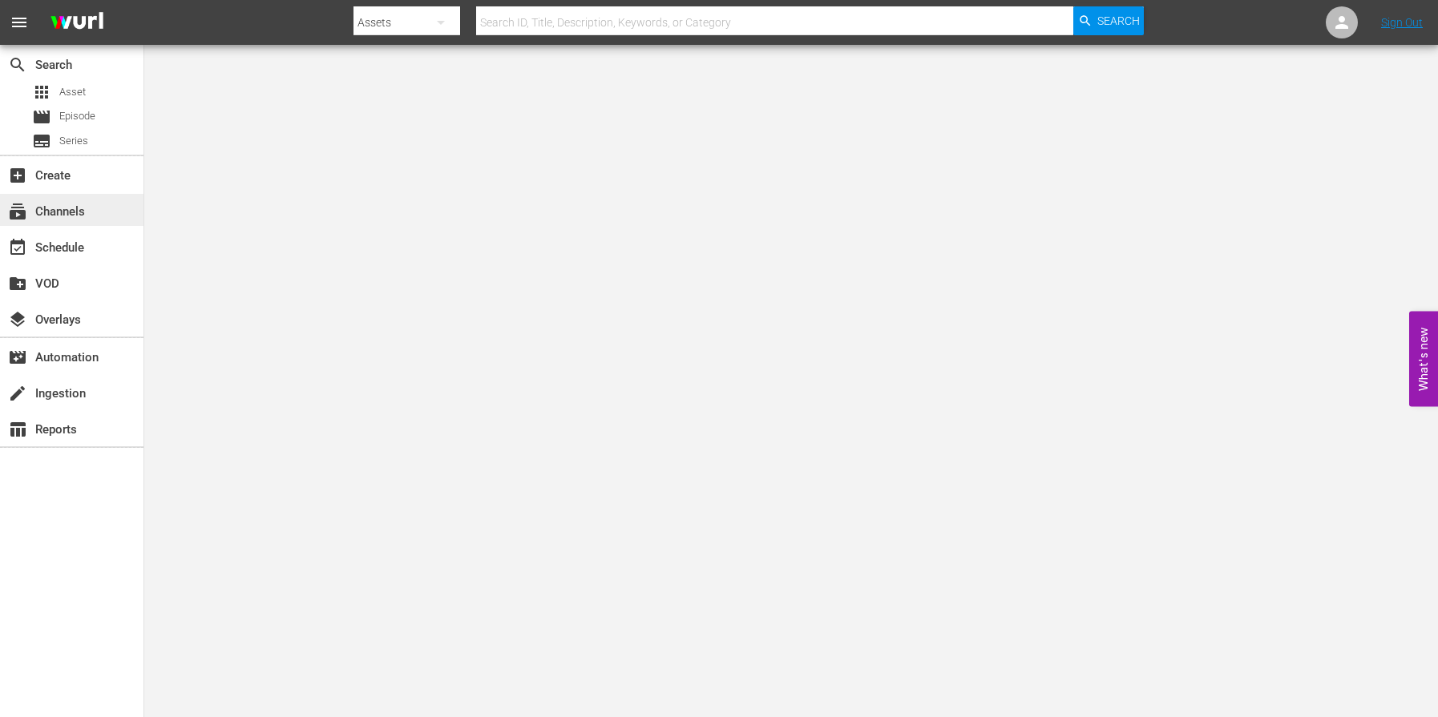
click at [64, 207] on div "subscriptions Channels" at bounding box center [45, 209] width 90 height 14
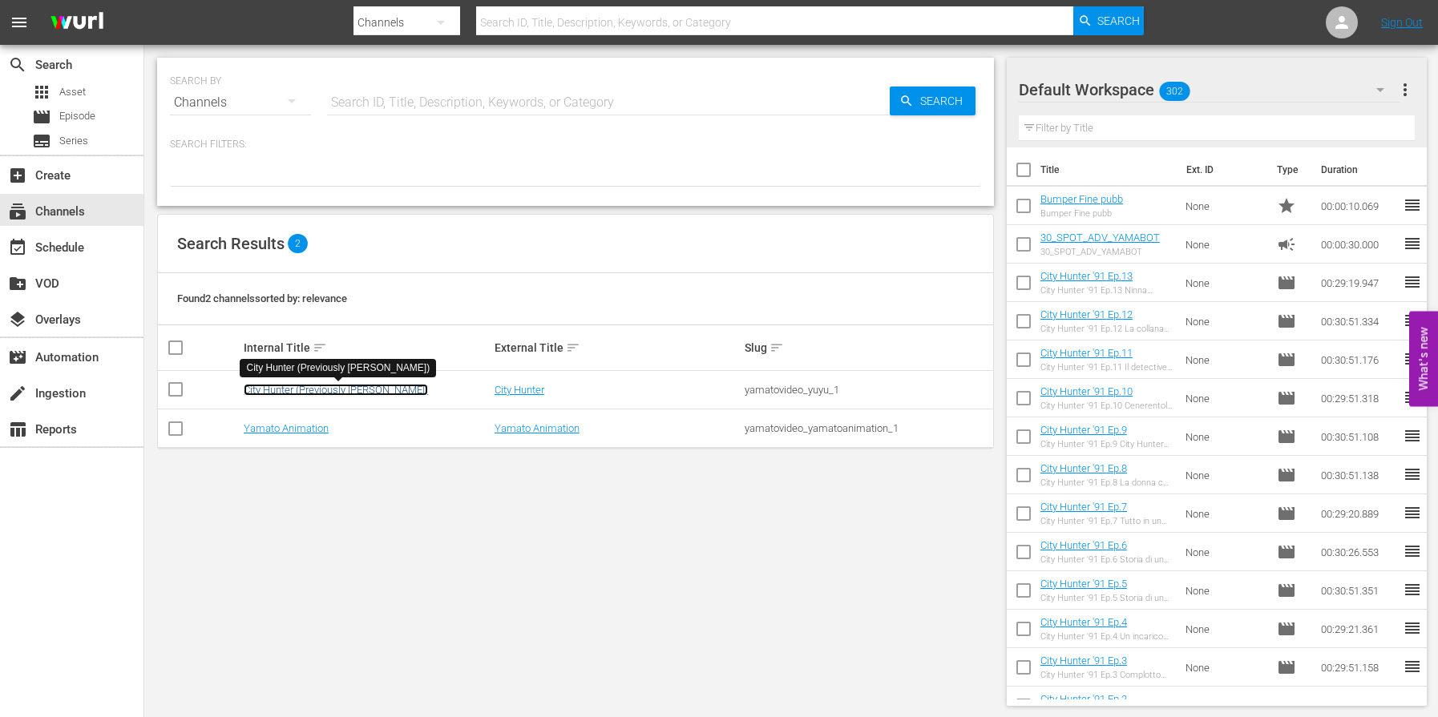
click at [337, 394] on link "City Hunter (Previously [PERSON_NAME])" at bounding box center [336, 390] width 184 height 12
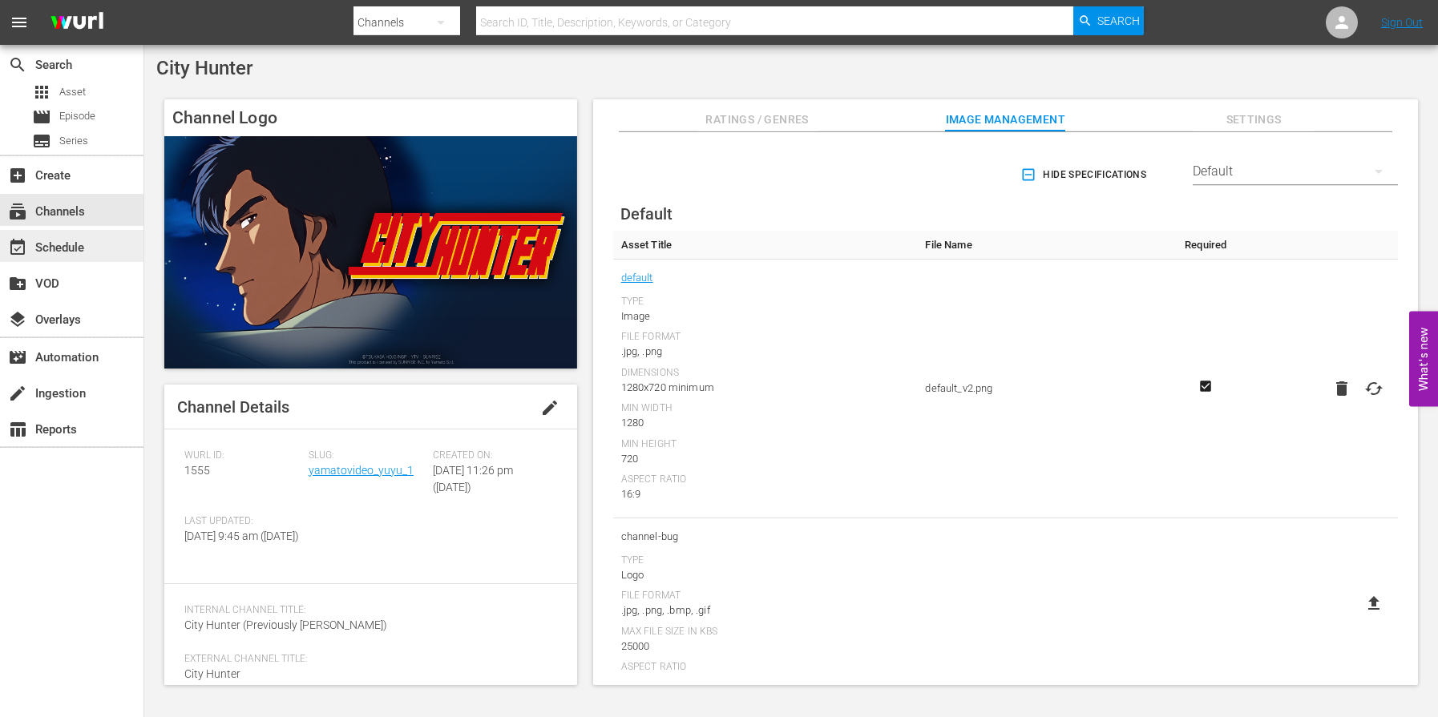
click at [63, 252] on div "event_available Schedule" at bounding box center [45, 245] width 90 height 14
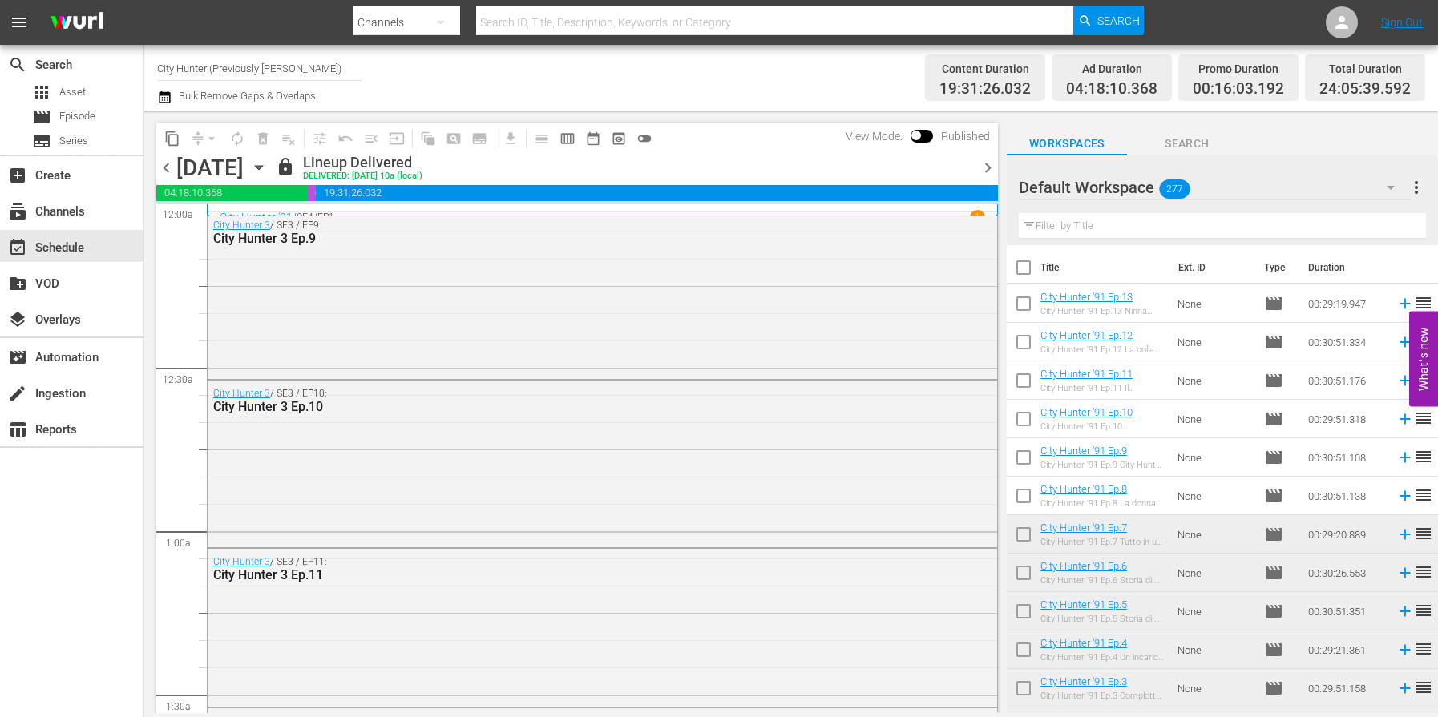
click at [989, 166] on span "chevron_right" at bounding box center [988, 168] width 20 height 20
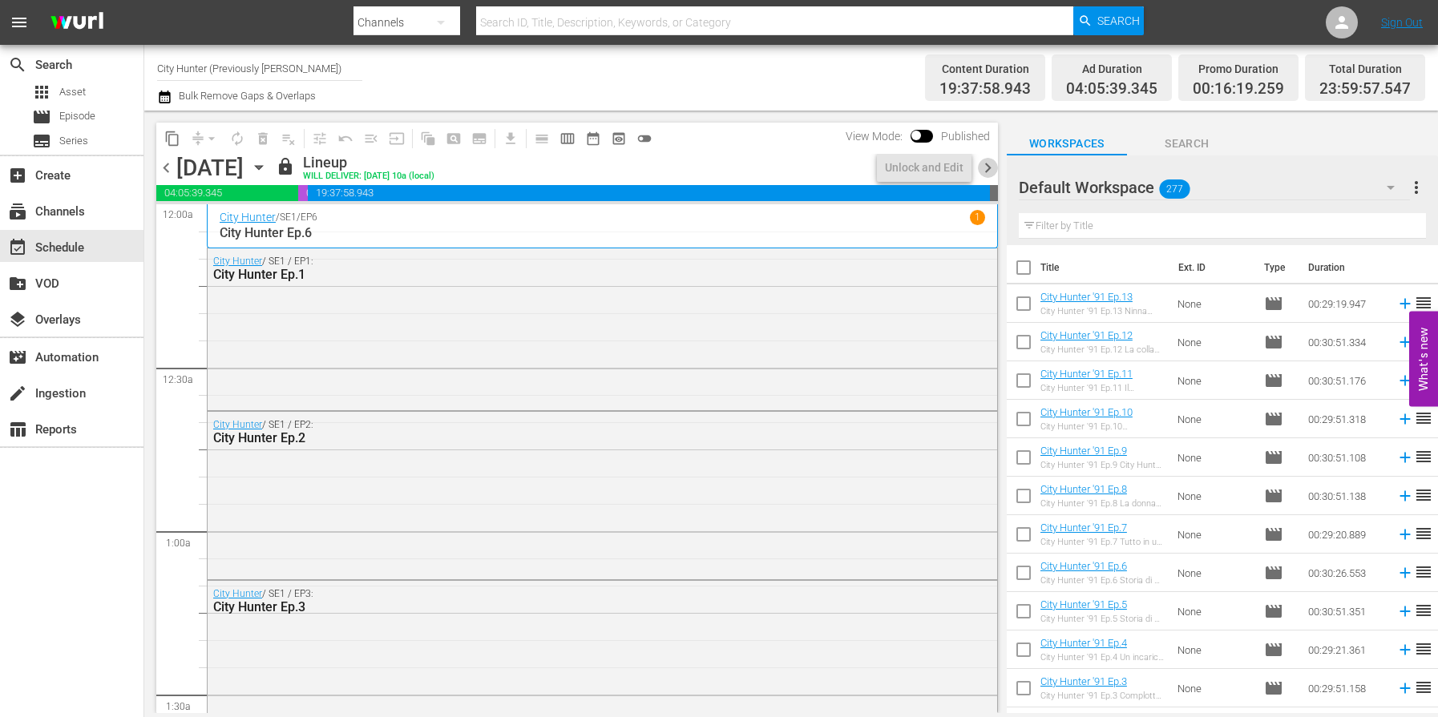
click at [989, 166] on span "chevron_right" at bounding box center [988, 168] width 20 height 20
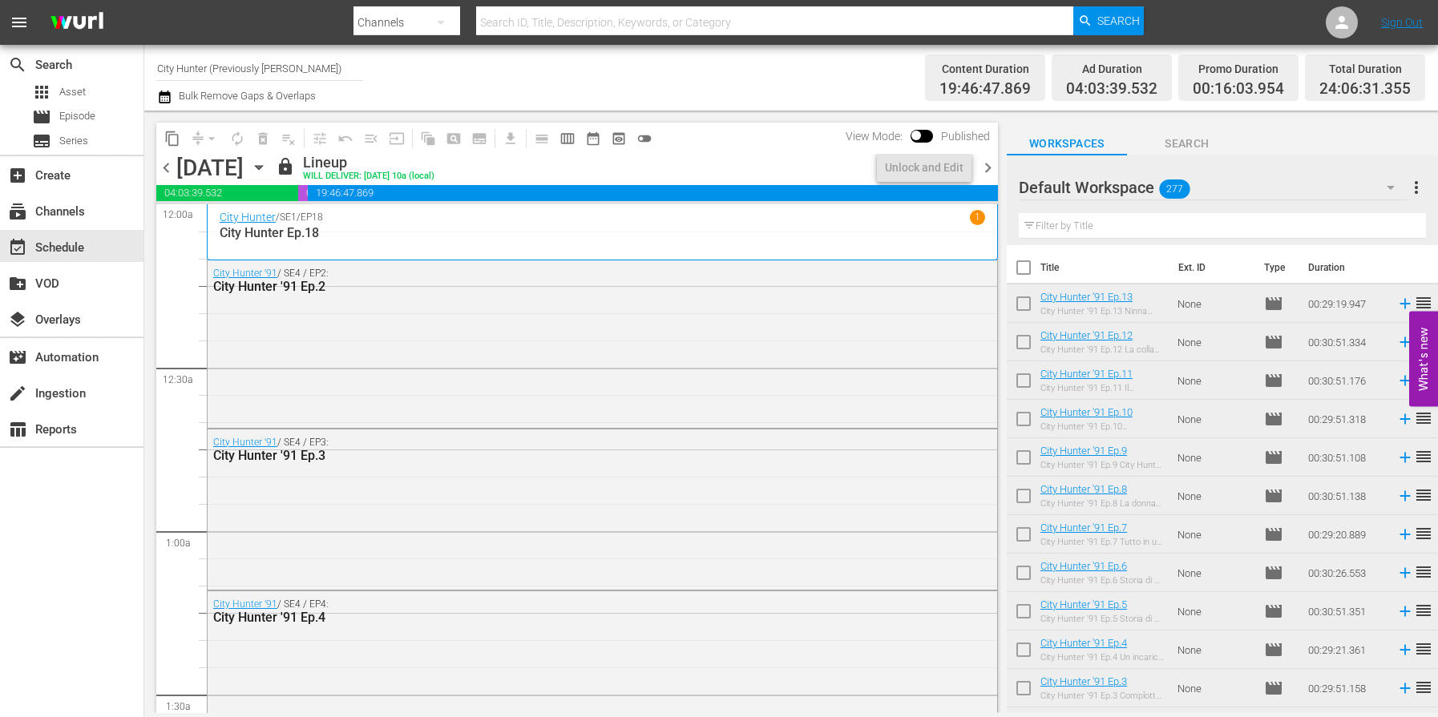
click at [989, 166] on span "chevron_right" at bounding box center [988, 168] width 20 height 20
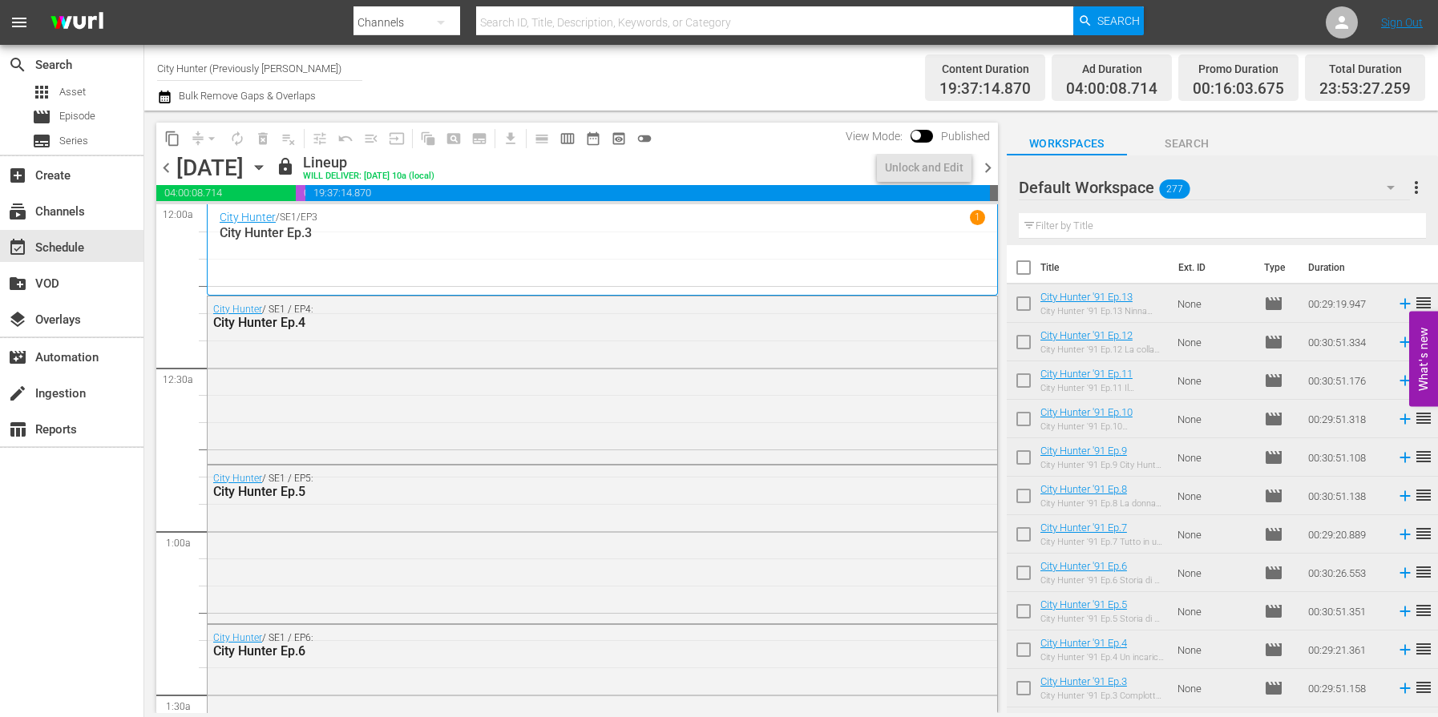
click at [989, 166] on span "chevron_right" at bounding box center [988, 168] width 20 height 20
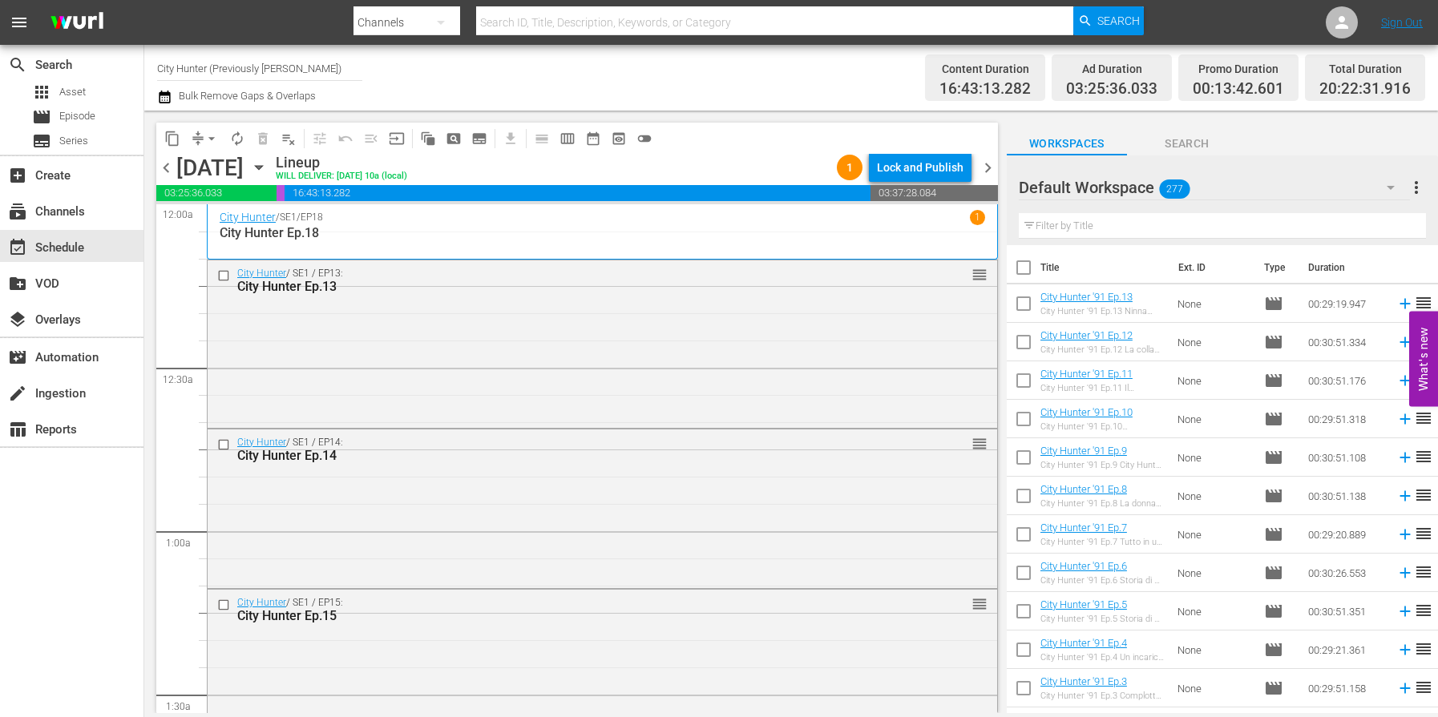
click at [989, 166] on span "chevron_right" at bounding box center [988, 168] width 20 height 20
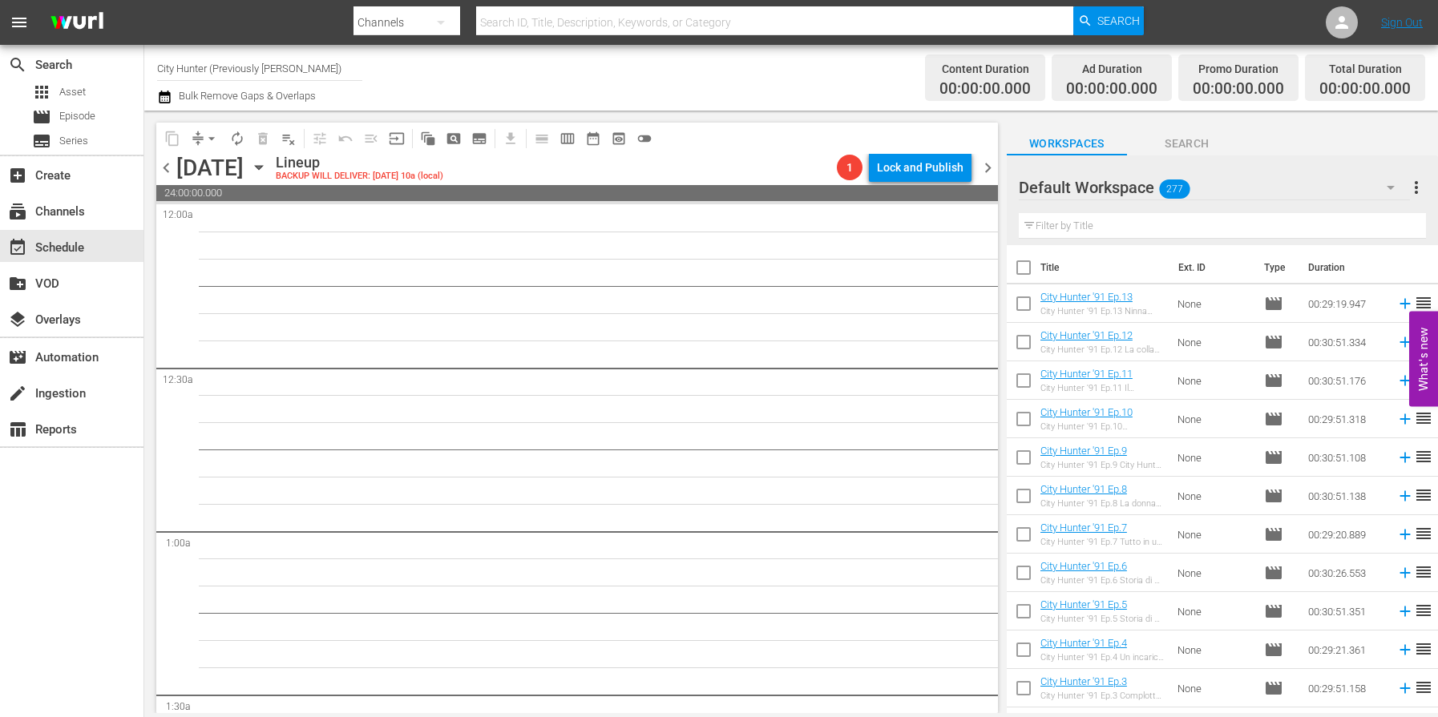
click at [173, 169] on span "chevron_left" at bounding box center [166, 168] width 20 height 20
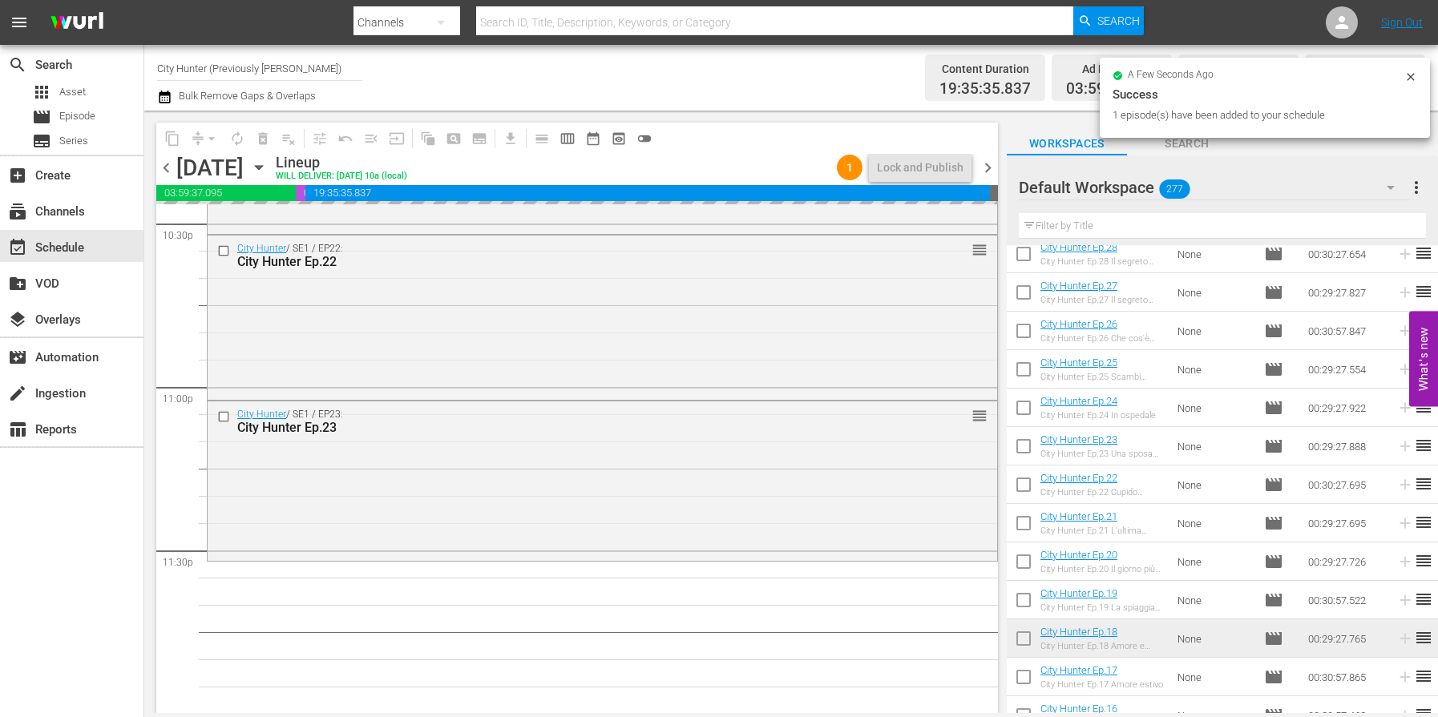
scroll to position [7337, 0]
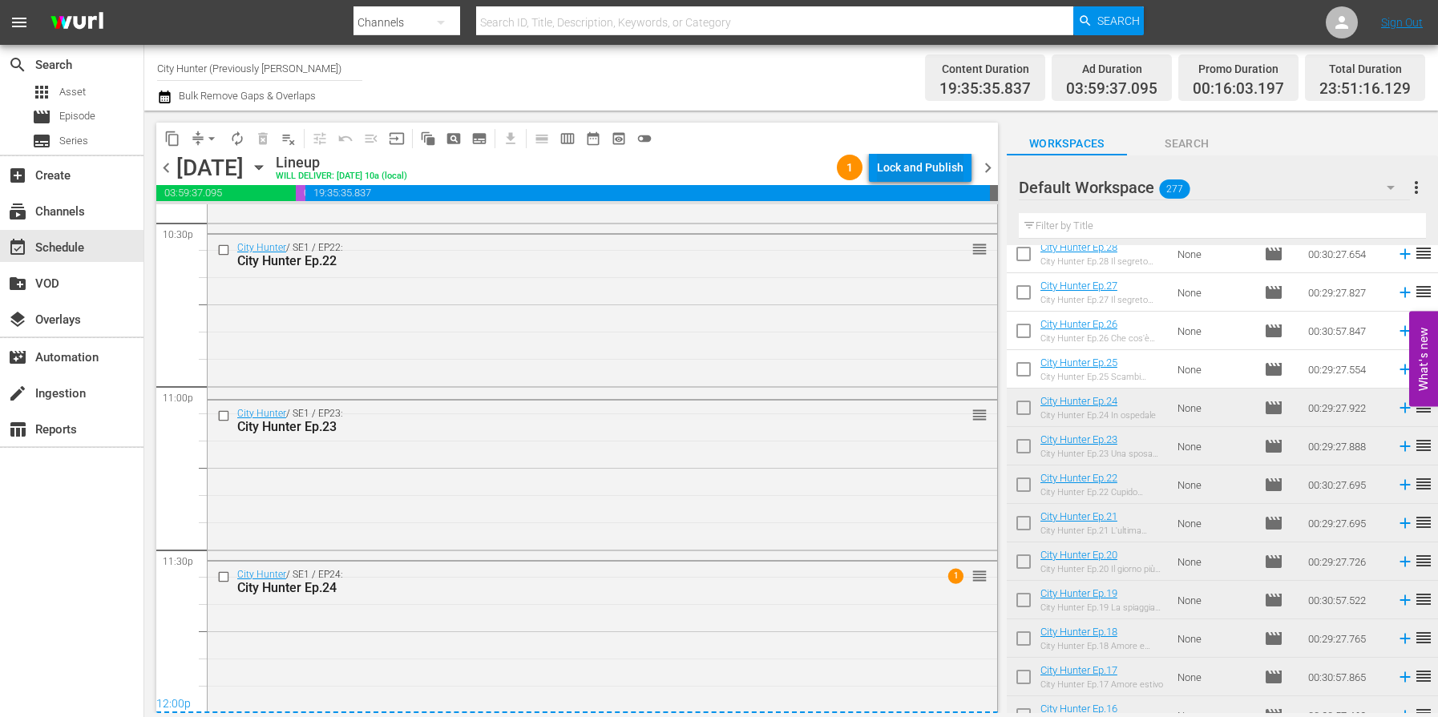
click at [894, 170] on div "Lock and Publish" at bounding box center [920, 167] width 87 height 29
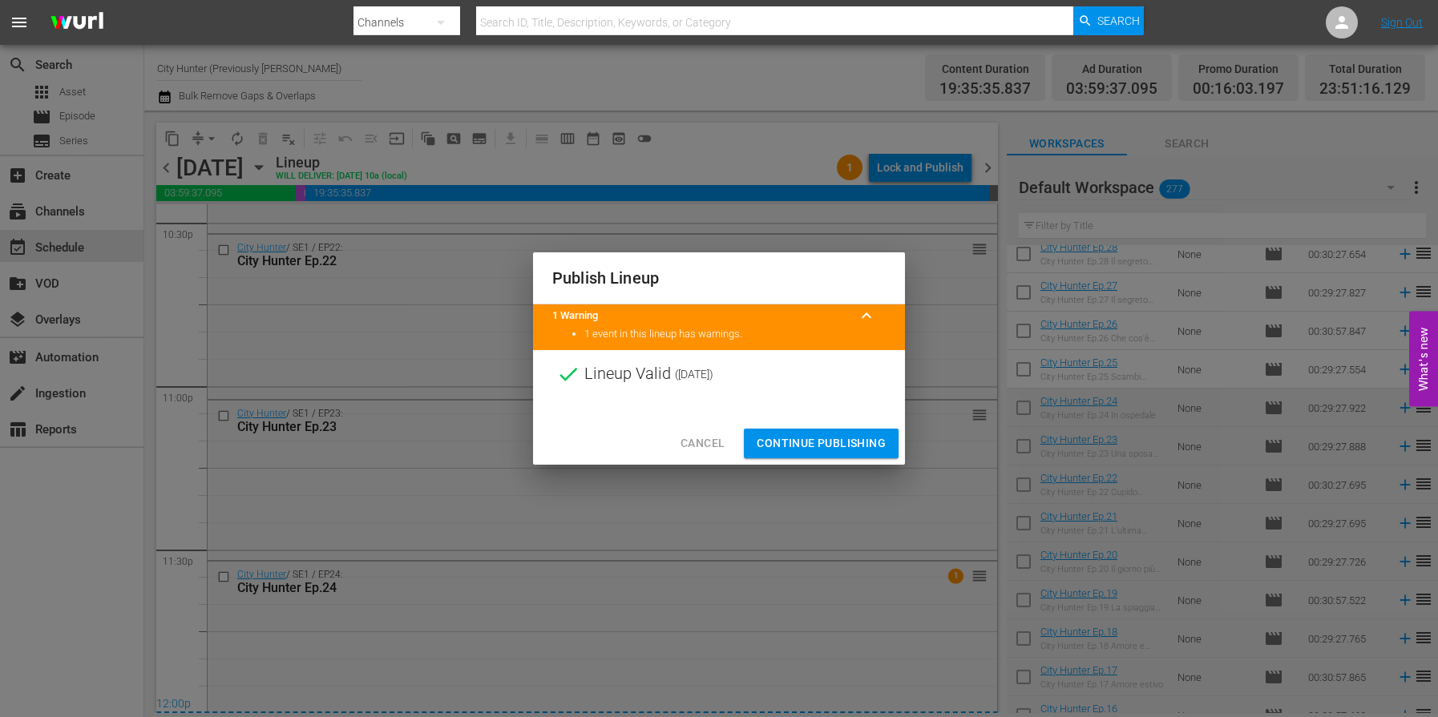
click at [788, 422] on div "Cancel Continue Publishing" at bounding box center [719, 443] width 372 height 42
click at [792, 434] on span "Continue Publishing" at bounding box center [820, 444] width 129 height 20
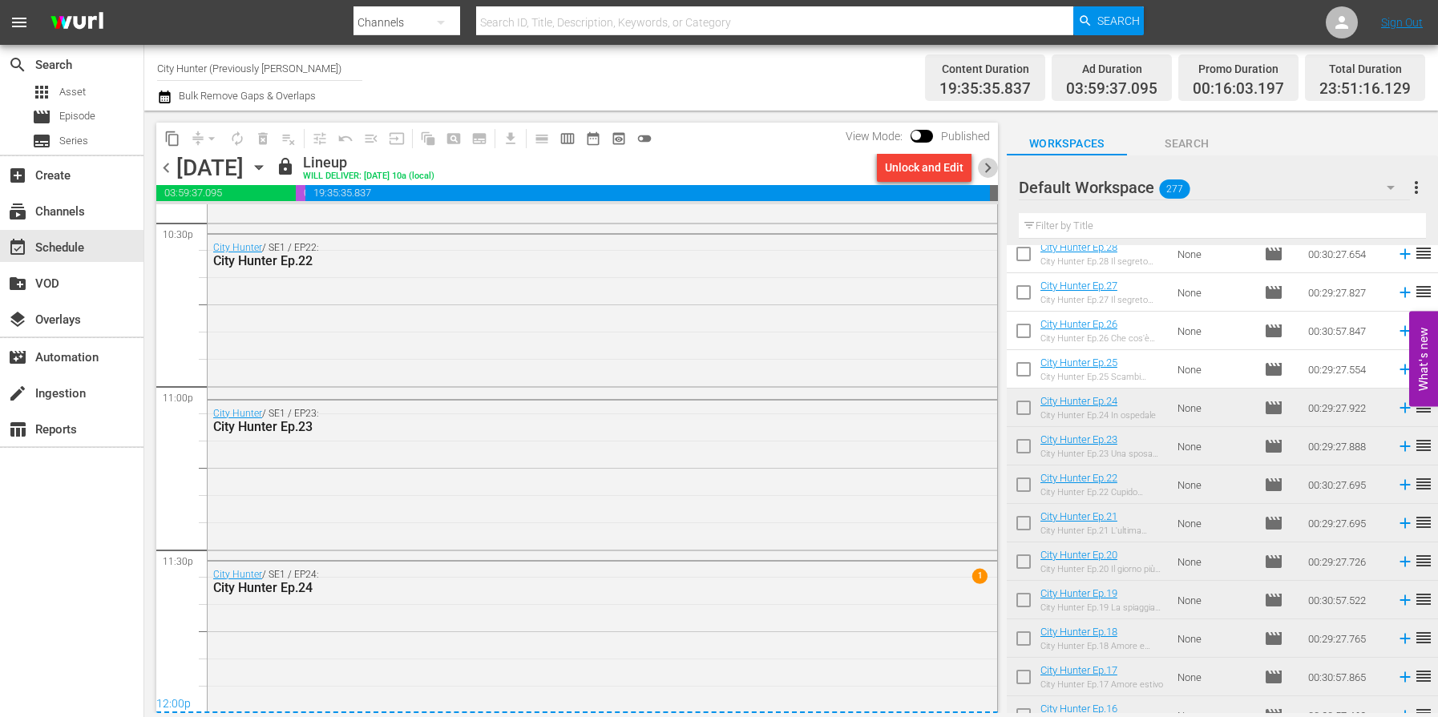
click at [989, 165] on span "chevron_right" at bounding box center [988, 168] width 20 height 20
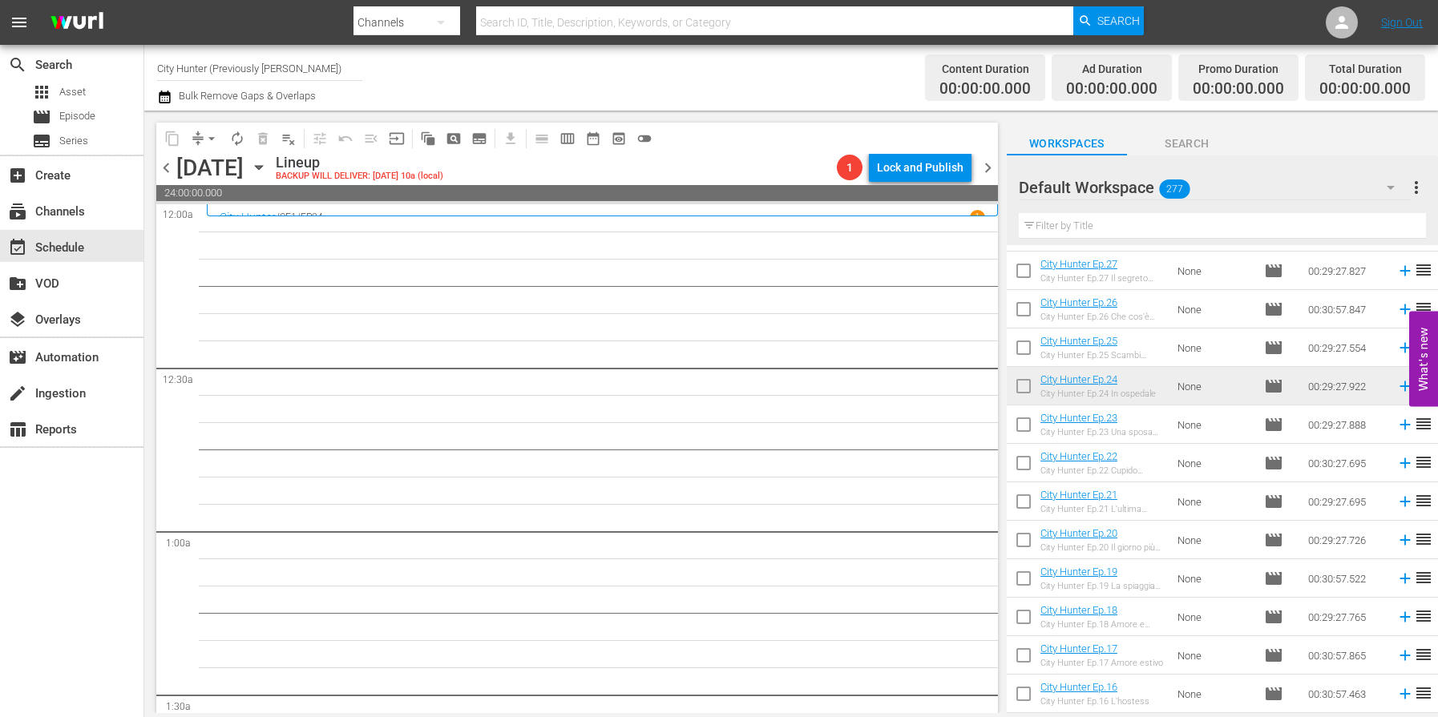
scroll to position [4381, 0]
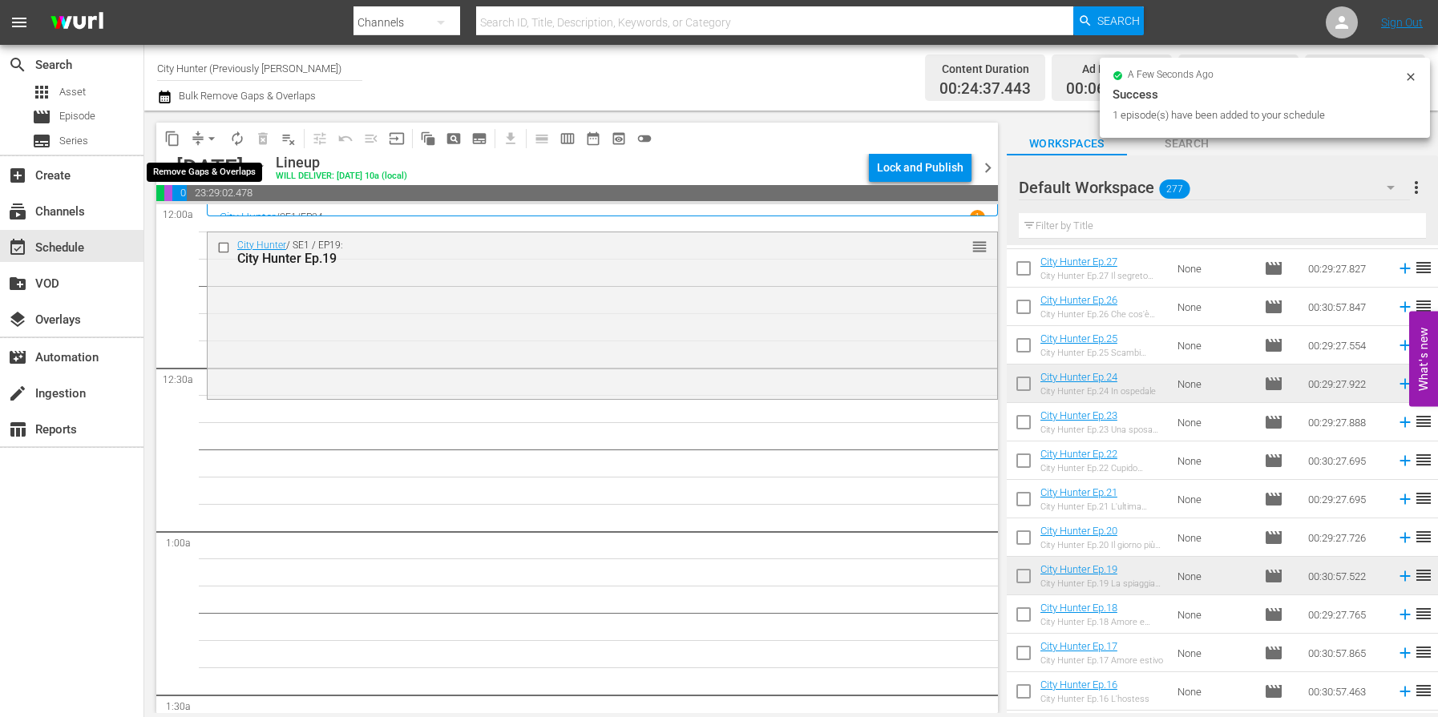
click at [209, 142] on span "arrow_drop_down" at bounding box center [212, 139] width 16 height 16
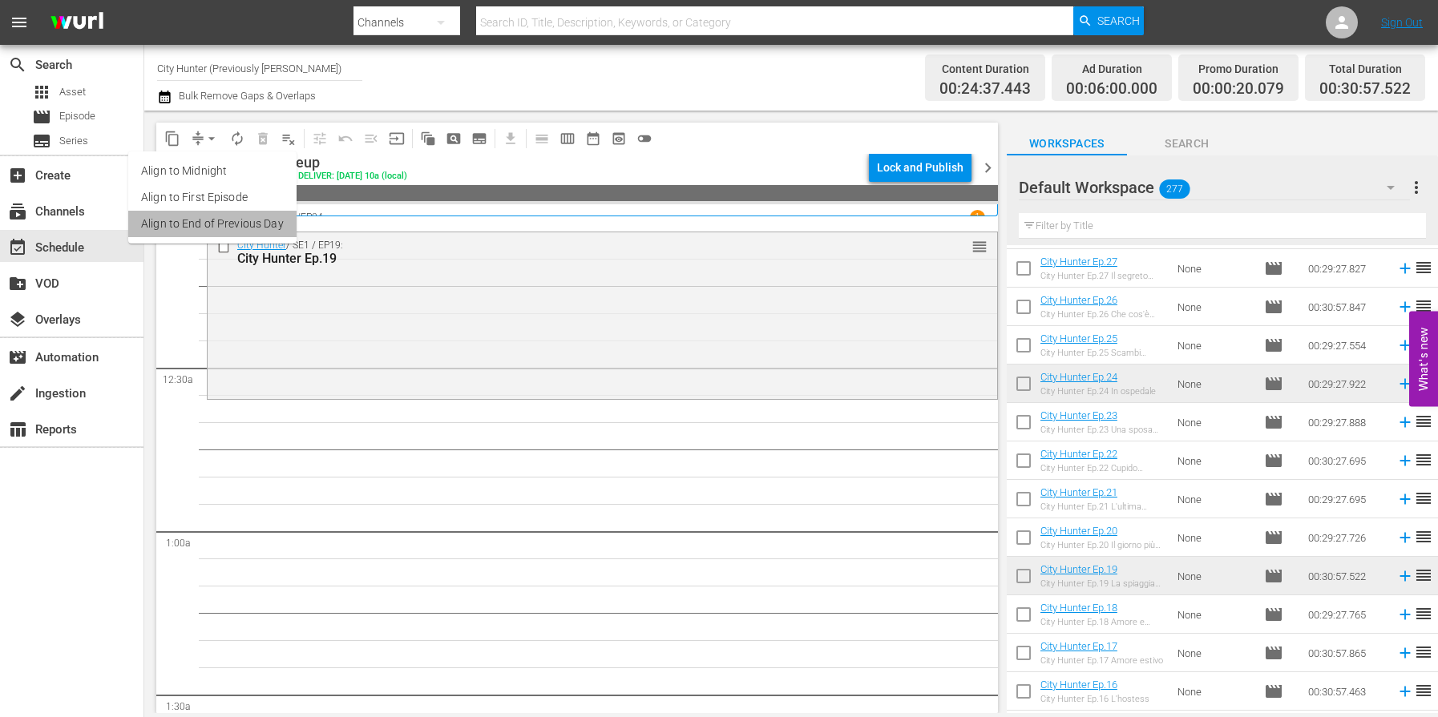
click at [208, 216] on li "Align to End of Previous Day" at bounding box center [212, 224] width 168 height 26
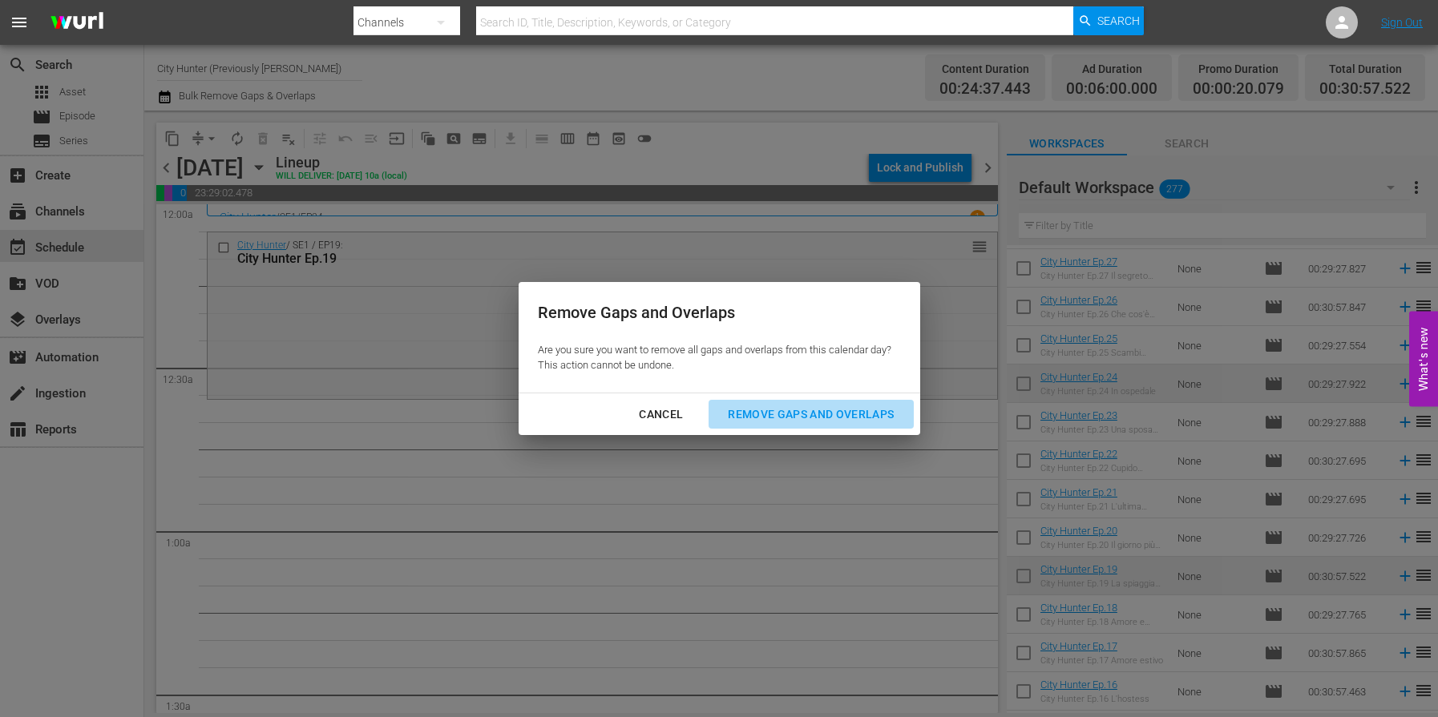
click at [869, 411] on div "Remove Gaps and Overlaps" at bounding box center [811, 415] width 192 height 20
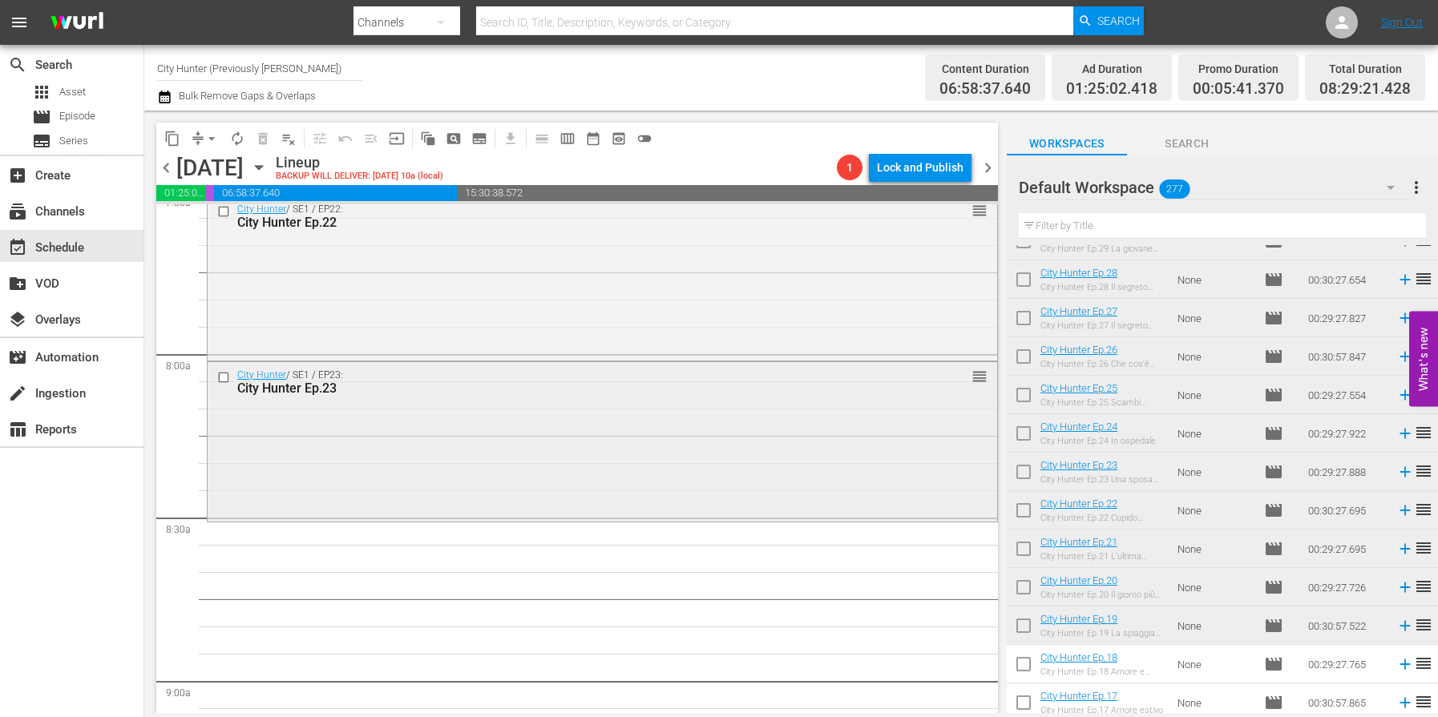
scroll to position [2500, 0]
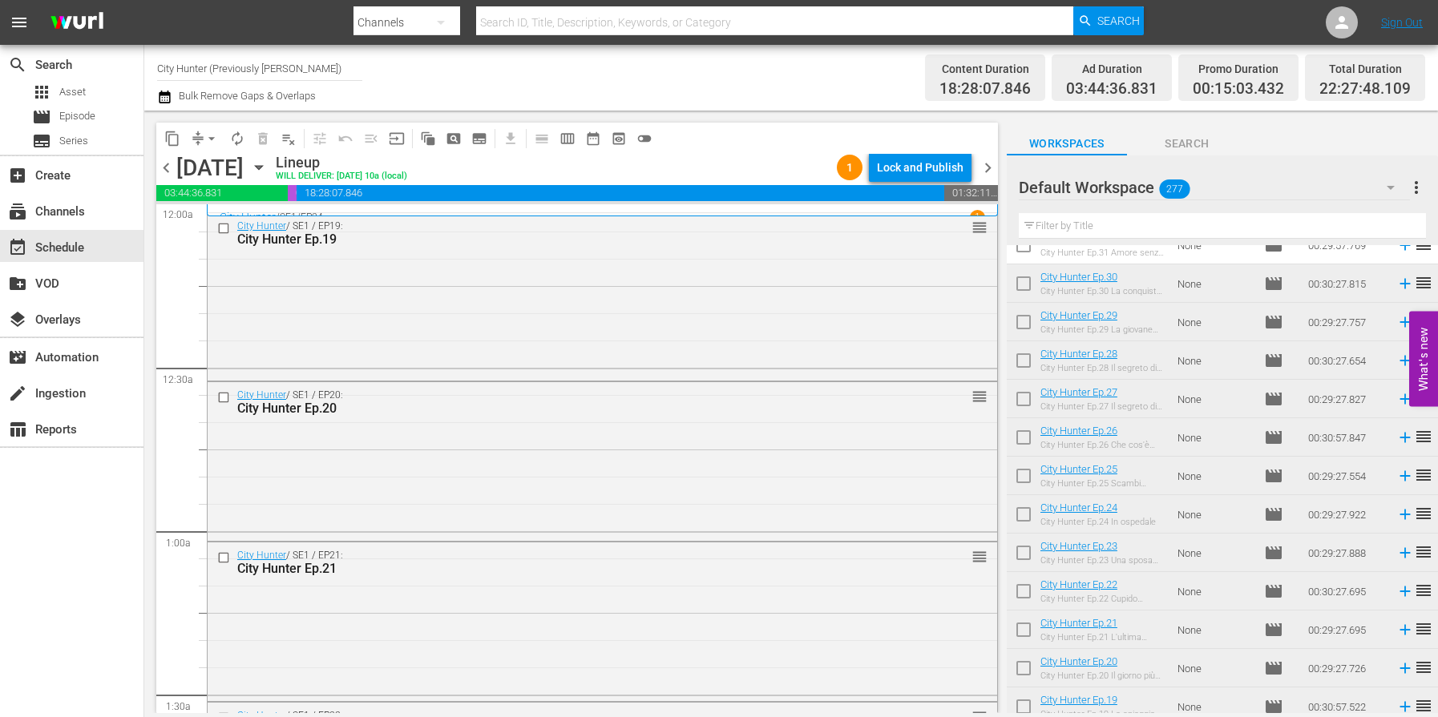
click at [159, 167] on span "chevron_left" at bounding box center [166, 168] width 20 height 20
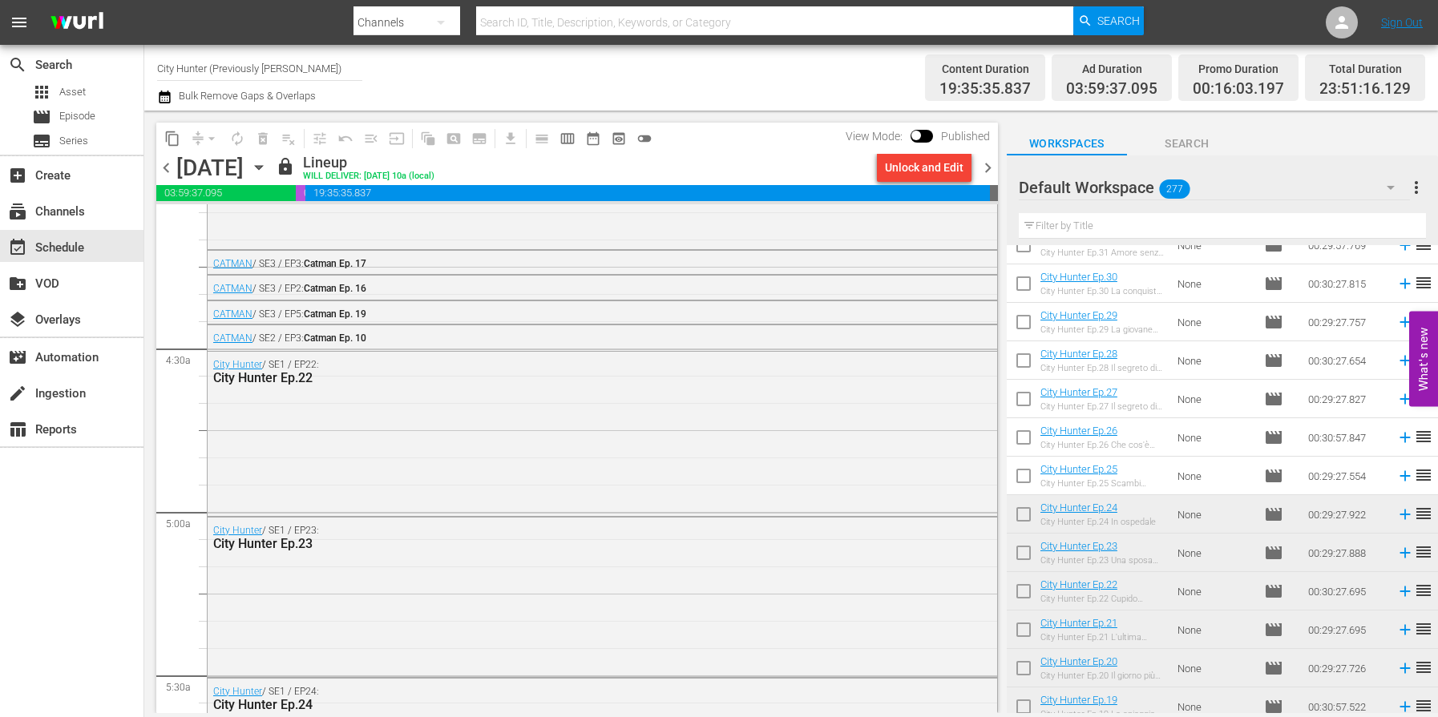
scroll to position [1163, 0]
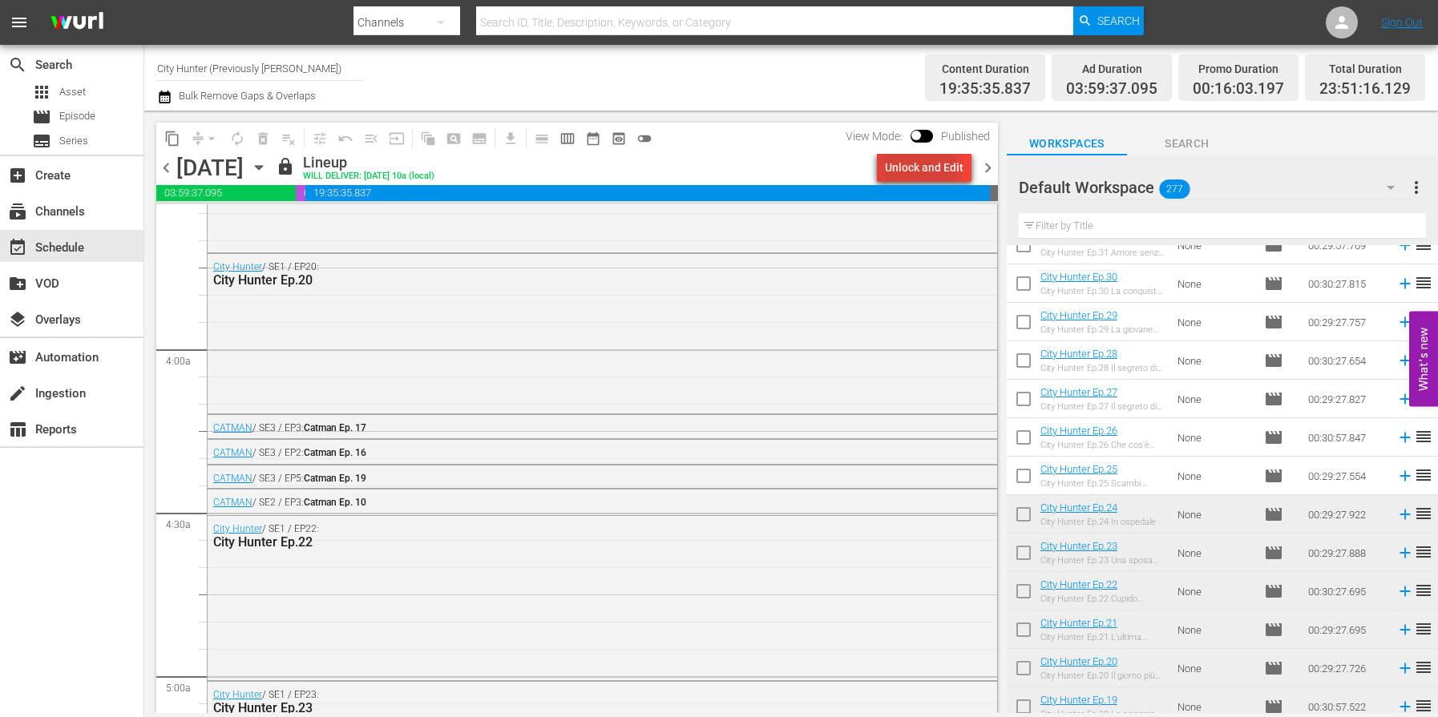
click at [890, 169] on div "Unlock and Edit" at bounding box center [924, 167] width 79 height 29
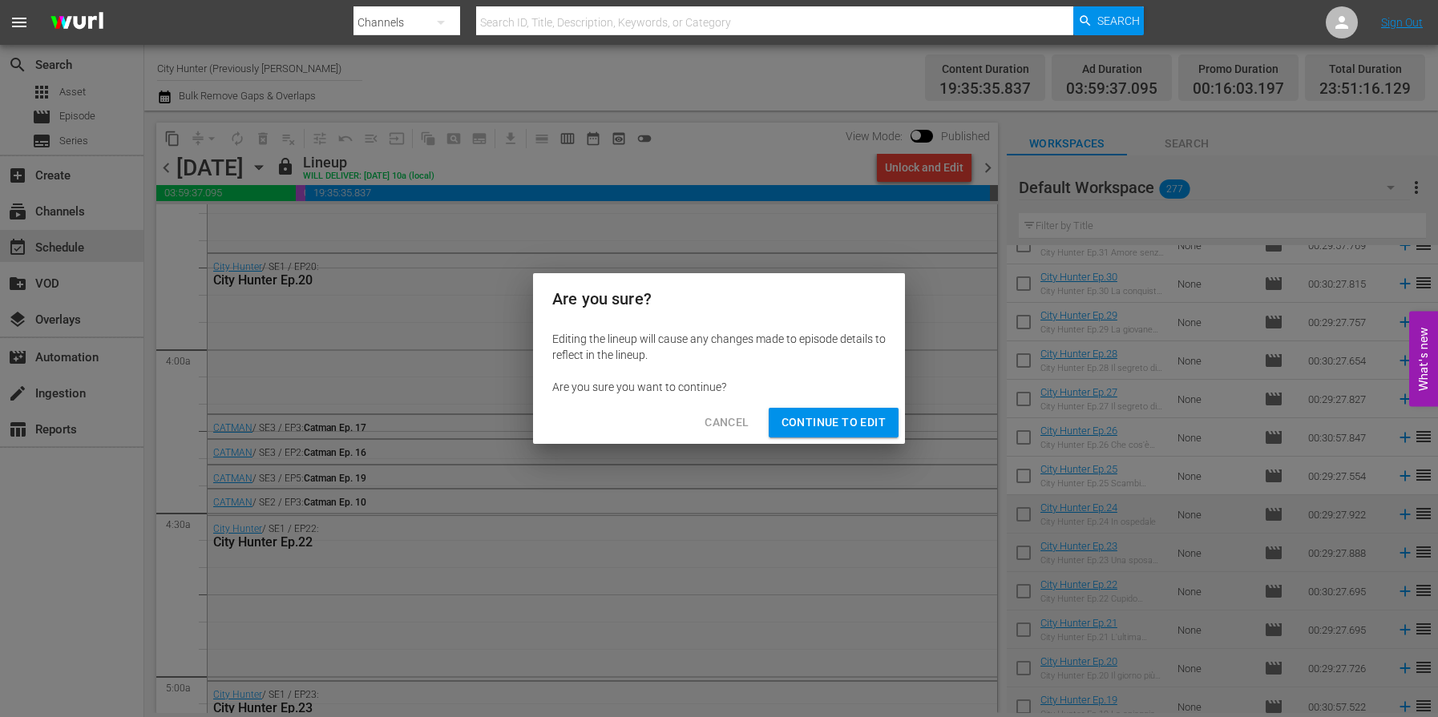
click at [841, 418] on span "Continue to Edit" at bounding box center [833, 423] width 104 height 20
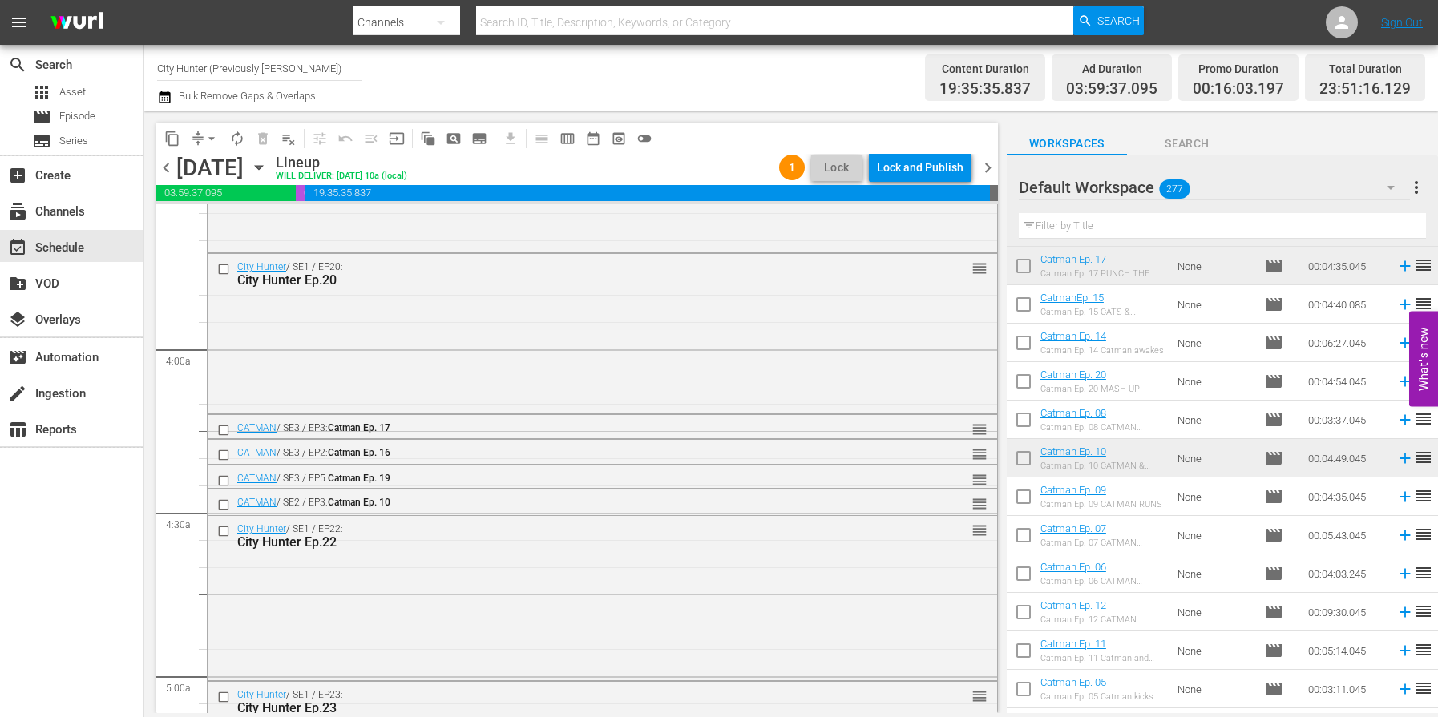
scroll to position [5850, 0]
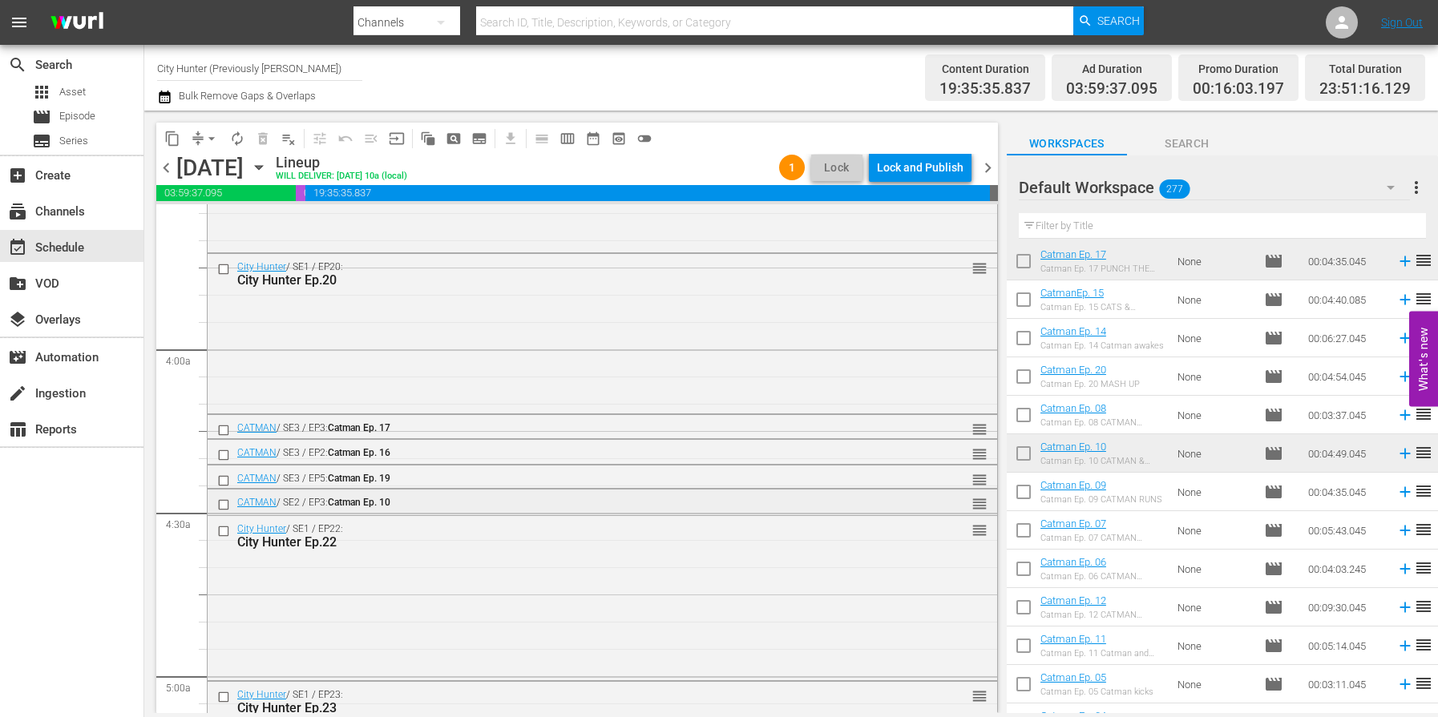
click at [223, 505] on input "checkbox" at bounding box center [225, 505] width 17 height 14
click at [267, 144] on span "delete_forever_outlined" at bounding box center [263, 139] width 16 height 16
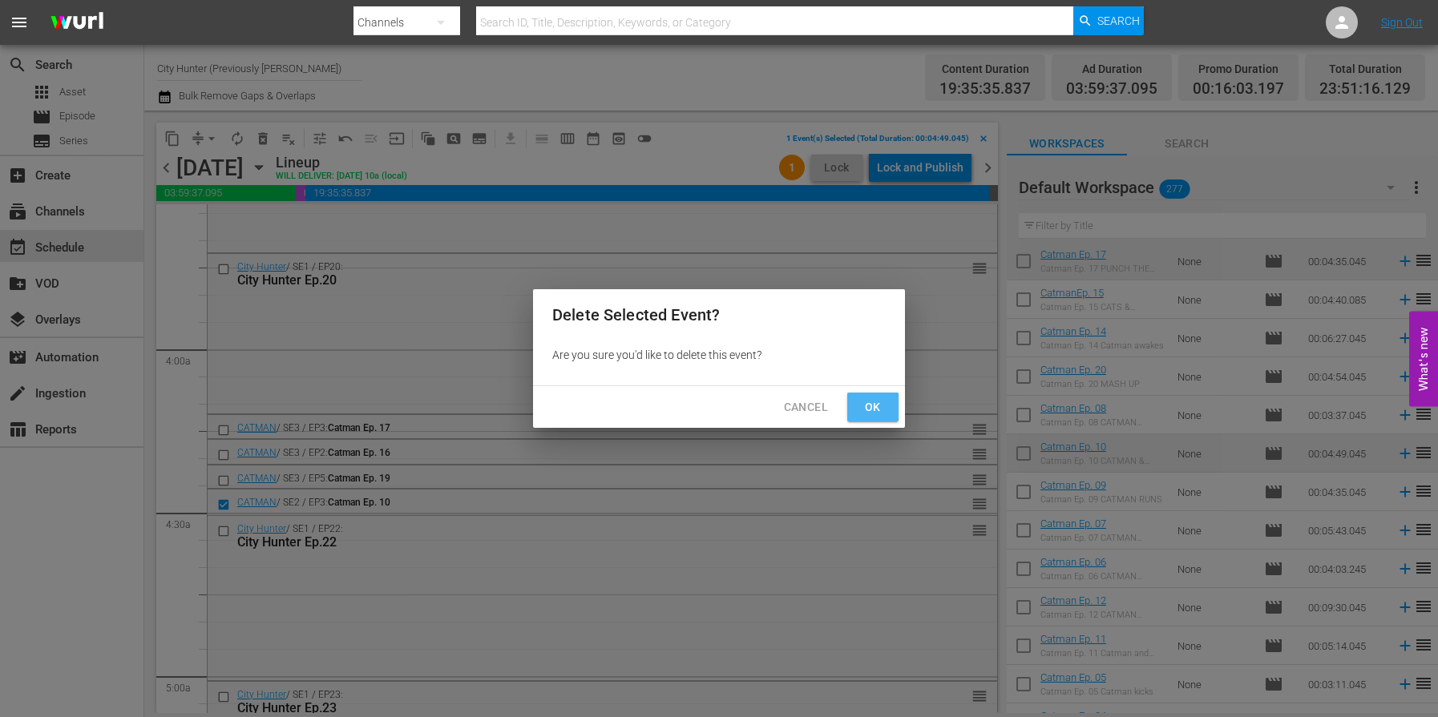
click at [888, 403] on button "Ok" at bounding box center [872, 408] width 51 height 30
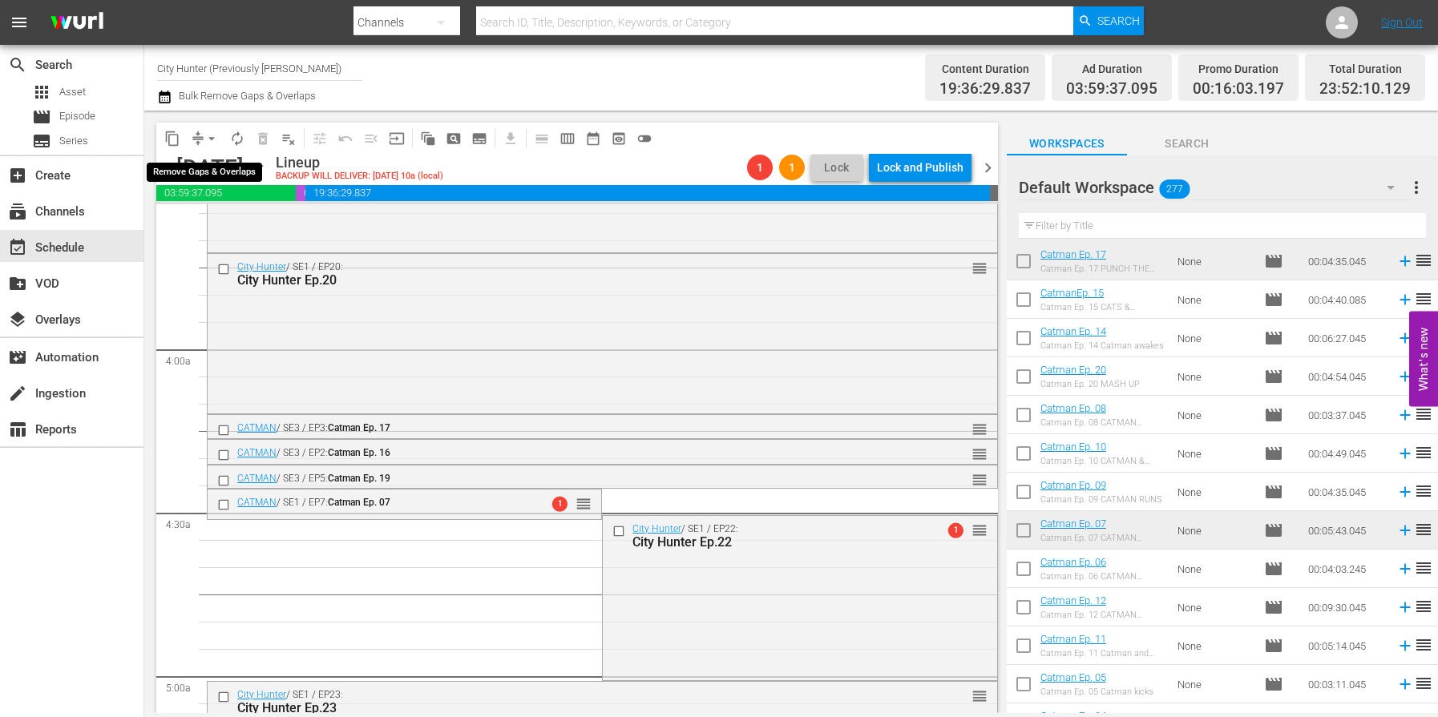
click at [211, 139] on span "arrow_drop_down" at bounding box center [212, 139] width 16 height 16
click at [250, 222] on li "Align to End of Previous Day" at bounding box center [212, 224] width 168 height 26
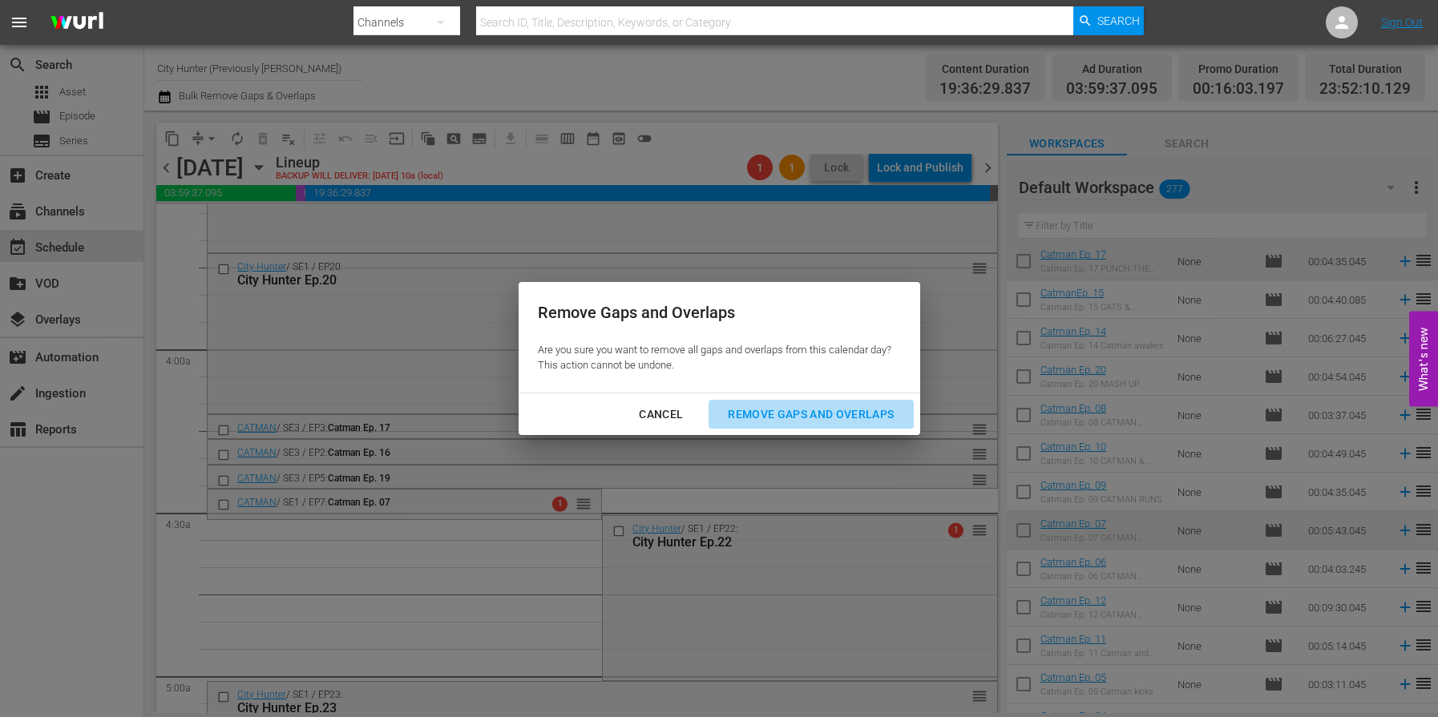
click at [759, 405] on div "Remove Gaps and Overlaps" at bounding box center [811, 415] width 192 height 20
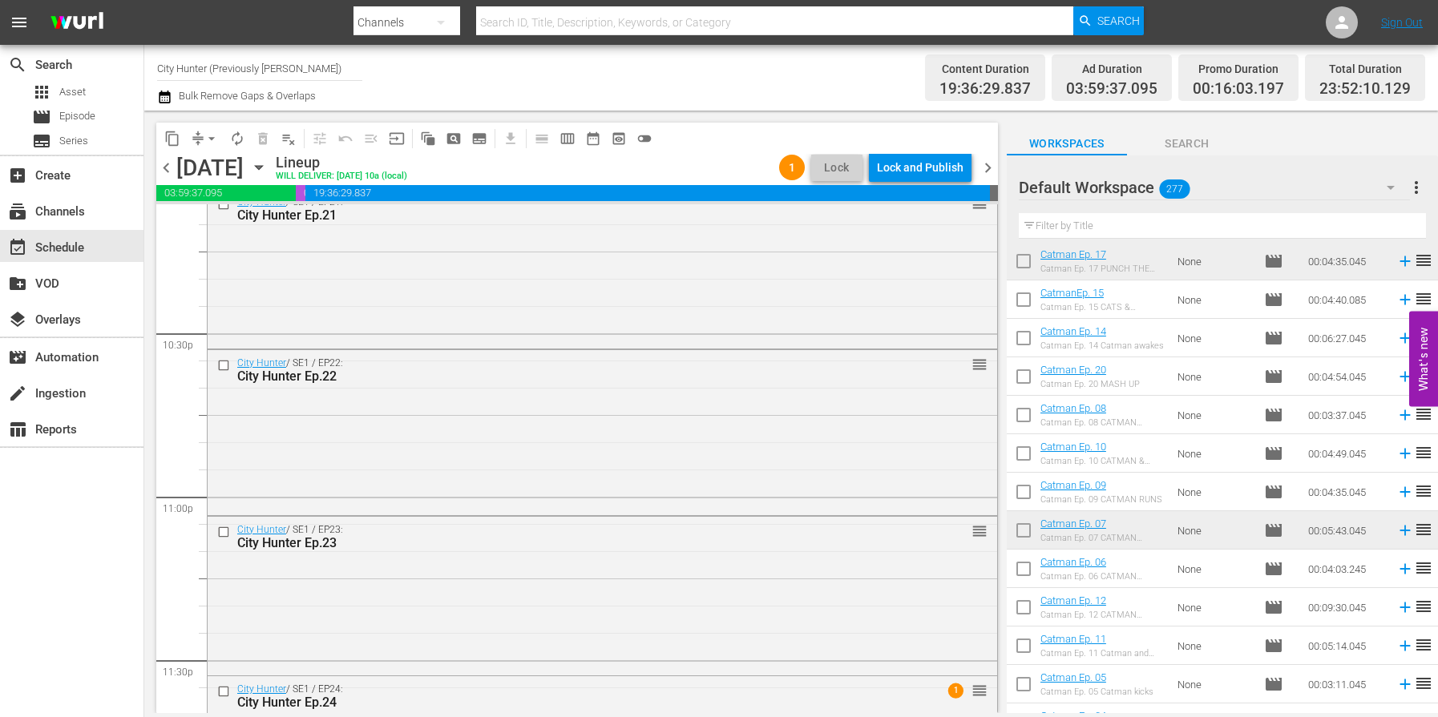
scroll to position [7350, 0]
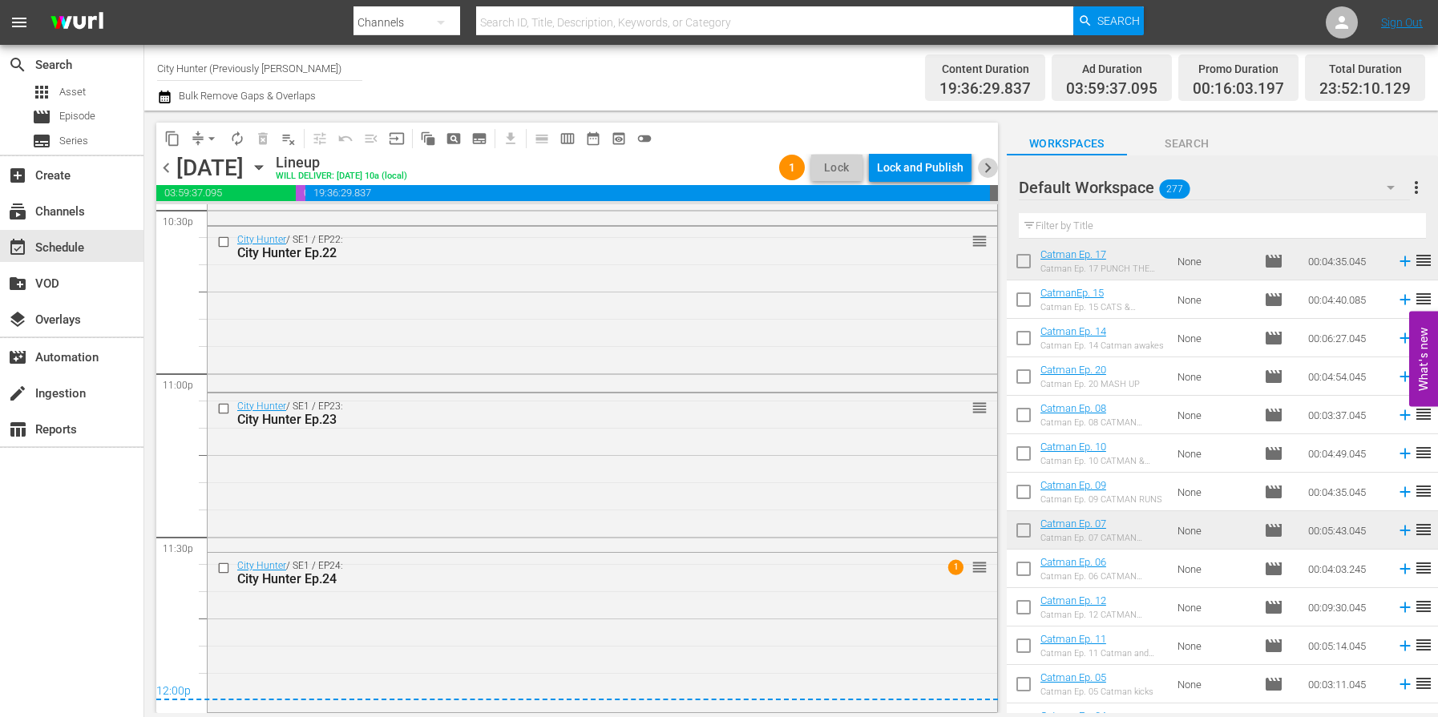
click at [983, 172] on span "chevron_right" at bounding box center [988, 168] width 20 height 20
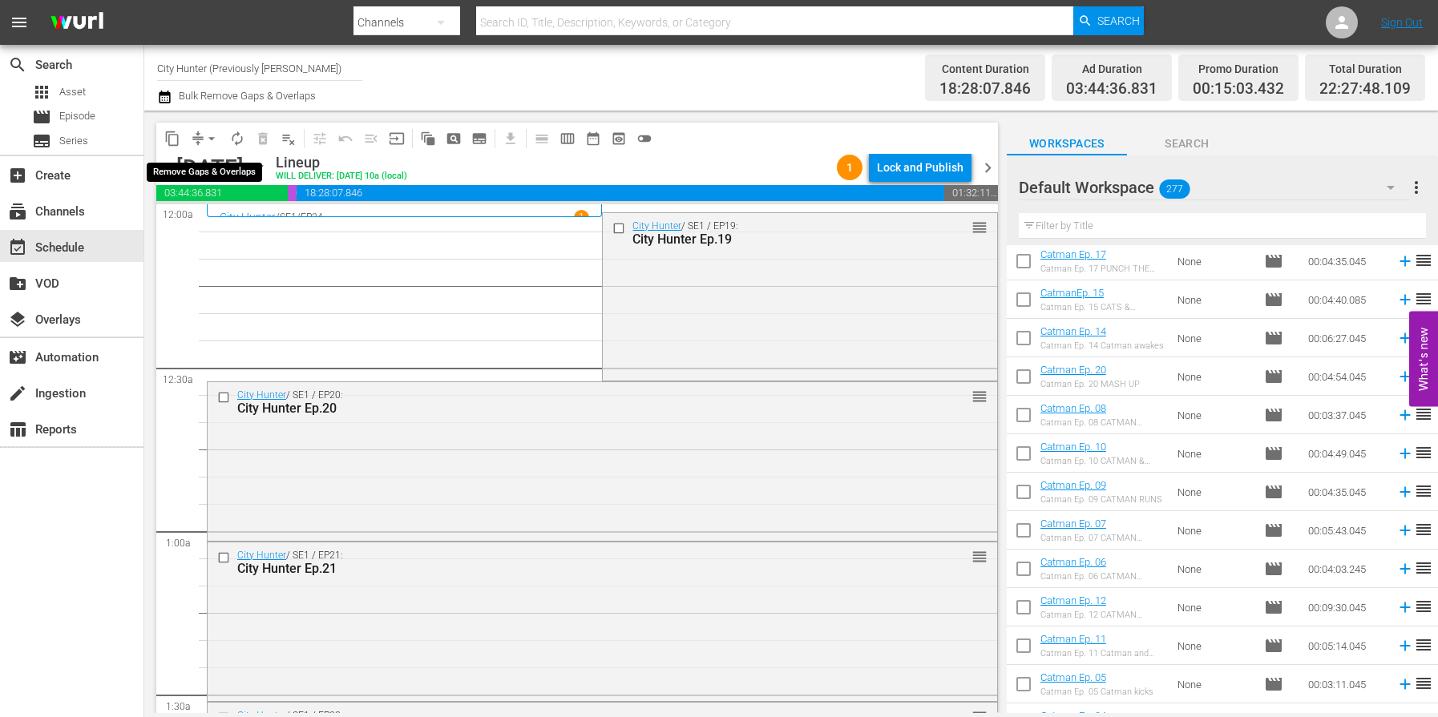
click at [209, 139] on span "arrow_drop_down" at bounding box center [212, 139] width 16 height 16
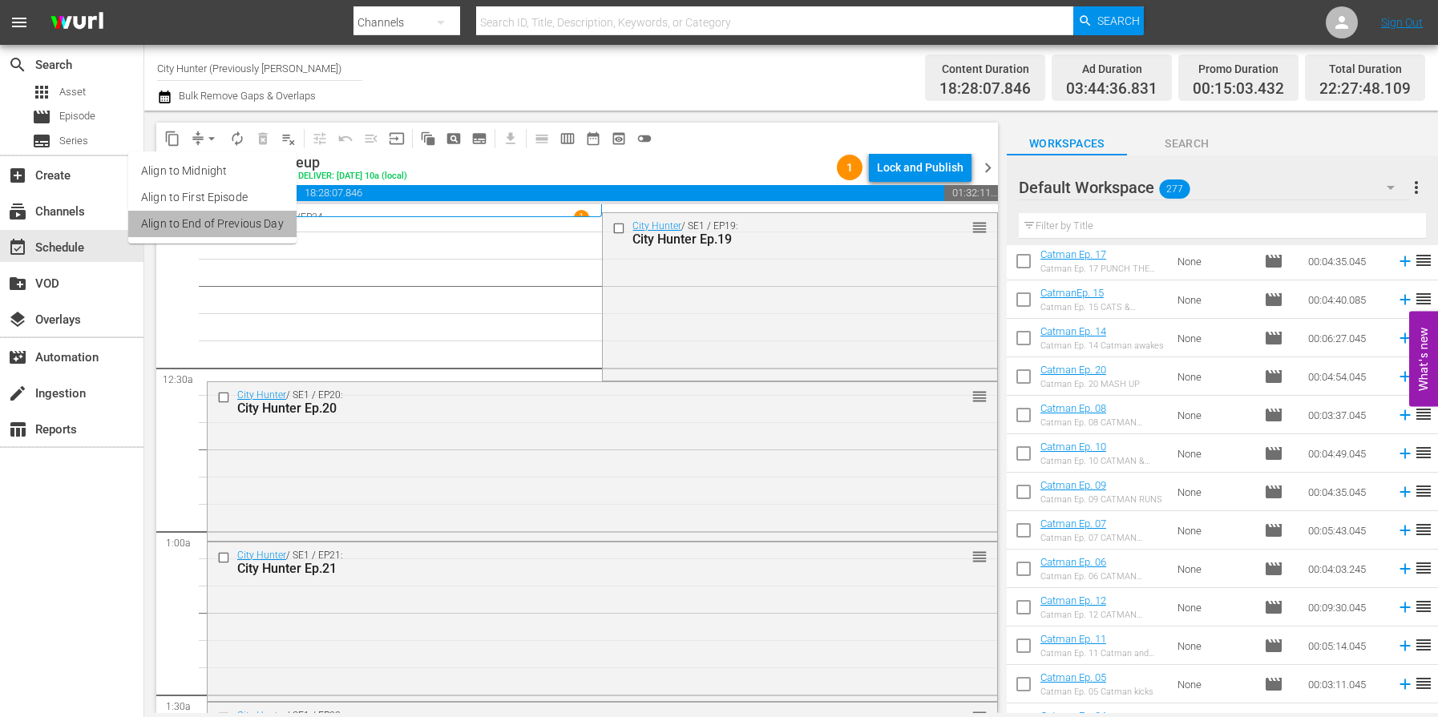
click at [262, 229] on li "Align to End of Previous Day" at bounding box center [212, 224] width 168 height 26
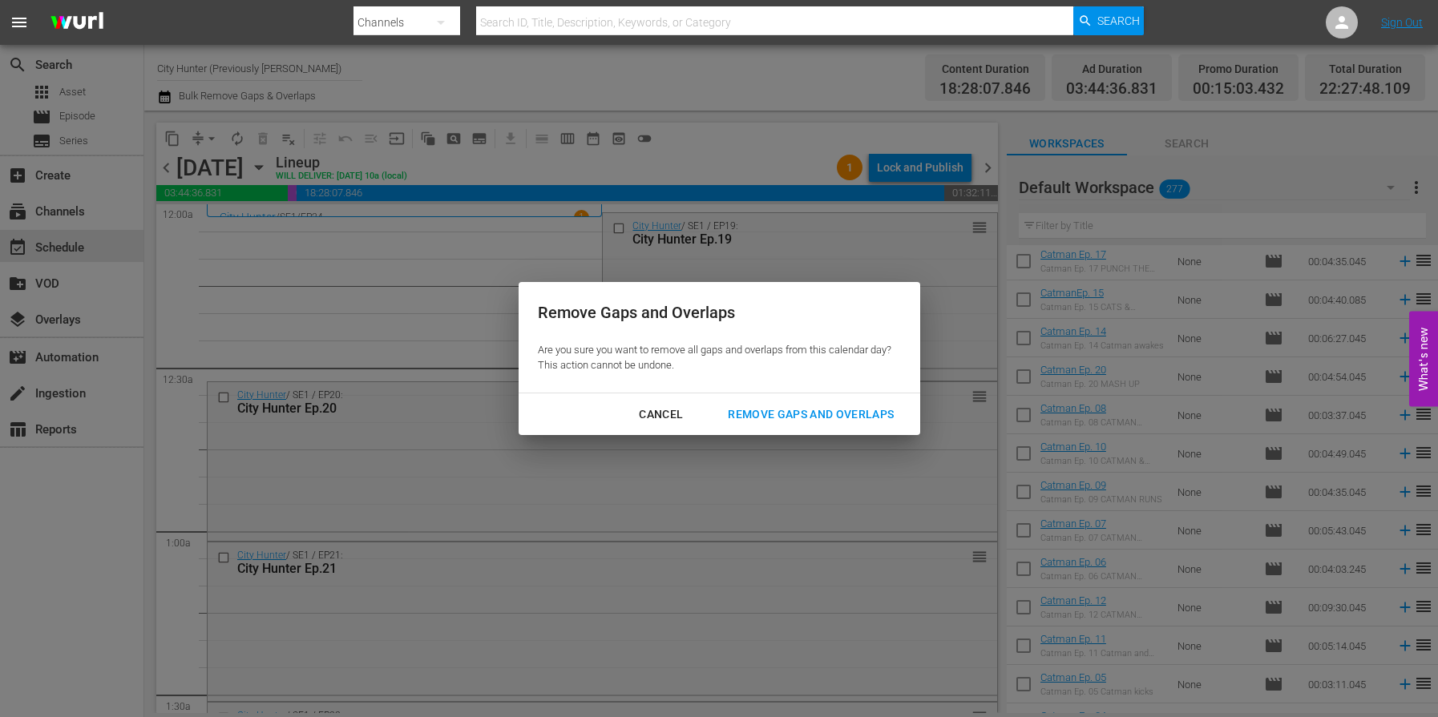
click at [816, 411] on div "Remove Gaps and Overlaps" at bounding box center [811, 415] width 192 height 20
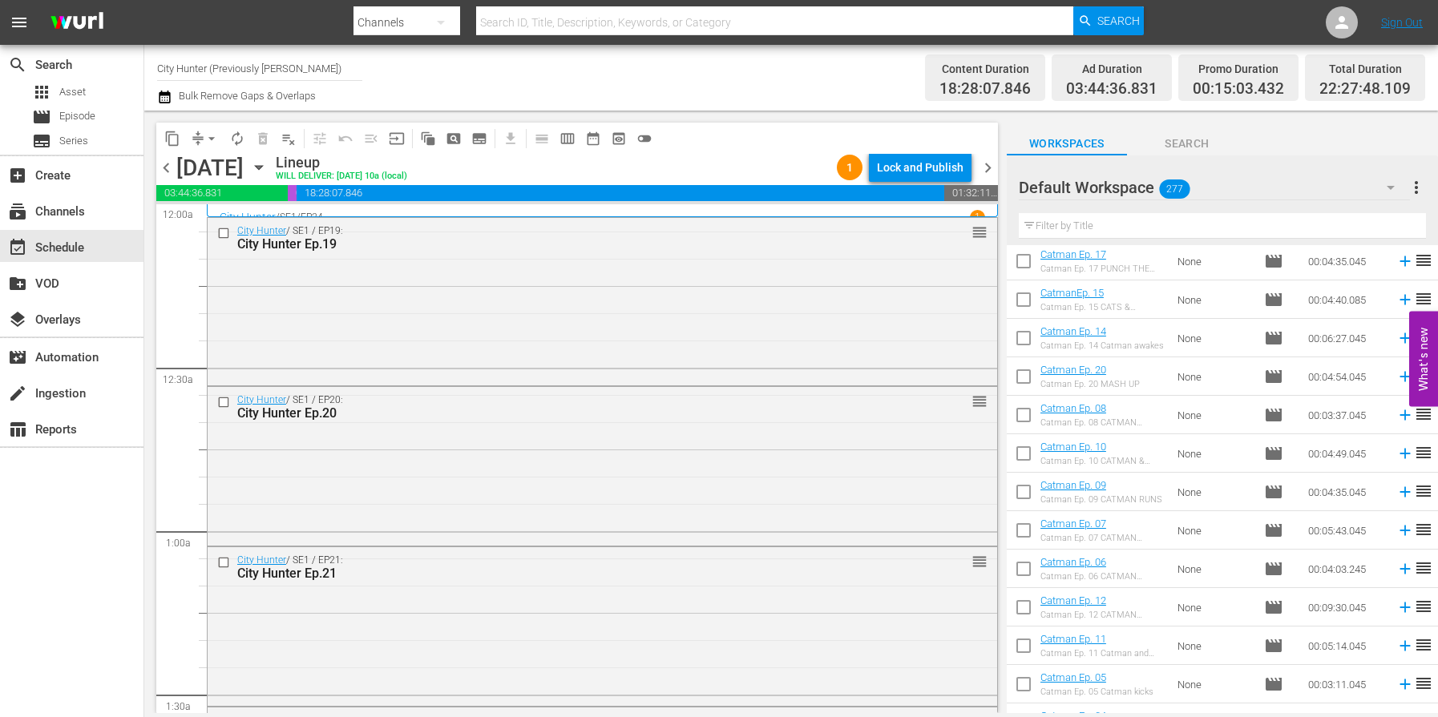
click at [166, 169] on span "chevron_left" at bounding box center [166, 168] width 20 height 20
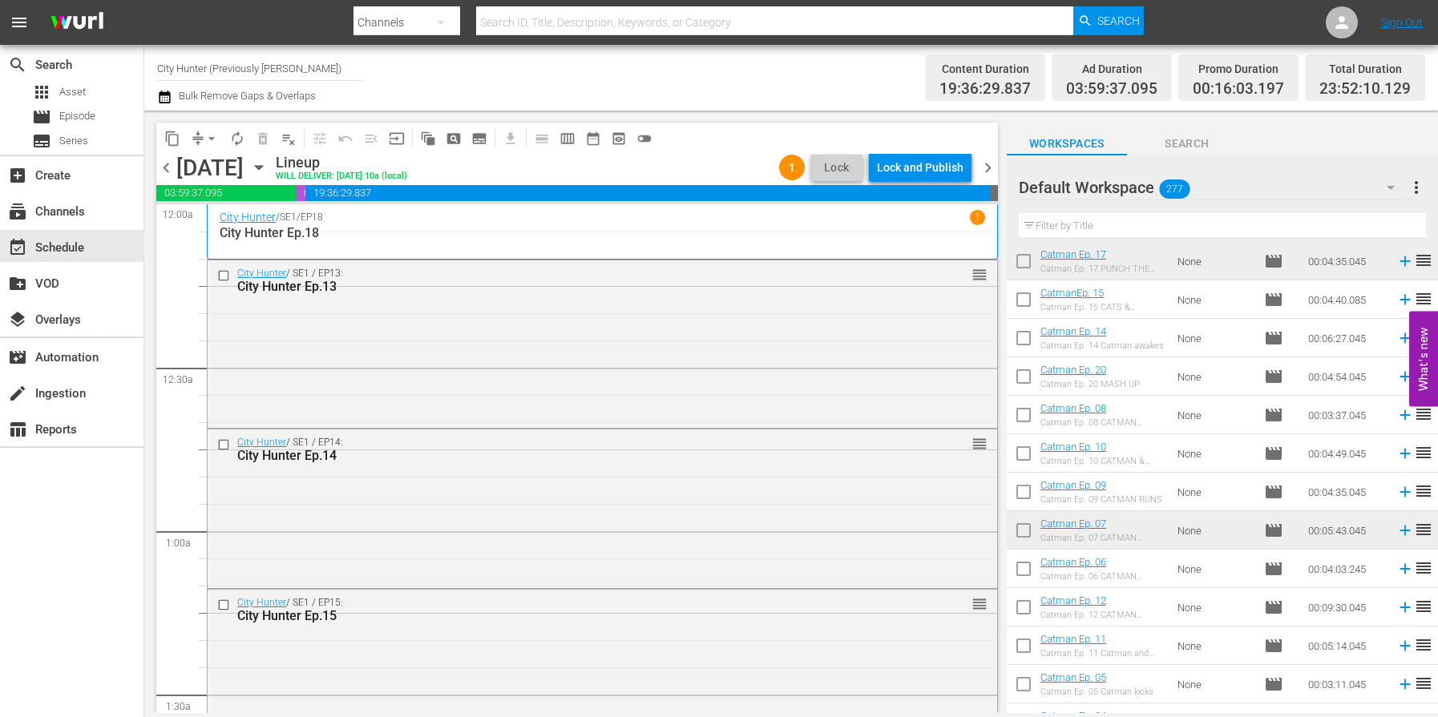
click at [836, 167] on span "Lock" at bounding box center [836, 167] width 38 height 17
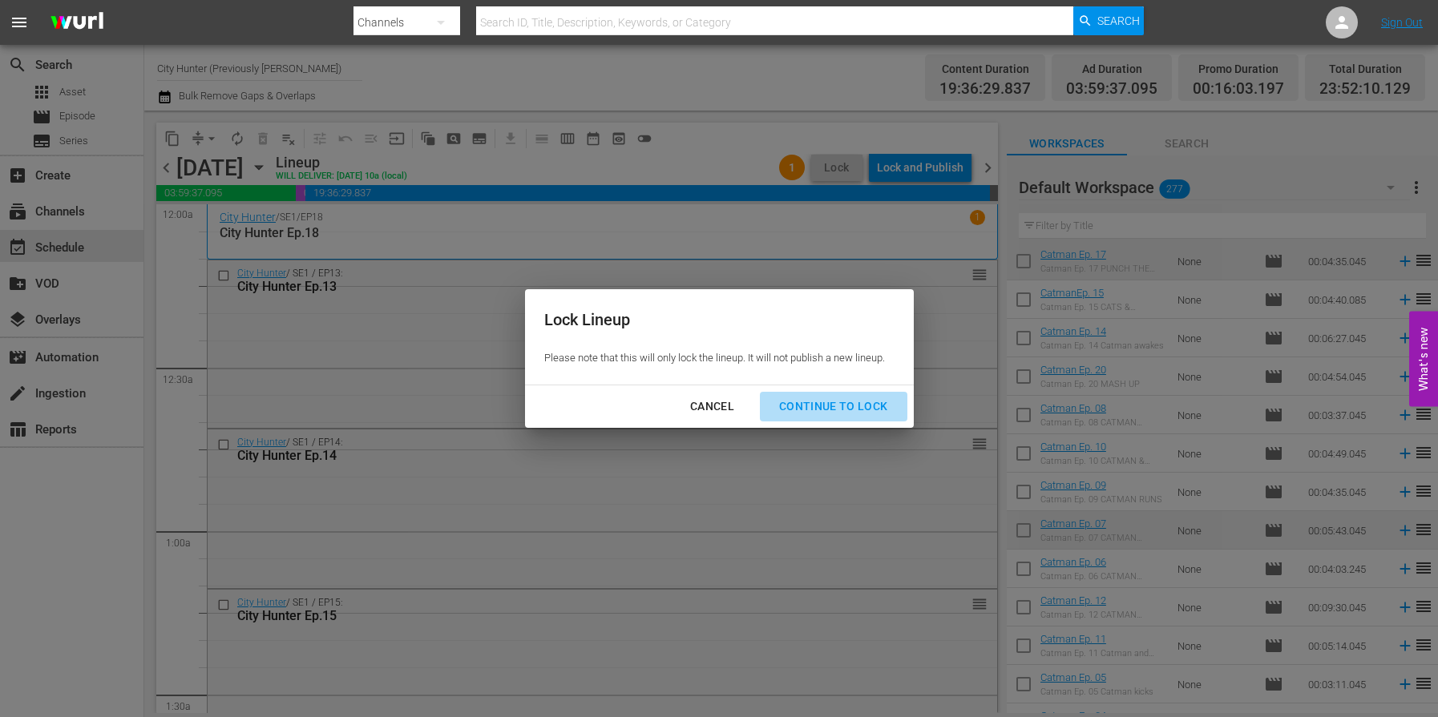
click at [845, 406] on div "Continue to lock" at bounding box center [833, 407] width 135 height 20
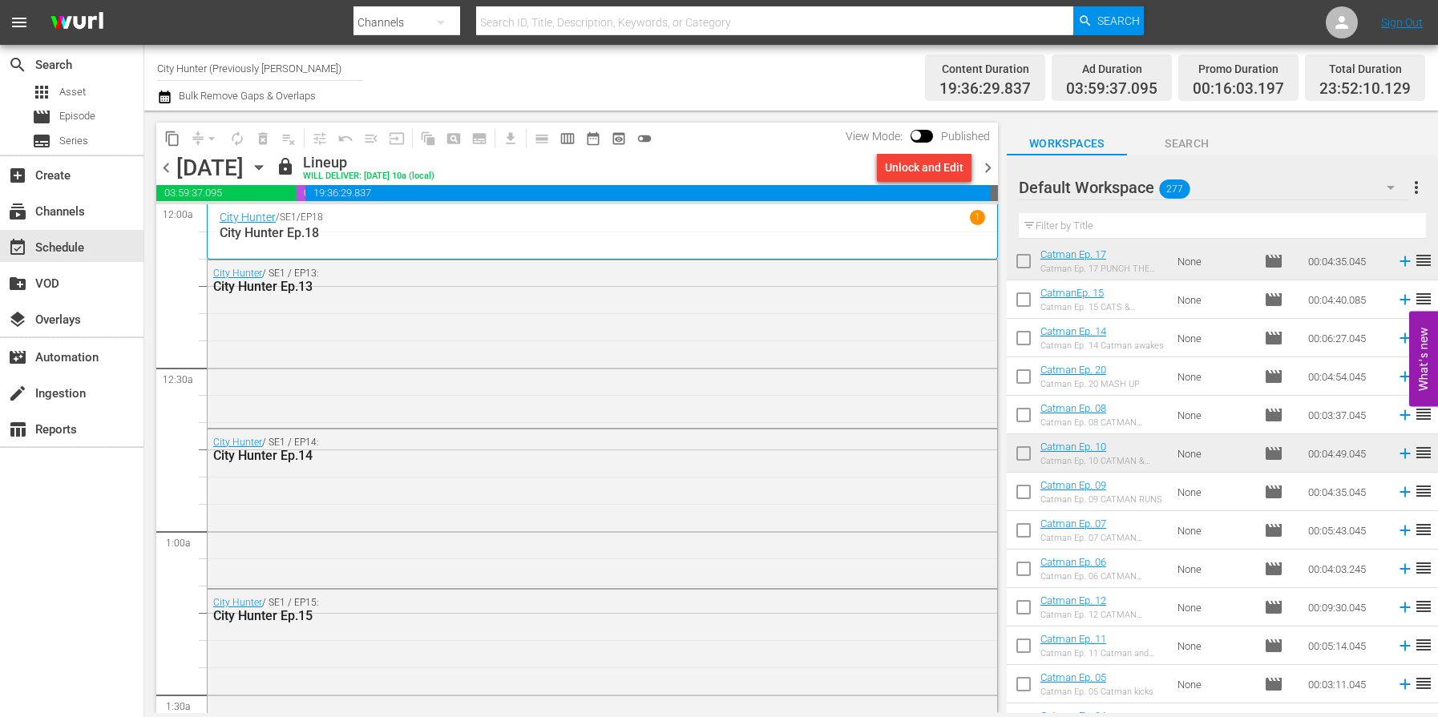
click at [989, 167] on span "chevron_right" at bounding box center [988, 168] width 20 height 20
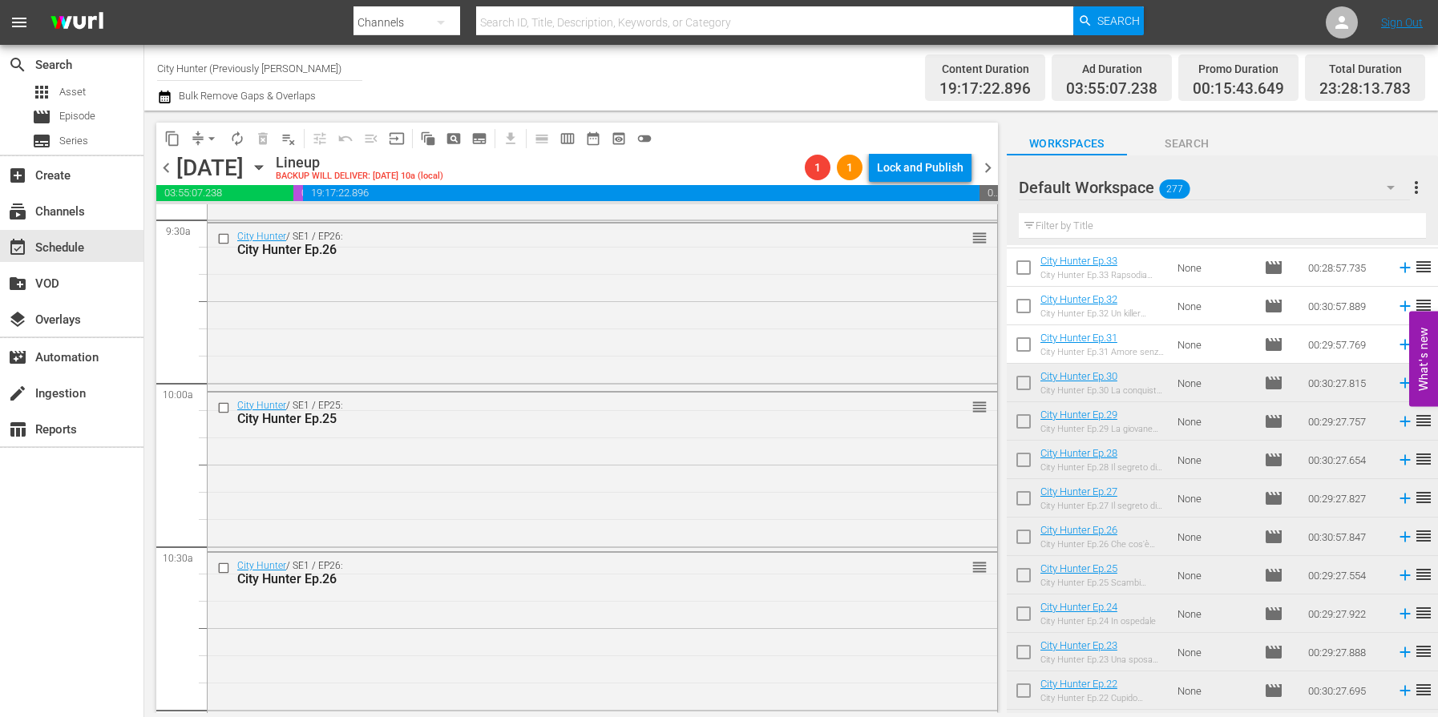
scroll to position [3092, 0]
click at [224, 404] on input "checkbox" at bounding box center [225, 406] width 17 height 14
click at [223, 562] on input "checkbox" at bounding box center [225, 567] width 17 height 14
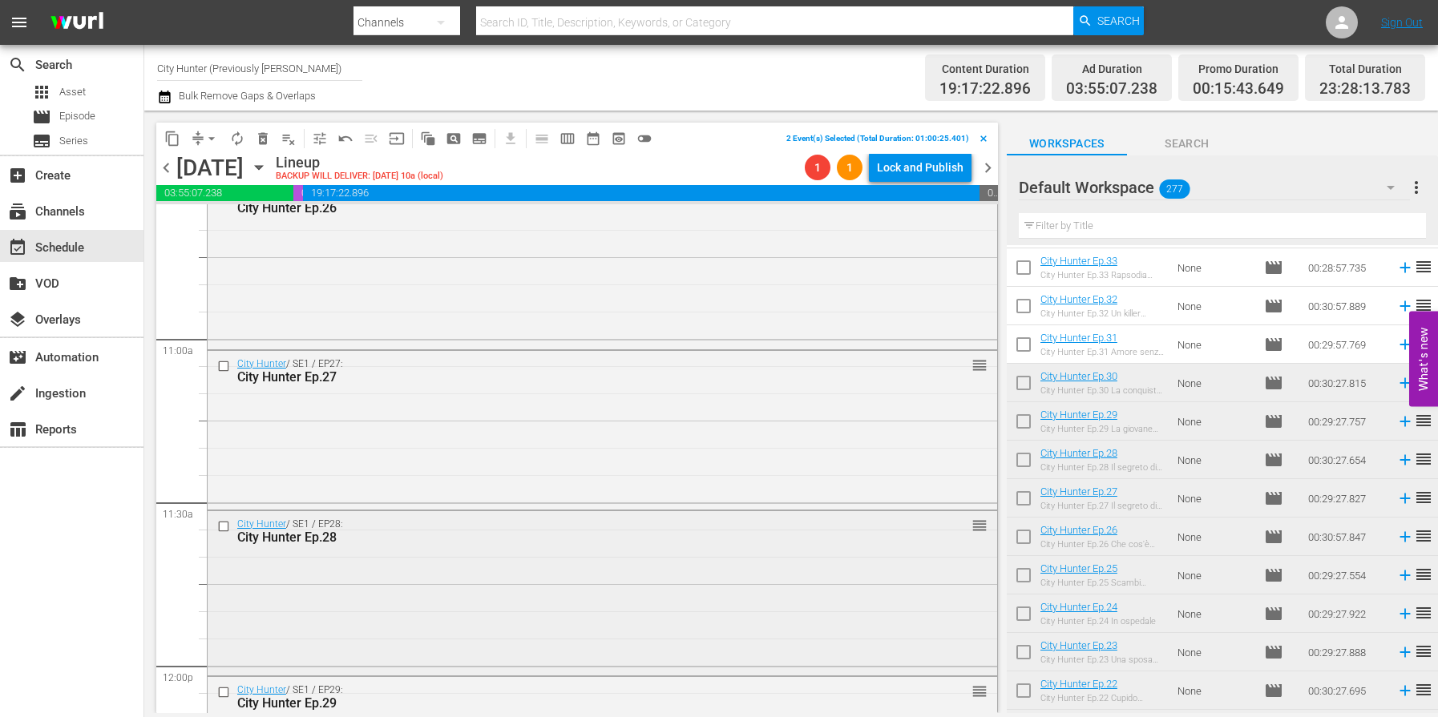
scroll to position [3398, 0]
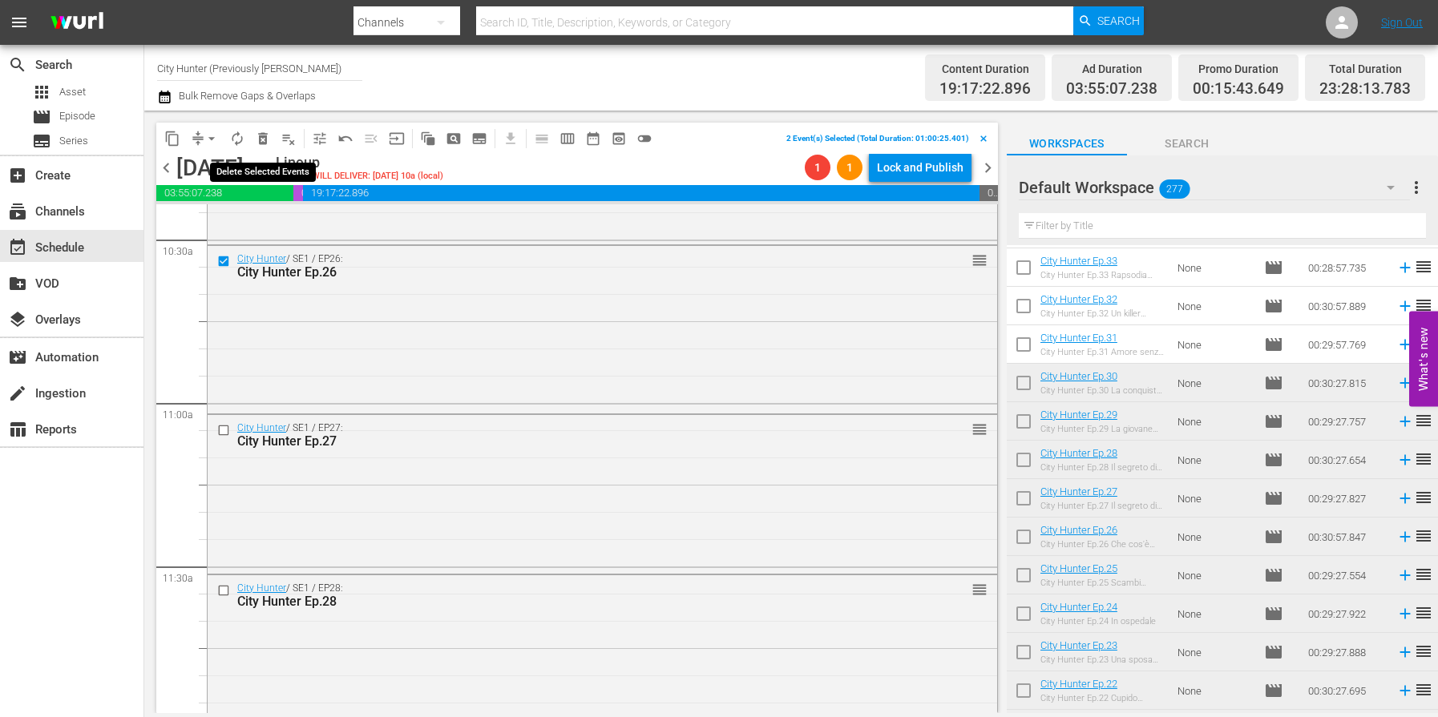
click at [263, 143] on span "delete_forever_outlined" at bounding box center [263, 139] width 16 height 16
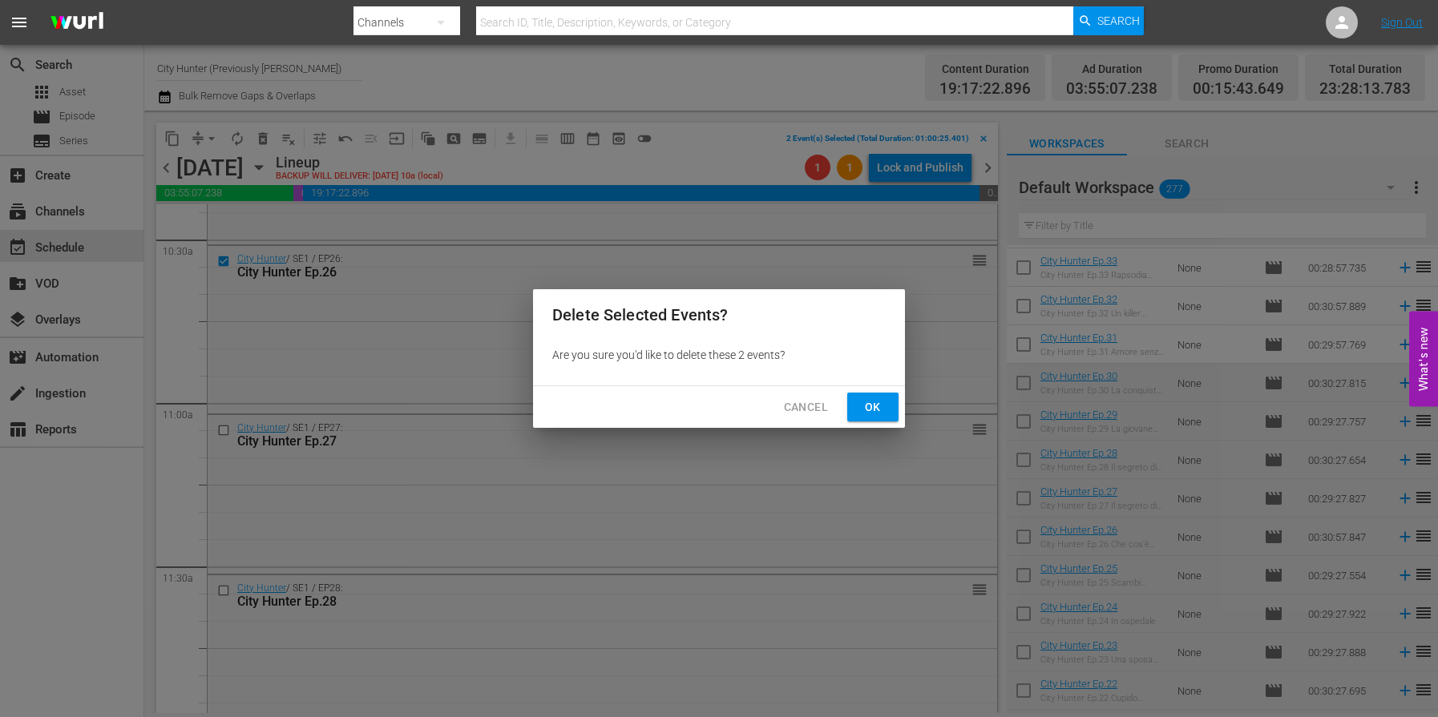
click at [868, 414] on span "Ok" at bounding box center [873, 407] width 26 height 20
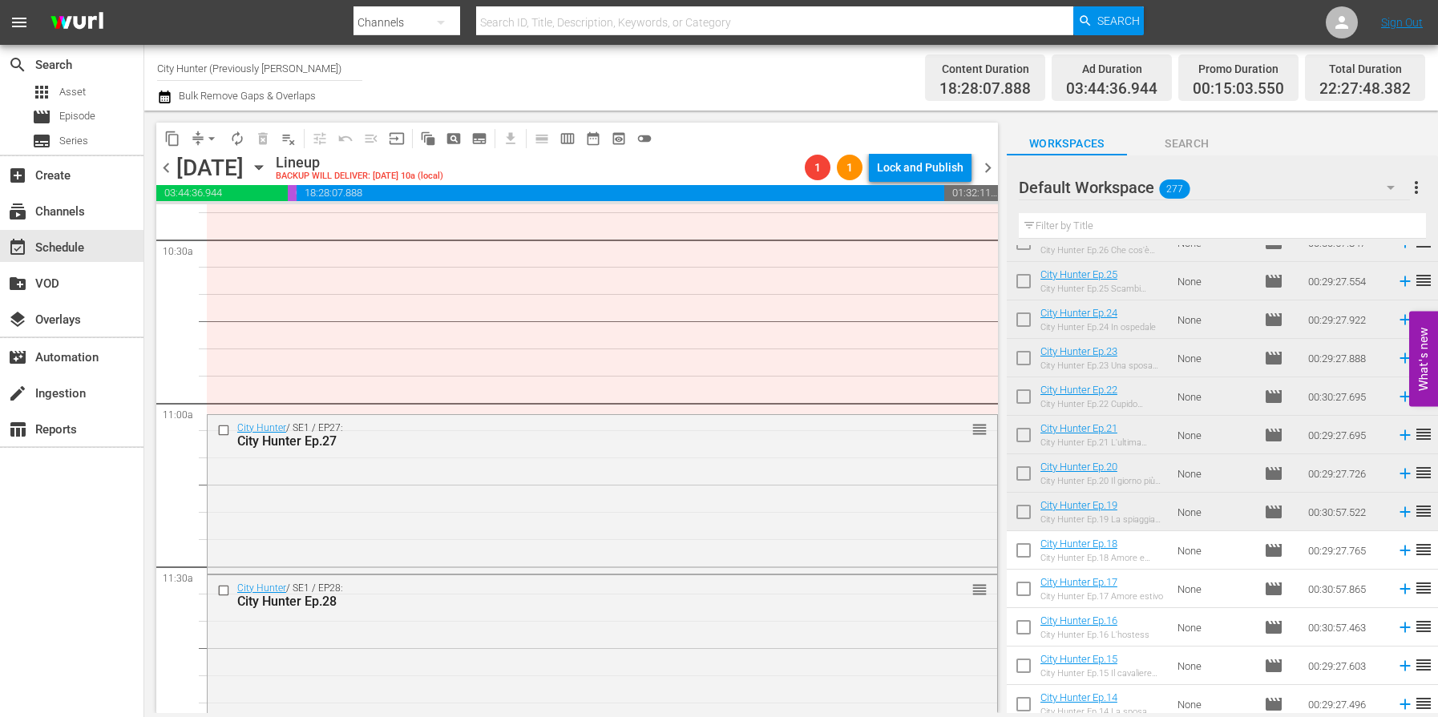
scroll to position [4519, 0]
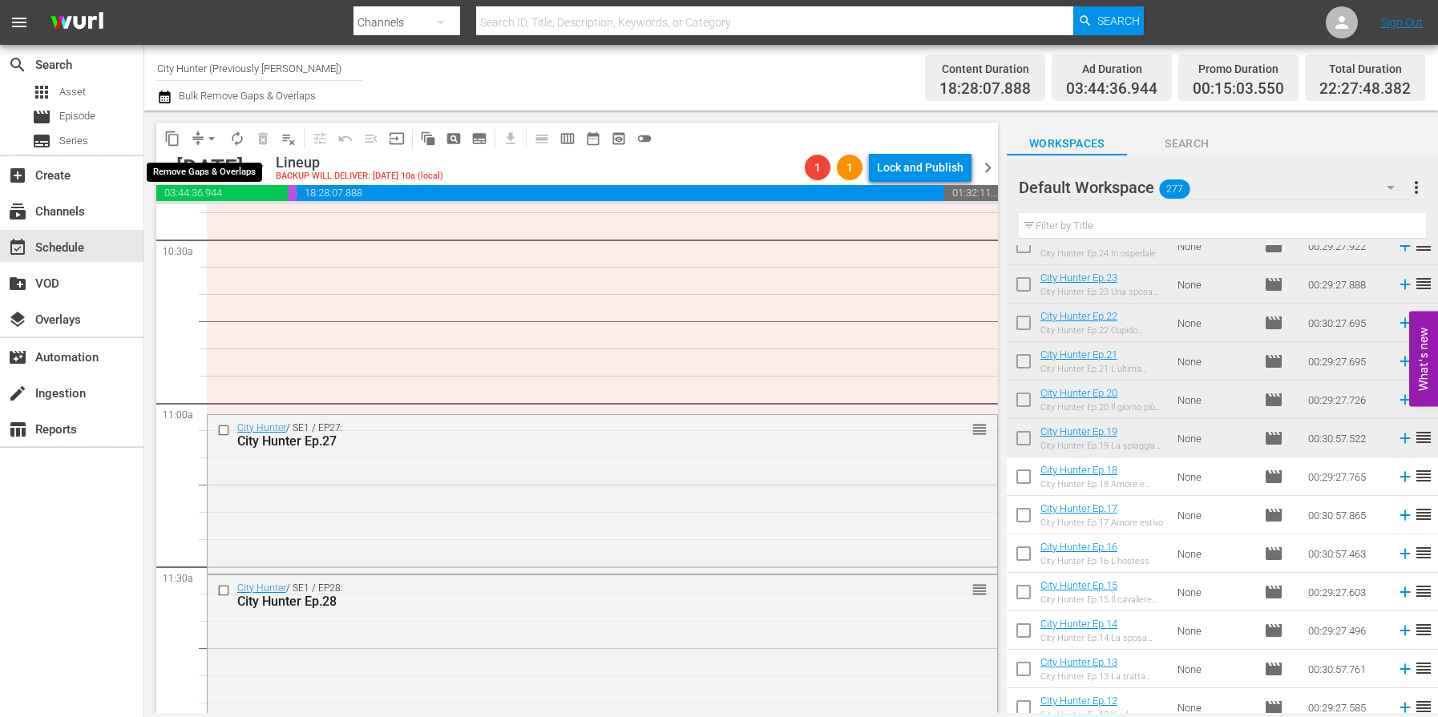
click at [211, 141] on span "arrow_drop_down" at bounding box center [212, 139] width 16 height 16
click at [240, 221] on li "Align to End of Previous Day" at bounding box center [212, 224] width 168 height 26
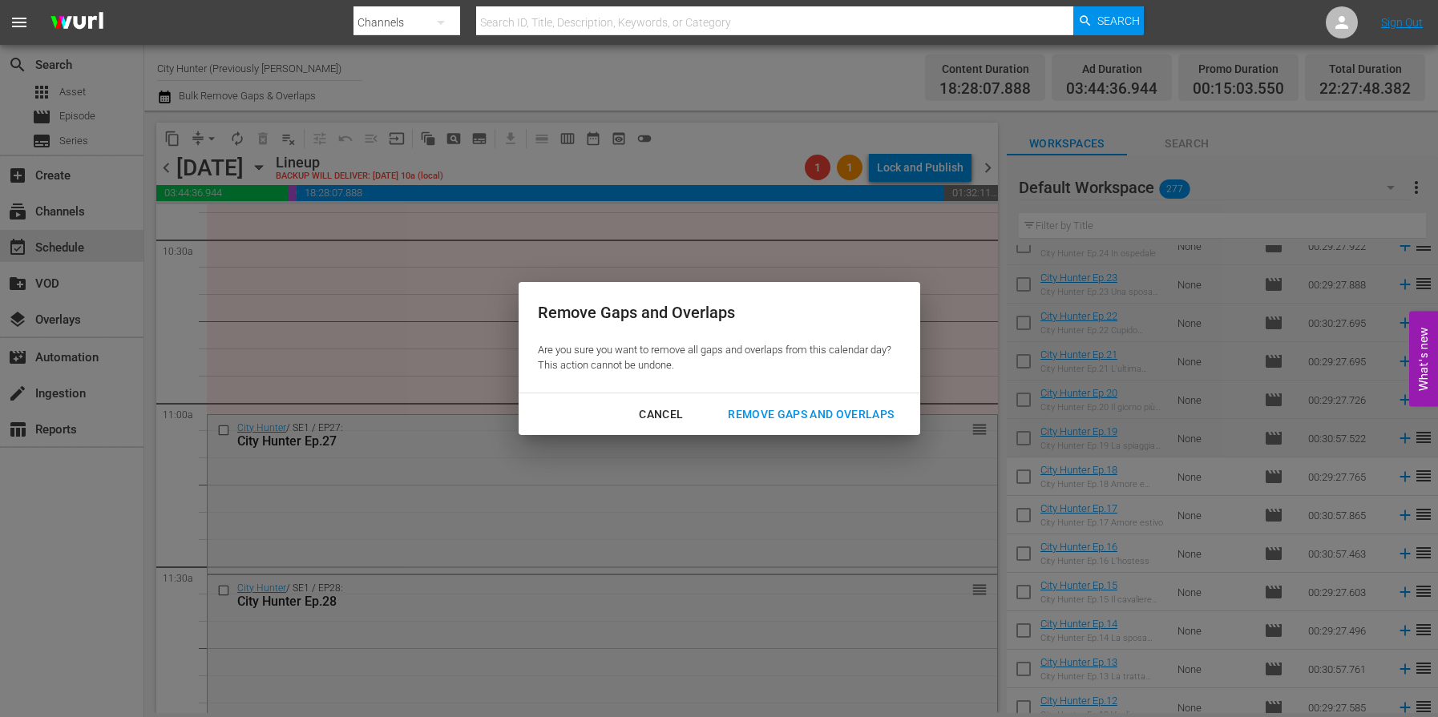
click at [828, 409] on div "Remove Gaps and Overlaps" at bounding box center [811, 415] width 192 height 20
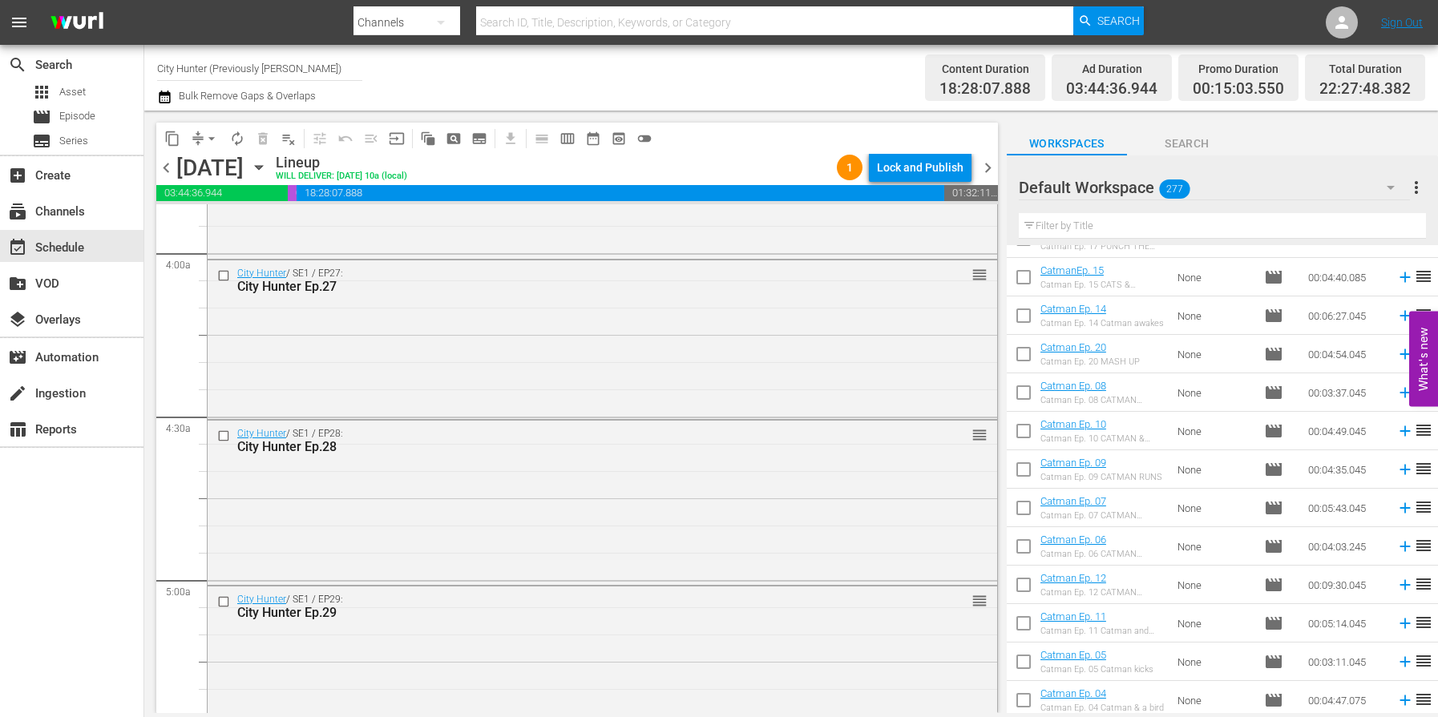
scroll to position [5947, 0]
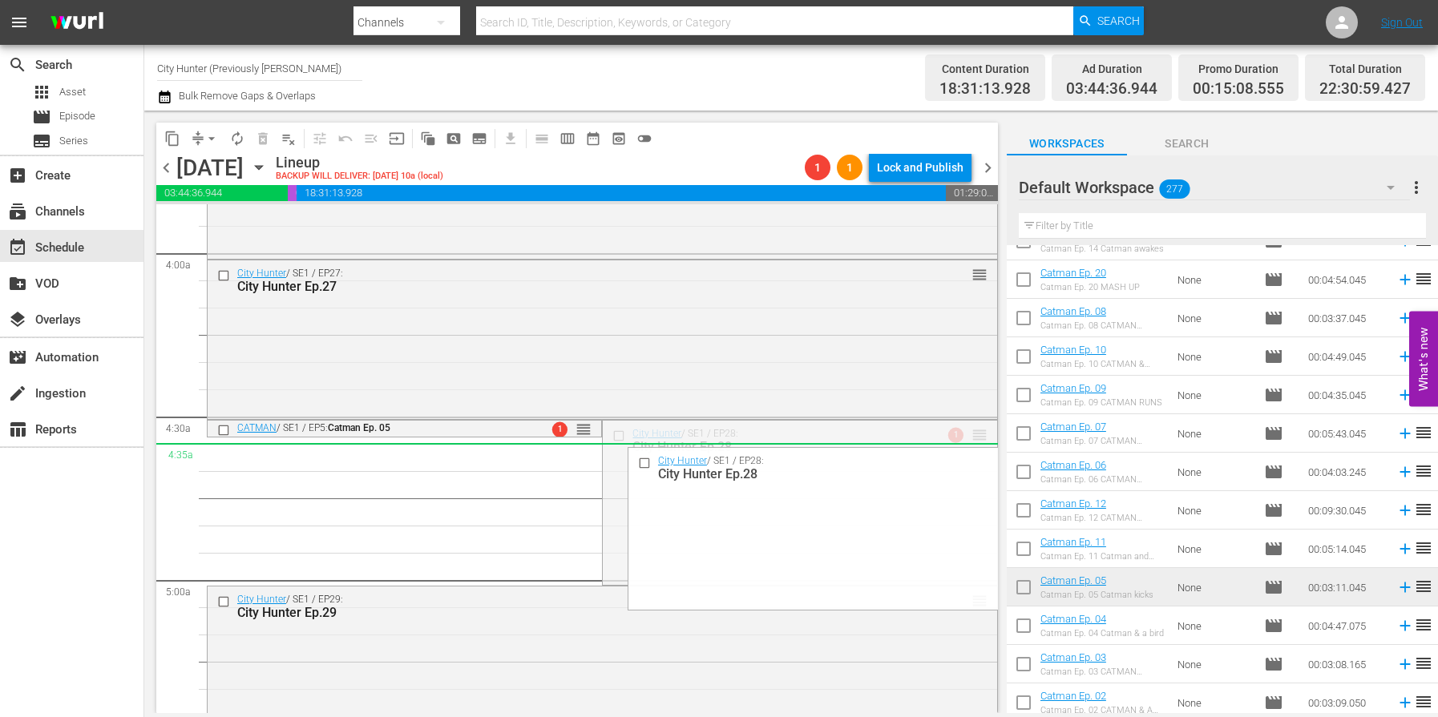
drag, startPoint x: 981, startPoint y: 436, endPoint x: 974, endPoint y: 452, distance: 17.6
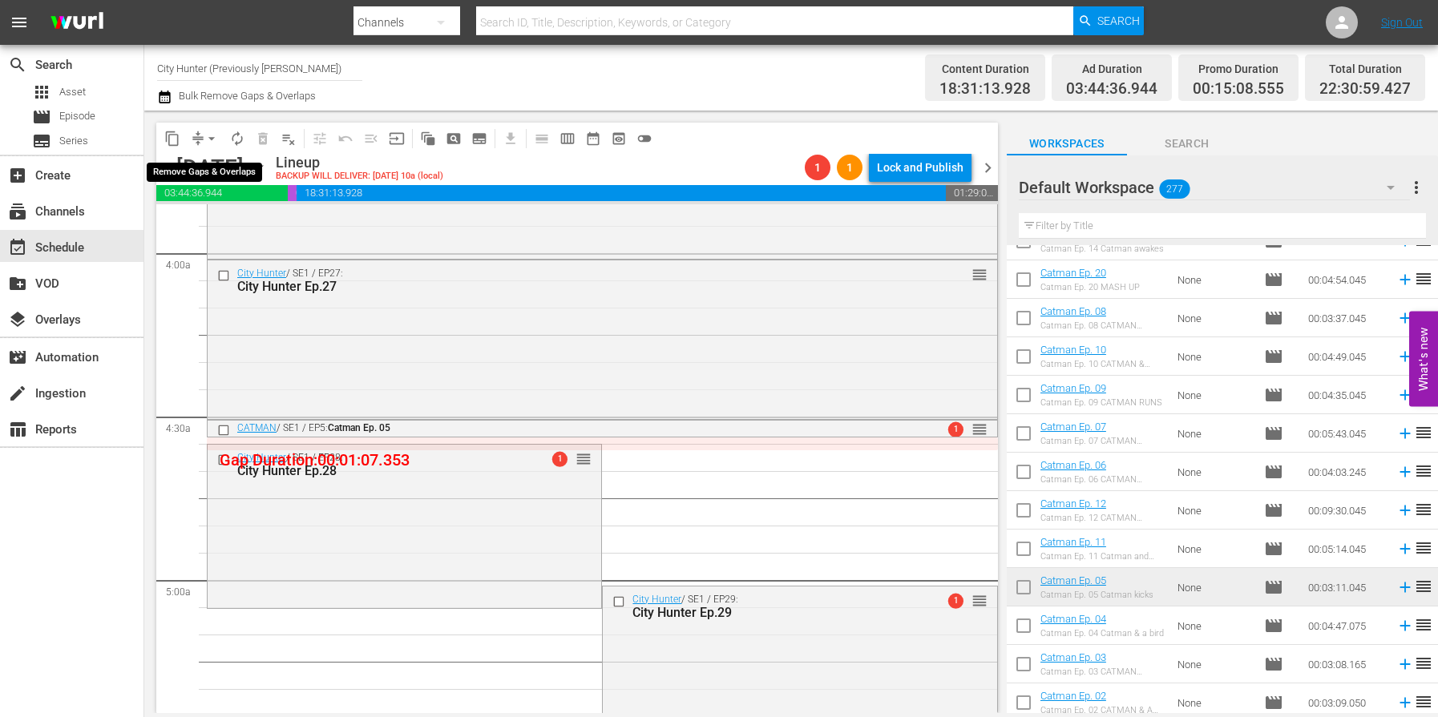
click at [214, 139] on span "arrow_drop_down" at bounding box center [212, 139] width 16 height 16
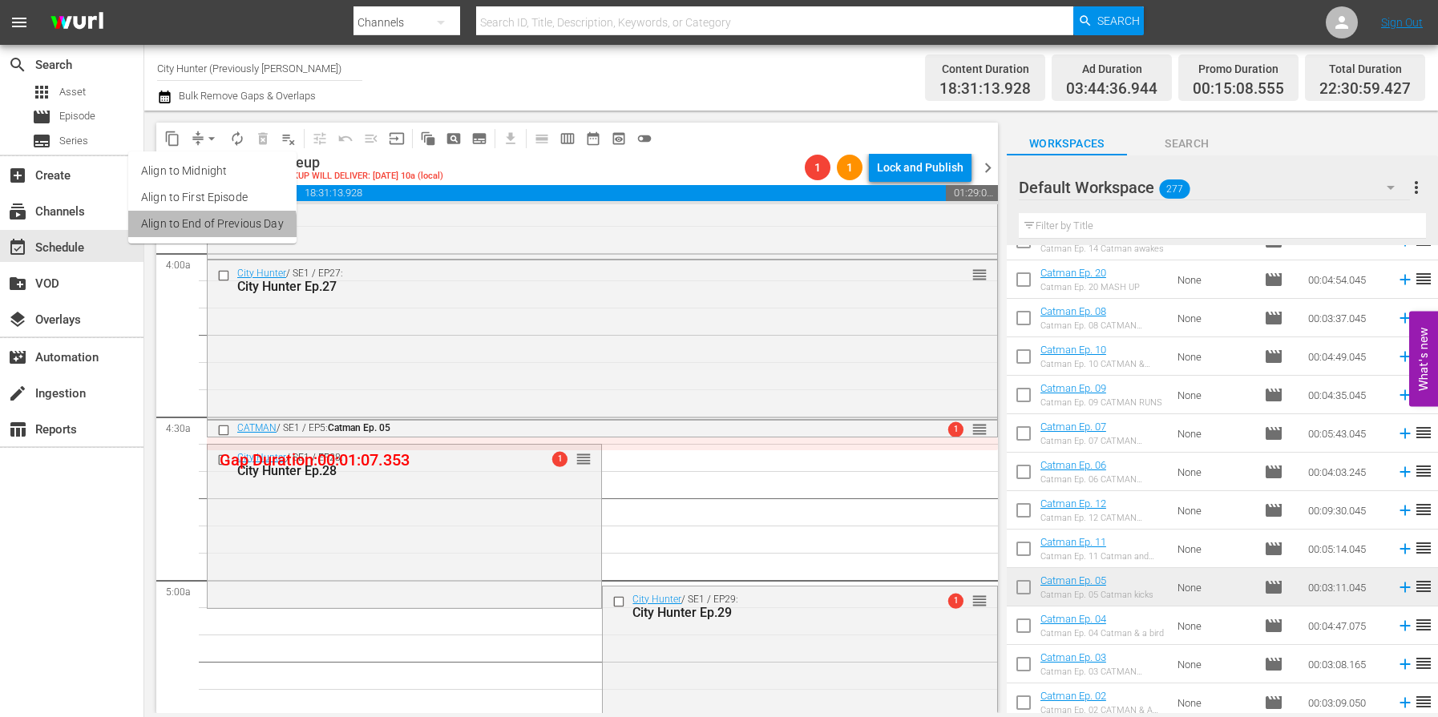
click at [204, 228] on li "Align to End of Previous Day" at bounding box center [212, 224] width 168 height 26
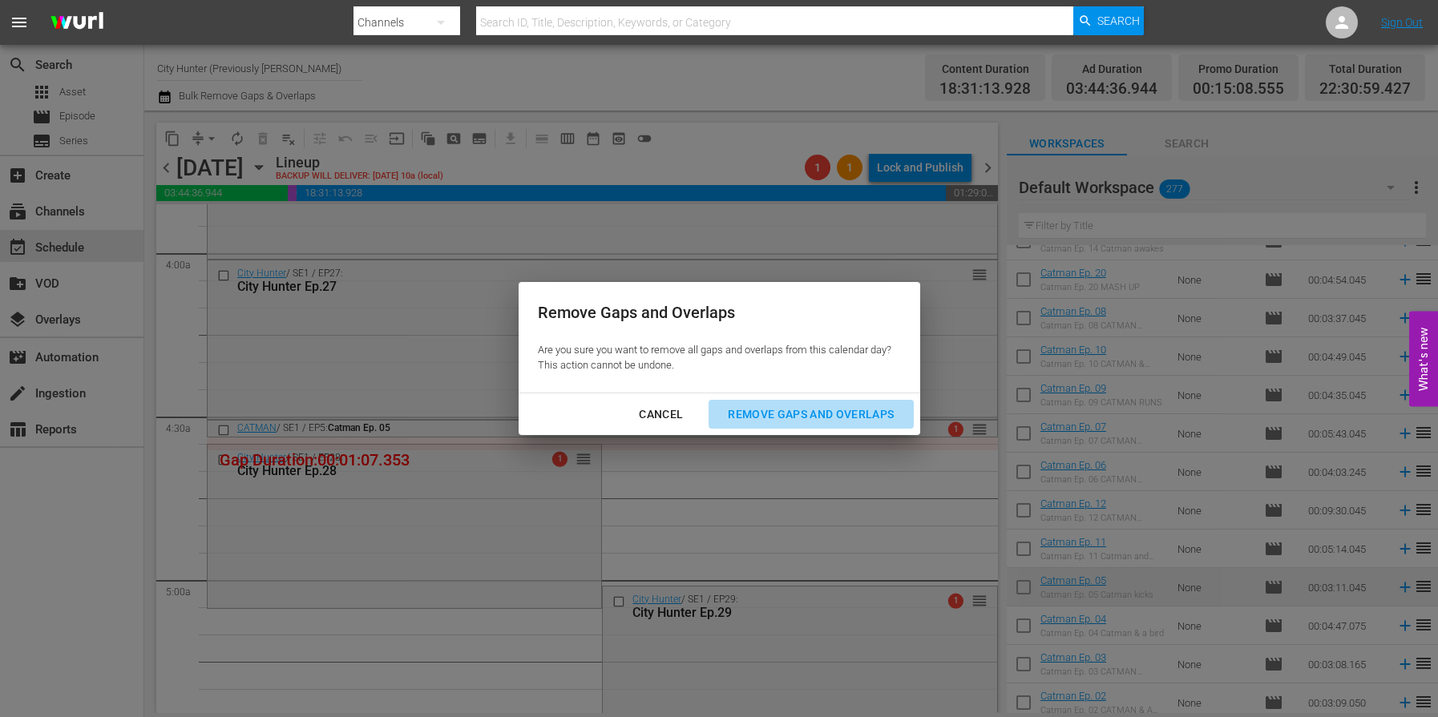
click at [768, 417] on div "Remove Gaps and Overlaps" at bounding box center [811, 415] width 192 height 20
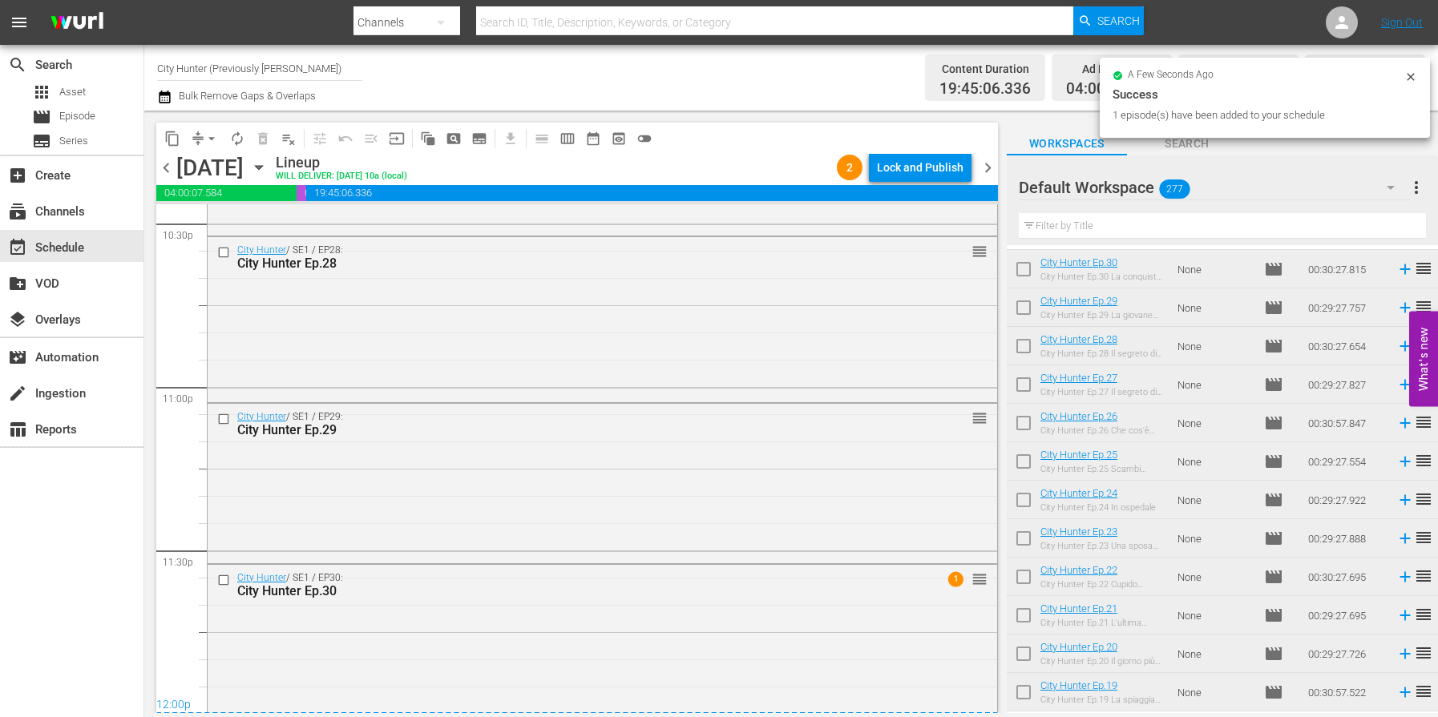
scroll to position [7337, 0]
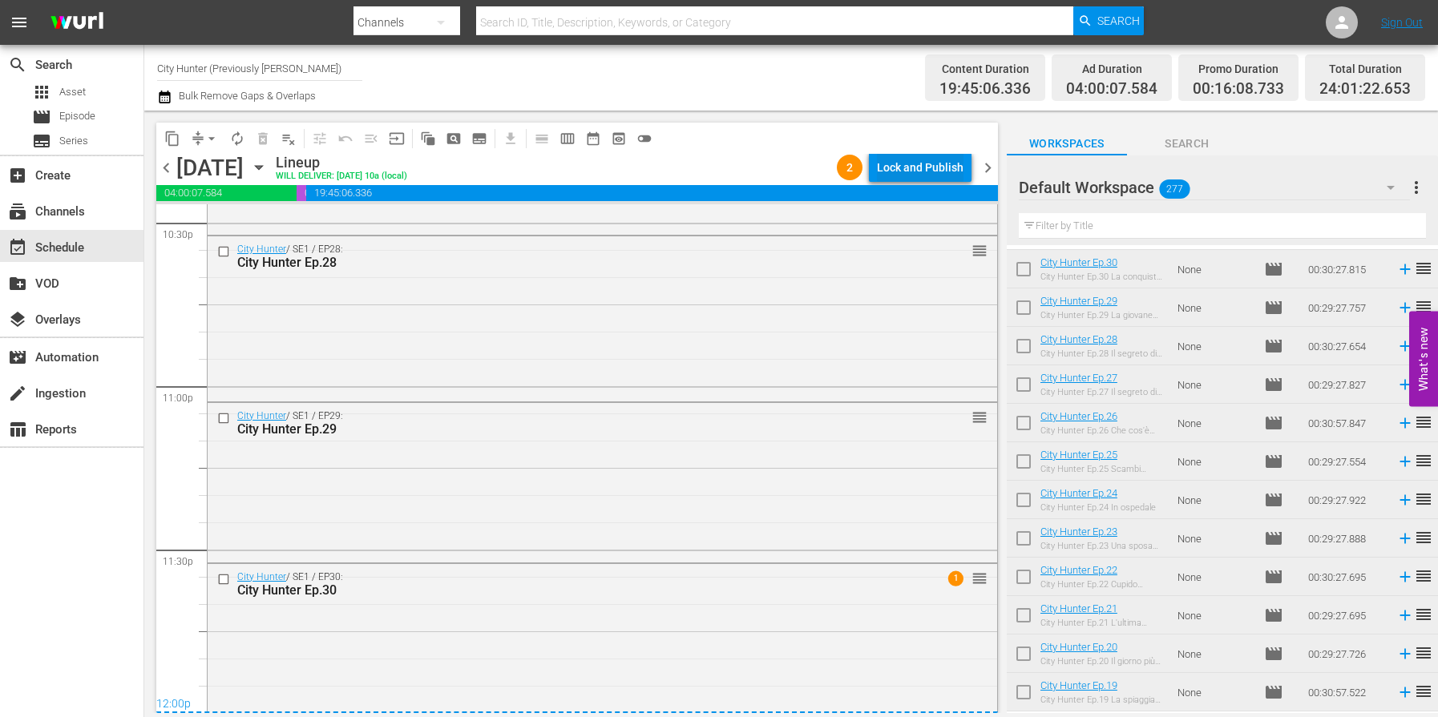
click at [915, 164] on div "Lock and Publish" at bounding box center [920, 167] width 87 height 29
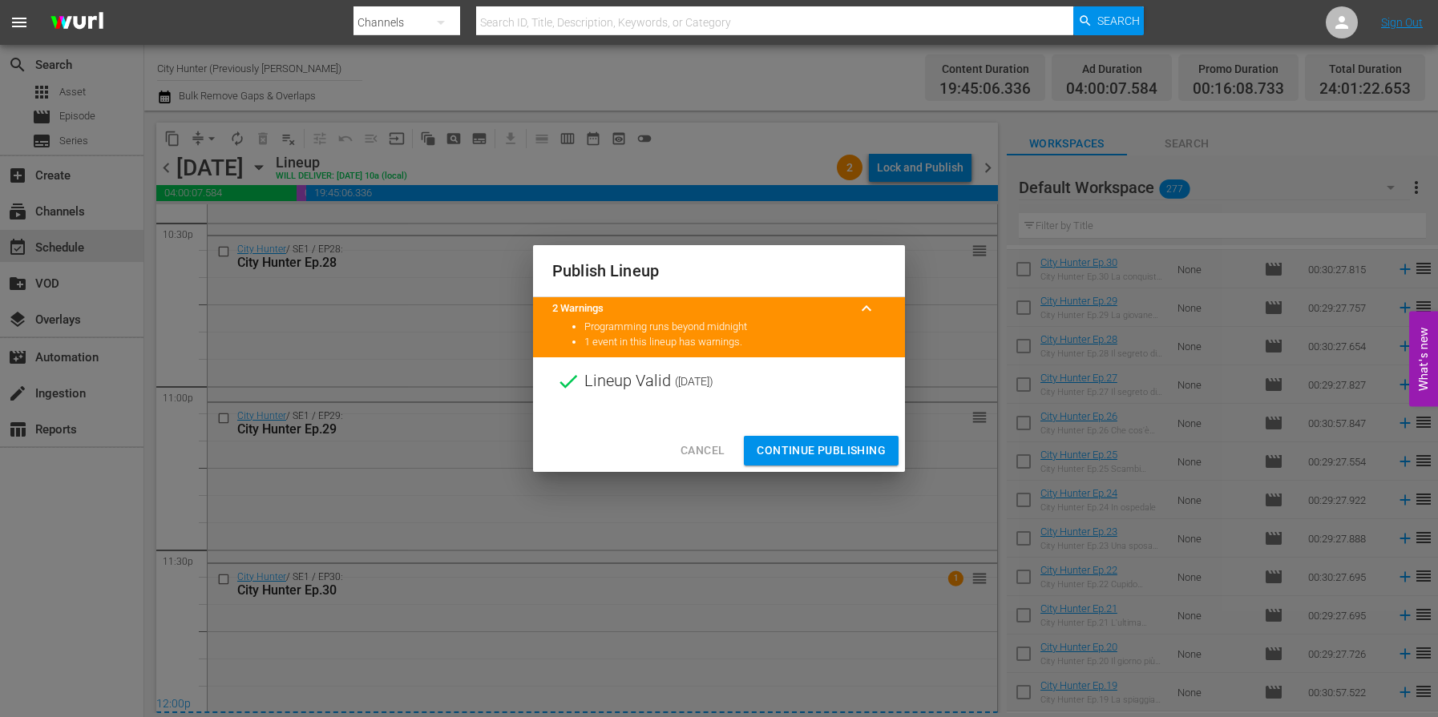
click at [784, 445] on span "Continue Publishing" at bounding box center [820, 451] width 129 height 20
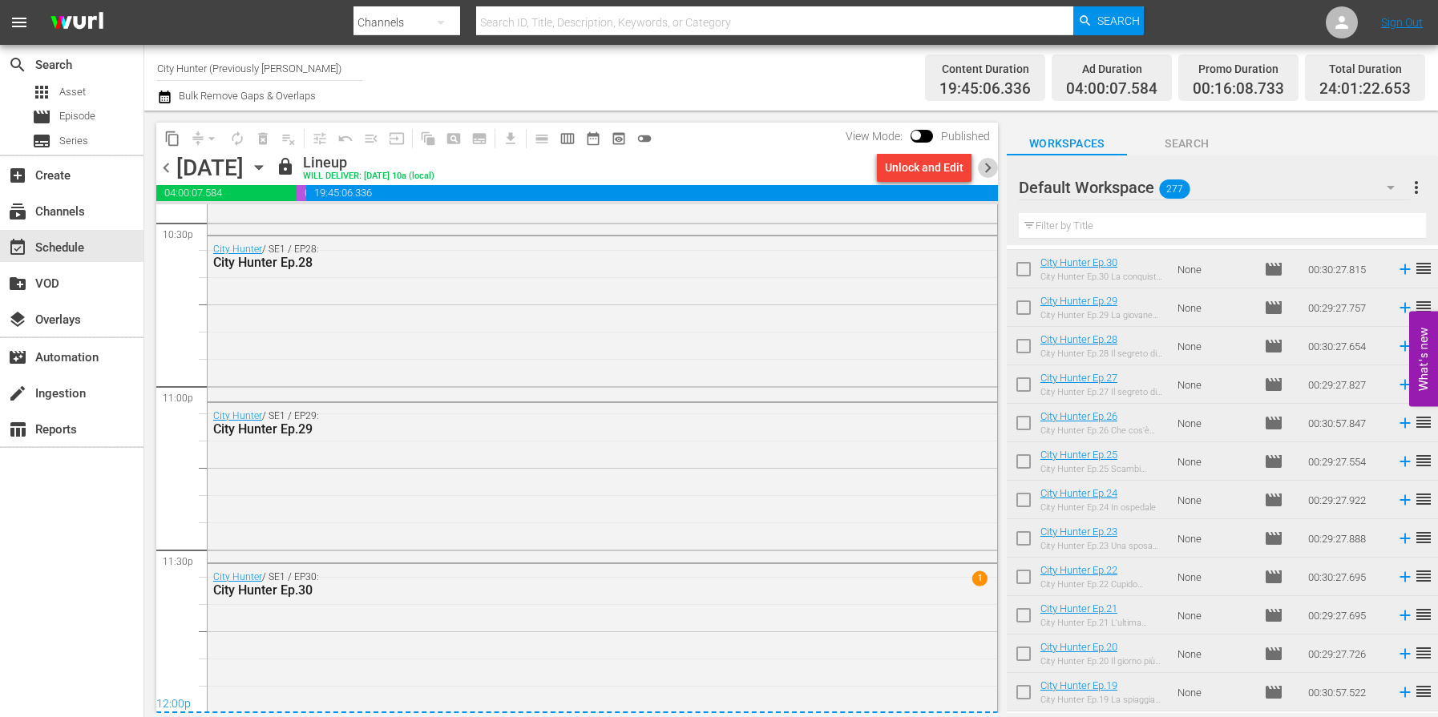
click at [987, 169] on span "chevron_right" at bounding box center [988, 168] width 20 height 20
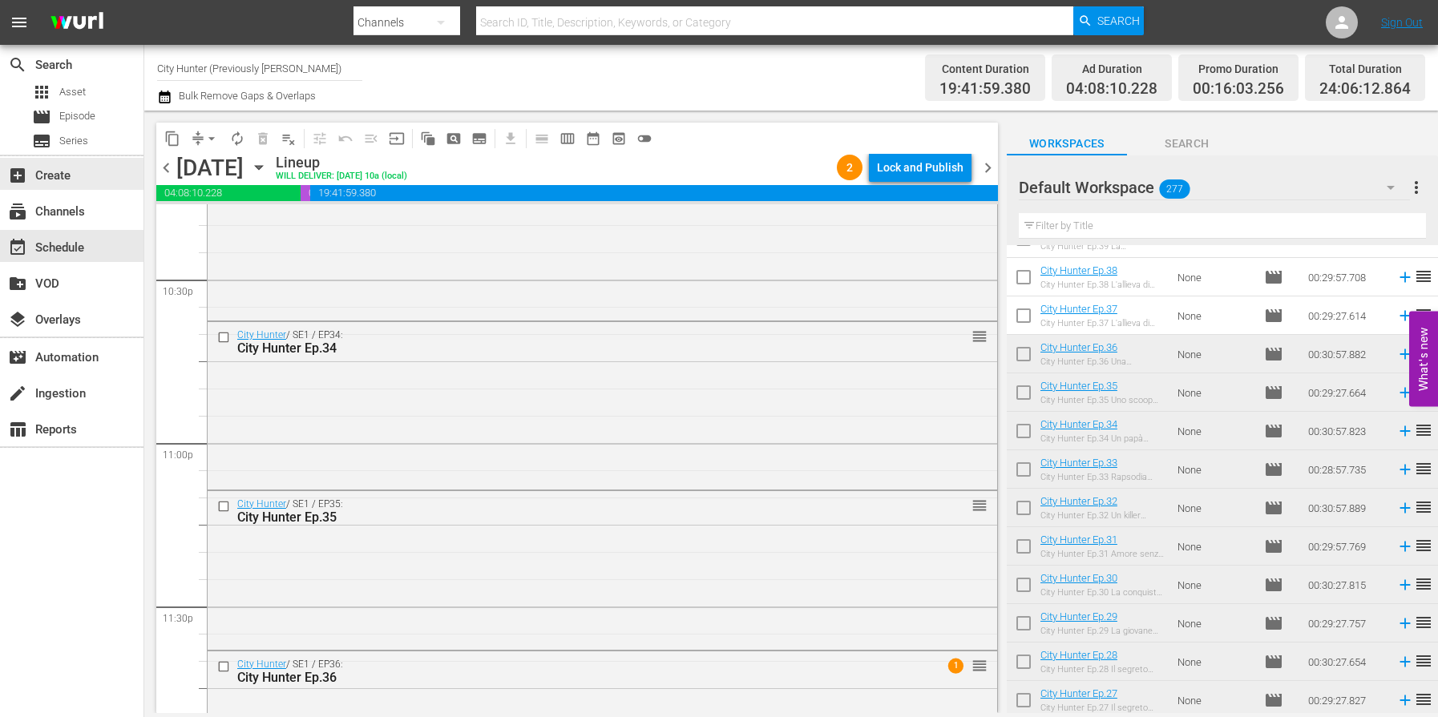
scroll to position [7266, 0]
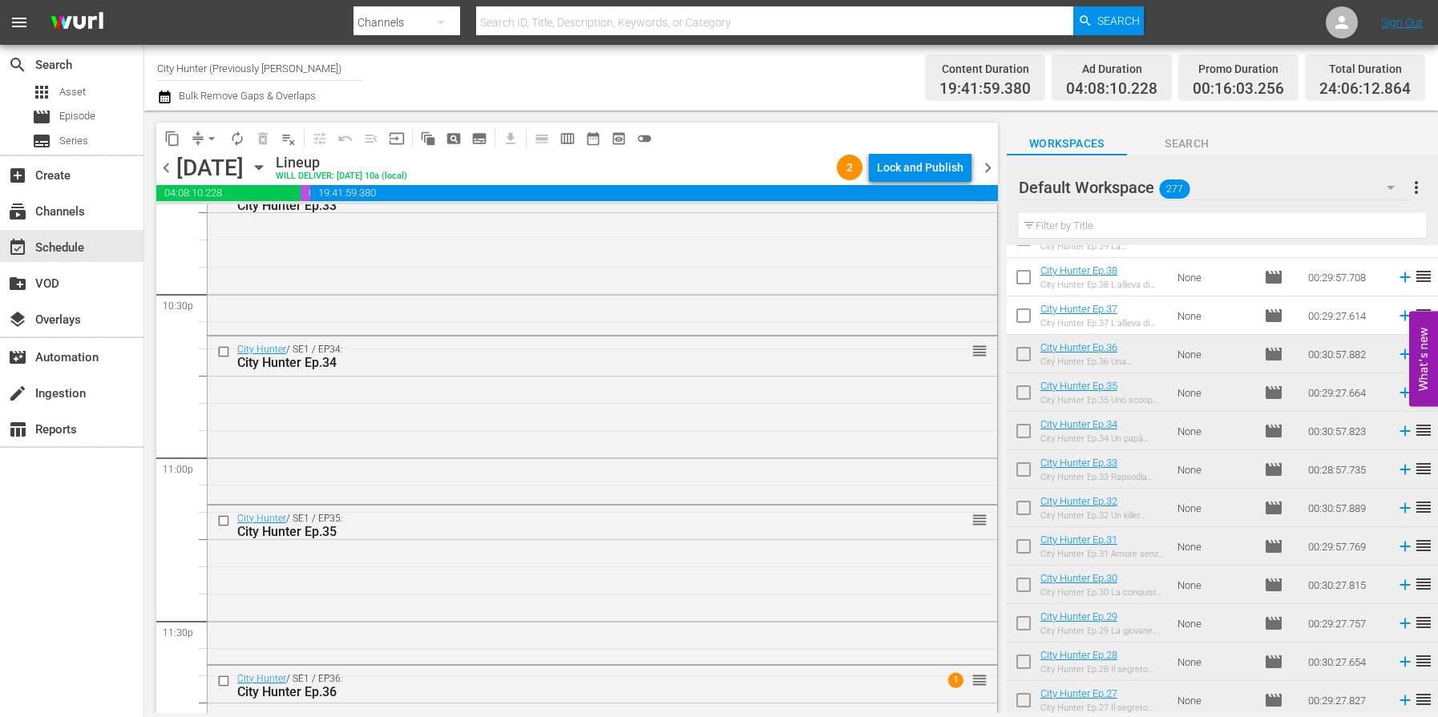
click at [167, 175] on span "chevron_left" at bounding box center [166, 168] width 20 height 20
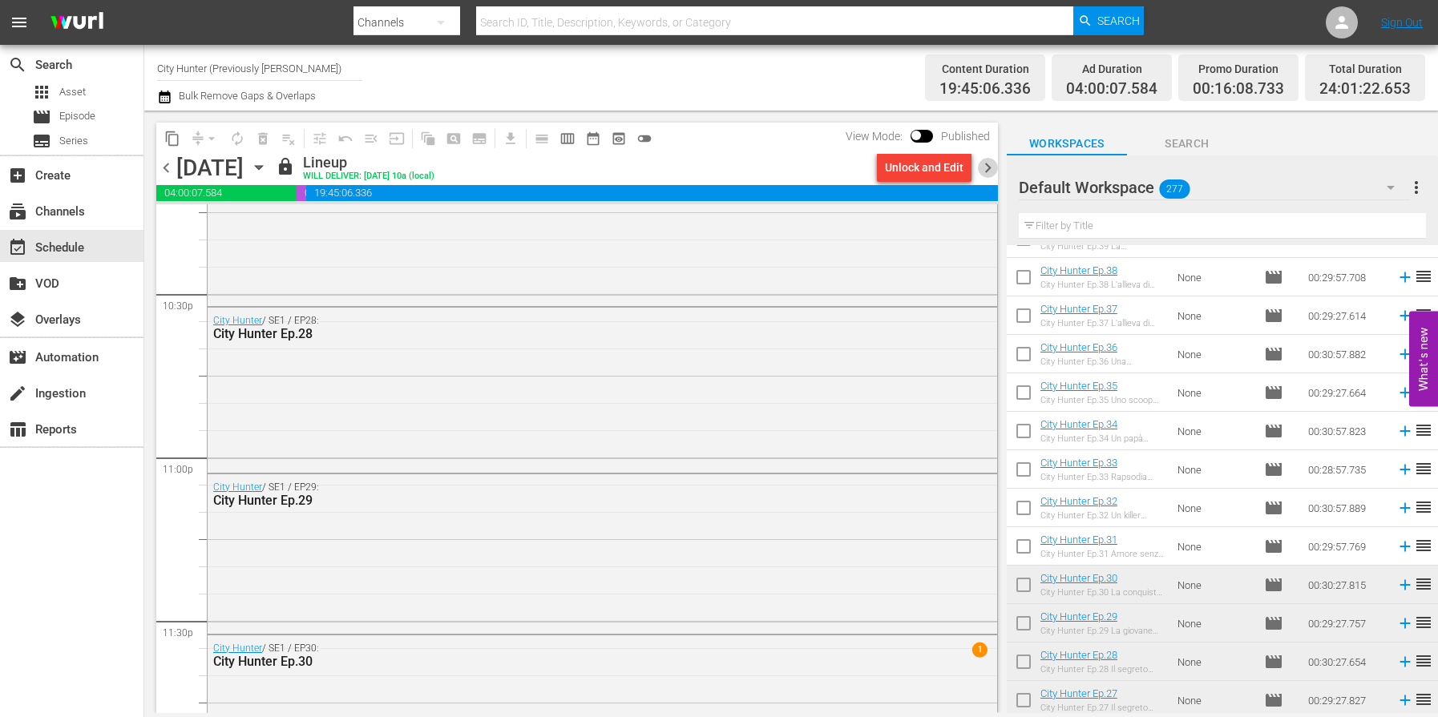
click at [984, 169] on span "chevron_right" at bounding box center [988, 168] width 20 height 20
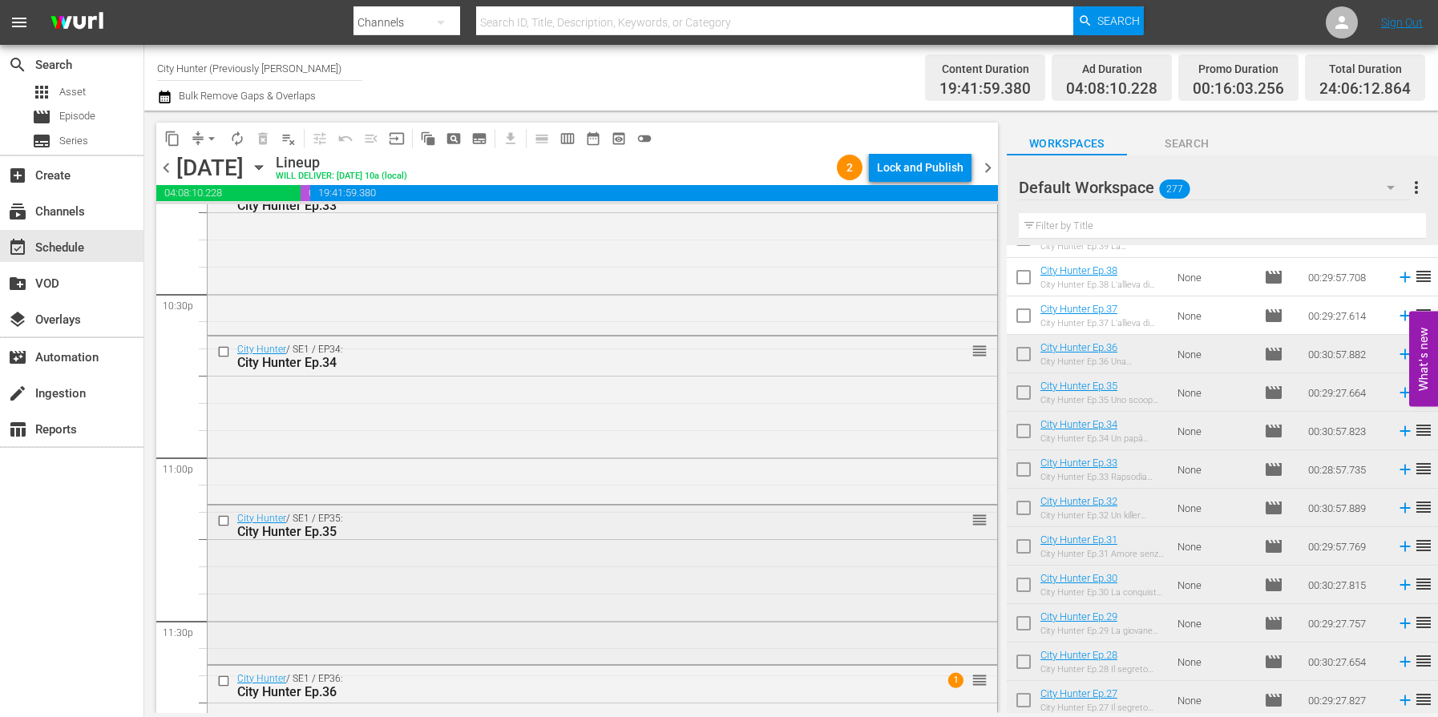
scroll to position [7386, 0]
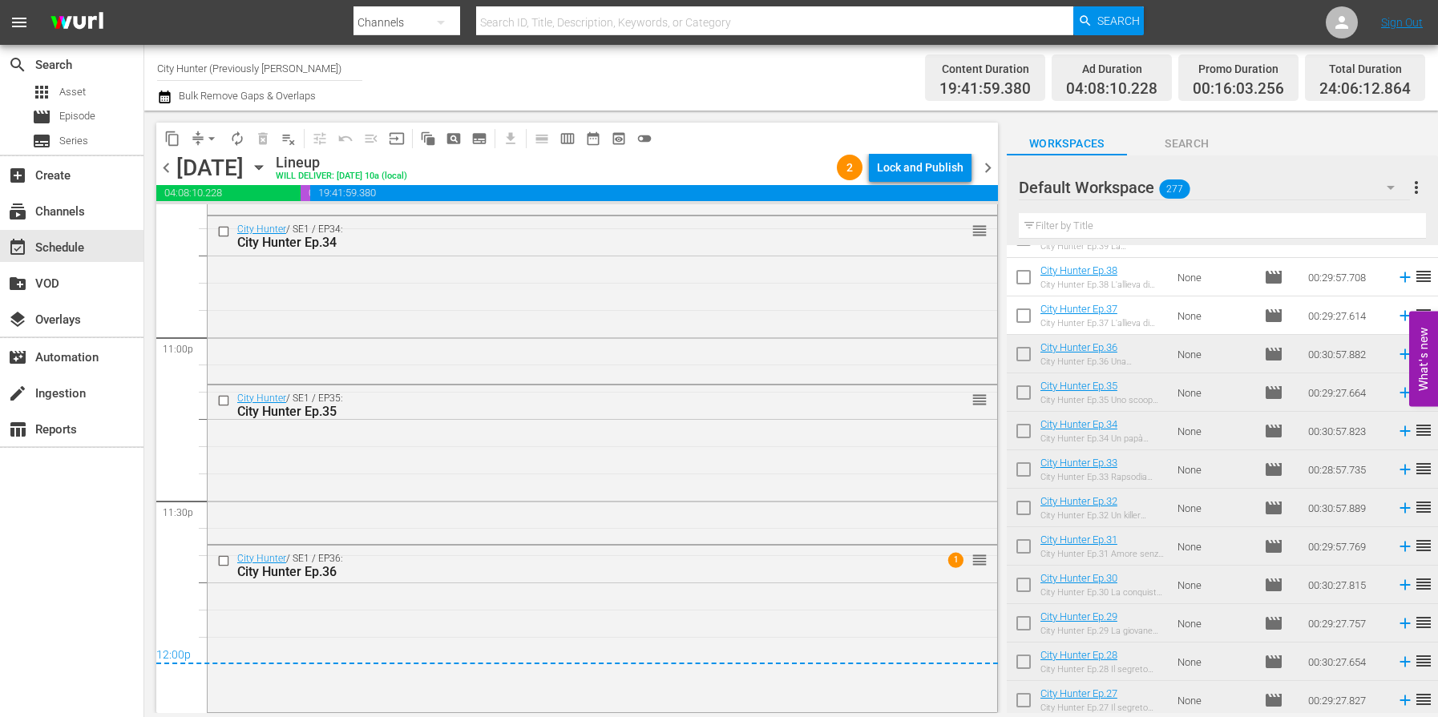
click at [985, 167] on span "chevron_right" at bounding box center [988, 168] width 20 height 20
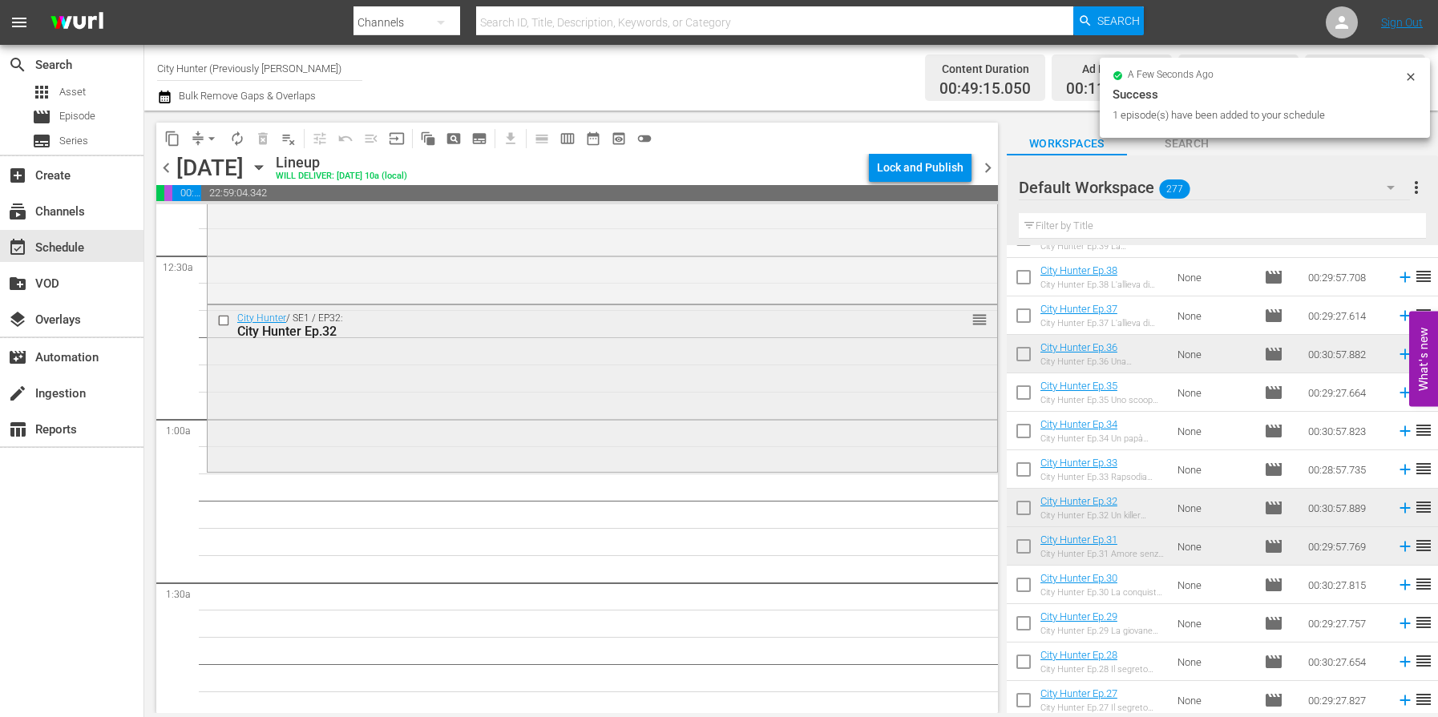
scroll to position [116, 0]
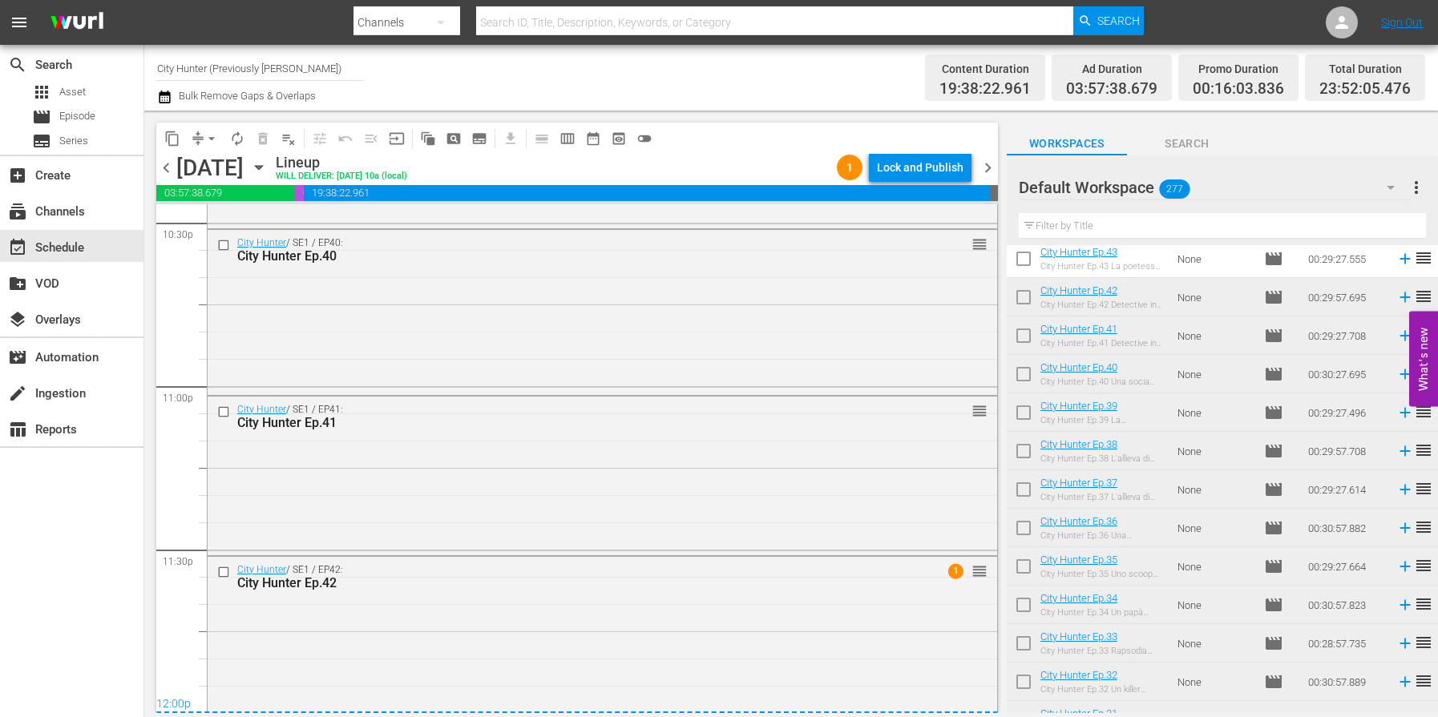
scroll to position [7343, 0]
click at [991, 169] on span "chevron_right" at bounding box center [988, 168] width 20 height 20
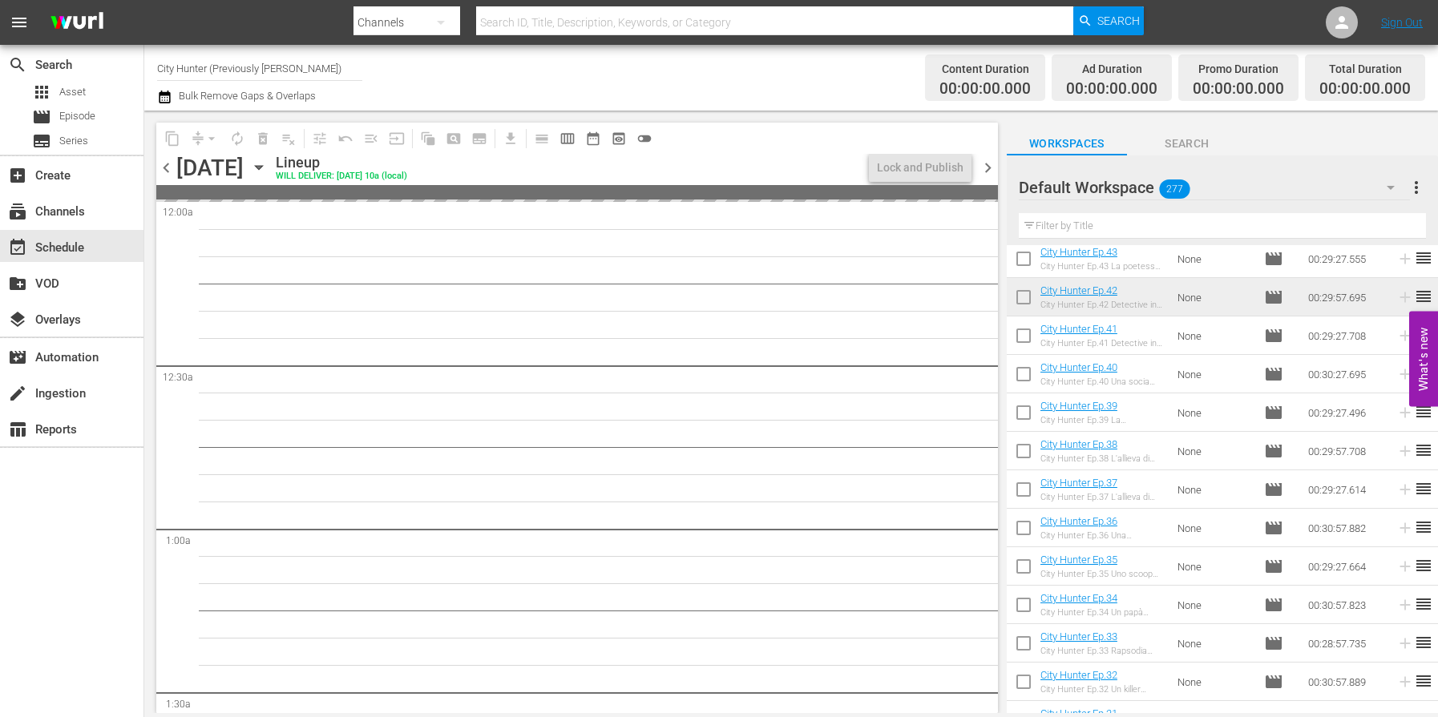
click at [170, 171] on span "chevron_left" at bounding box center [166, 168] width 20 height 20
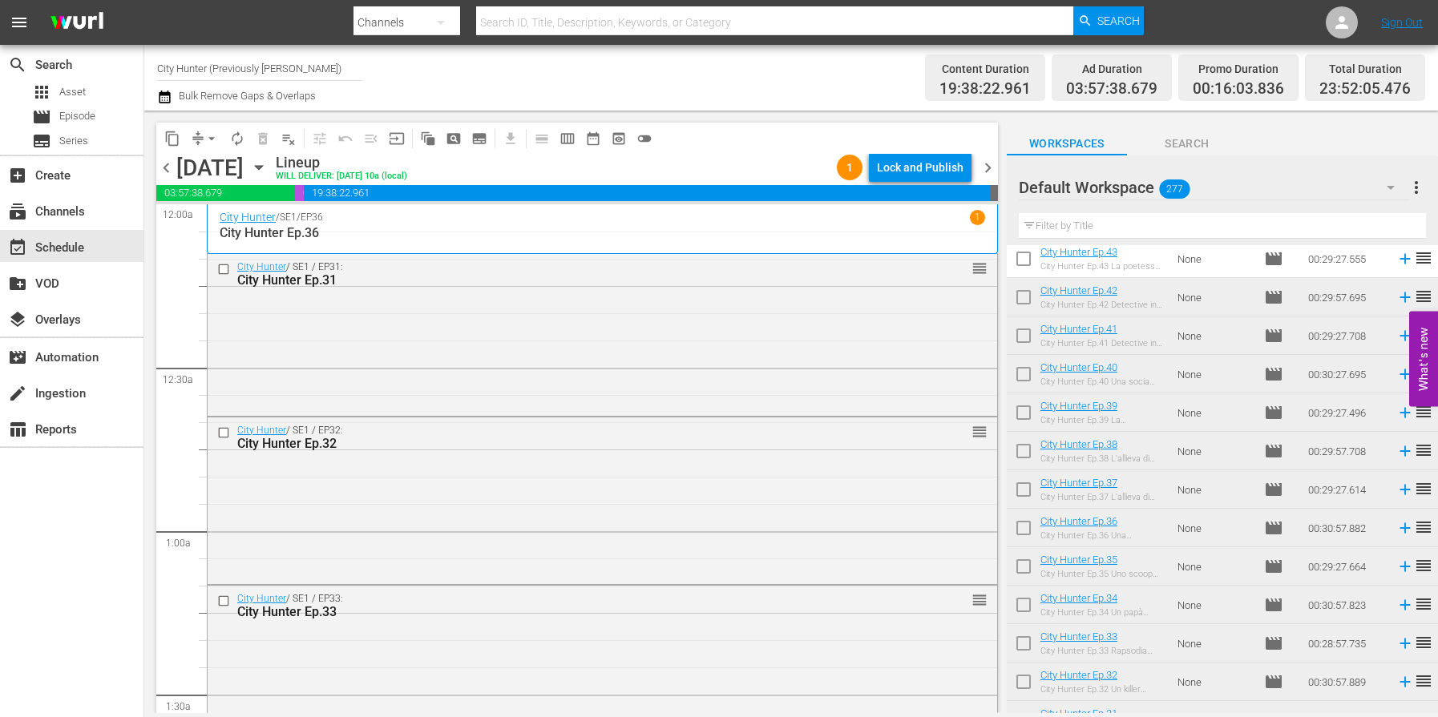
click at [992, 164] on span "chevron_right" at bounding box center [988, 168] width 20 height 20
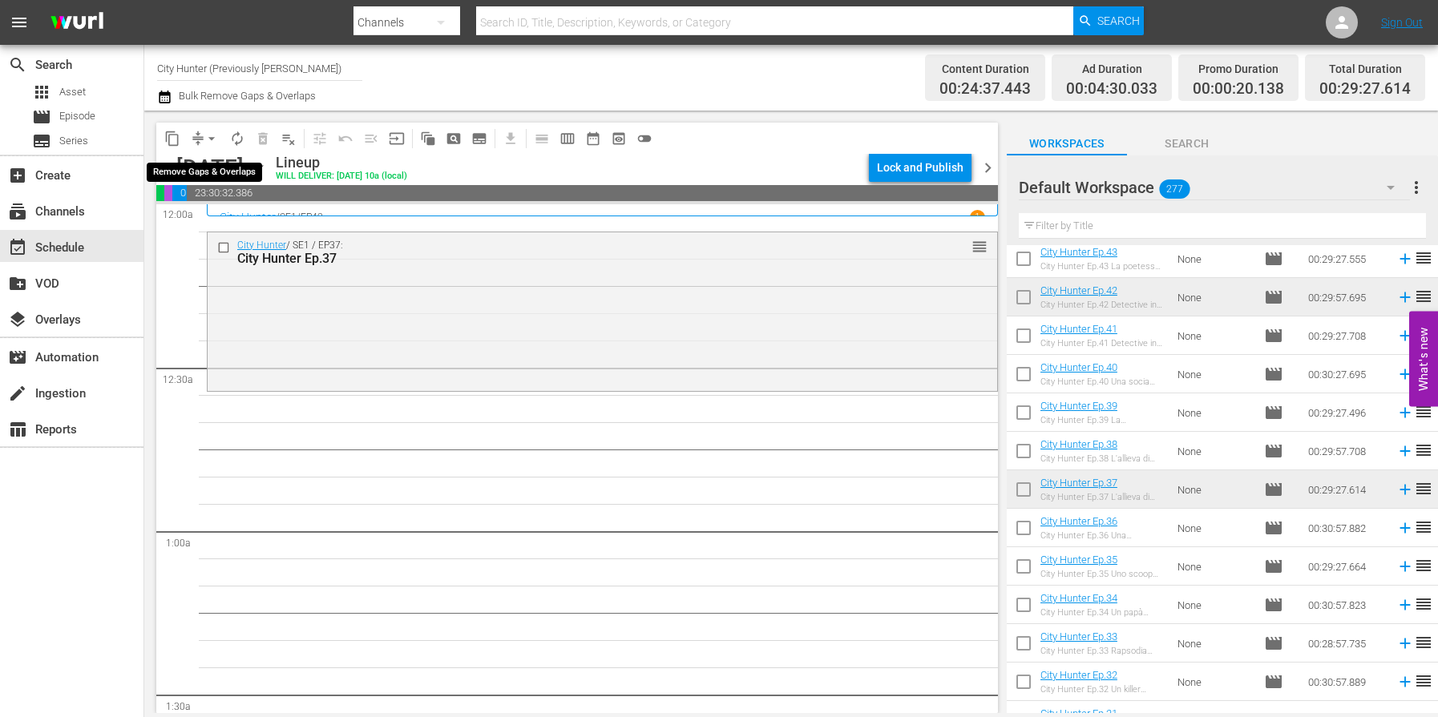
click at [209, 139] on span "arrow_drop_down" at bounding box center [212, 139] width 16 height 16
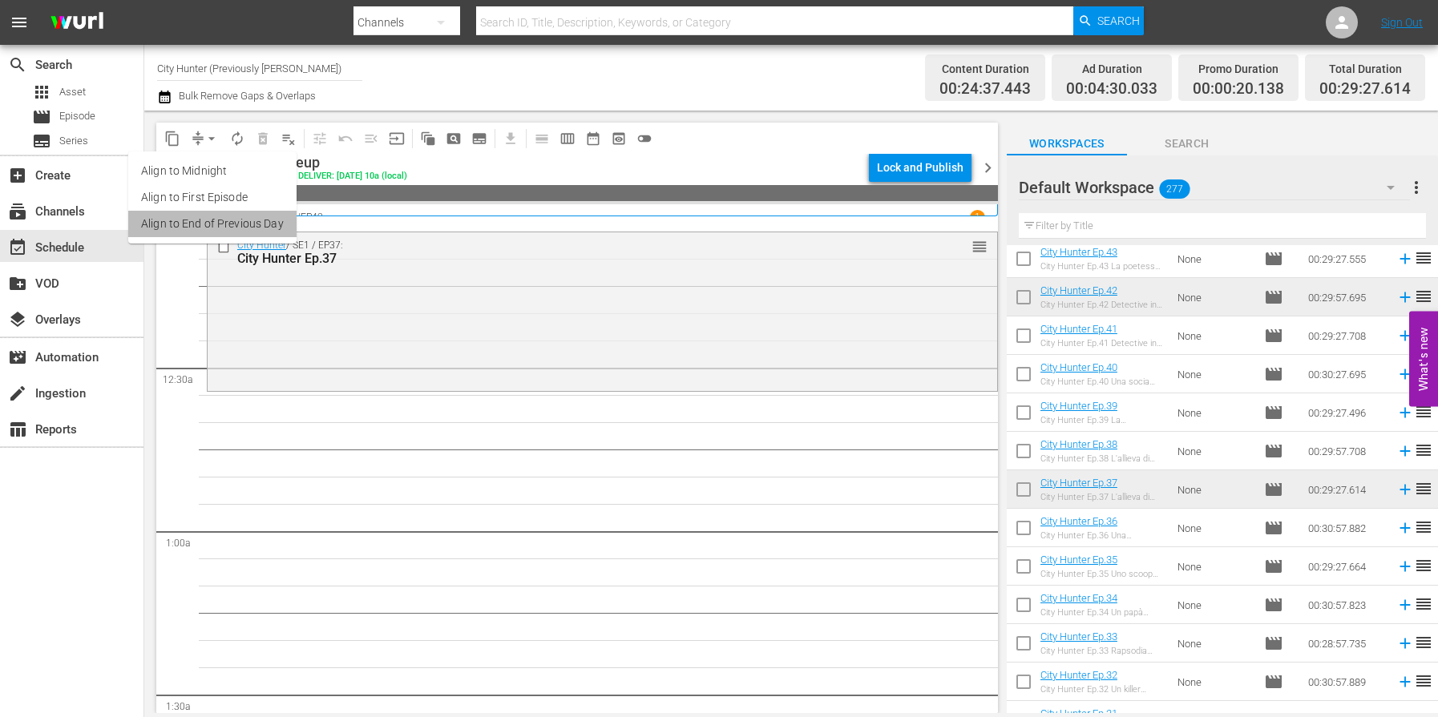
click at [212, 227] on li "Align to End of Previous Day" at bounding box center [212, 224] width 168 height 26
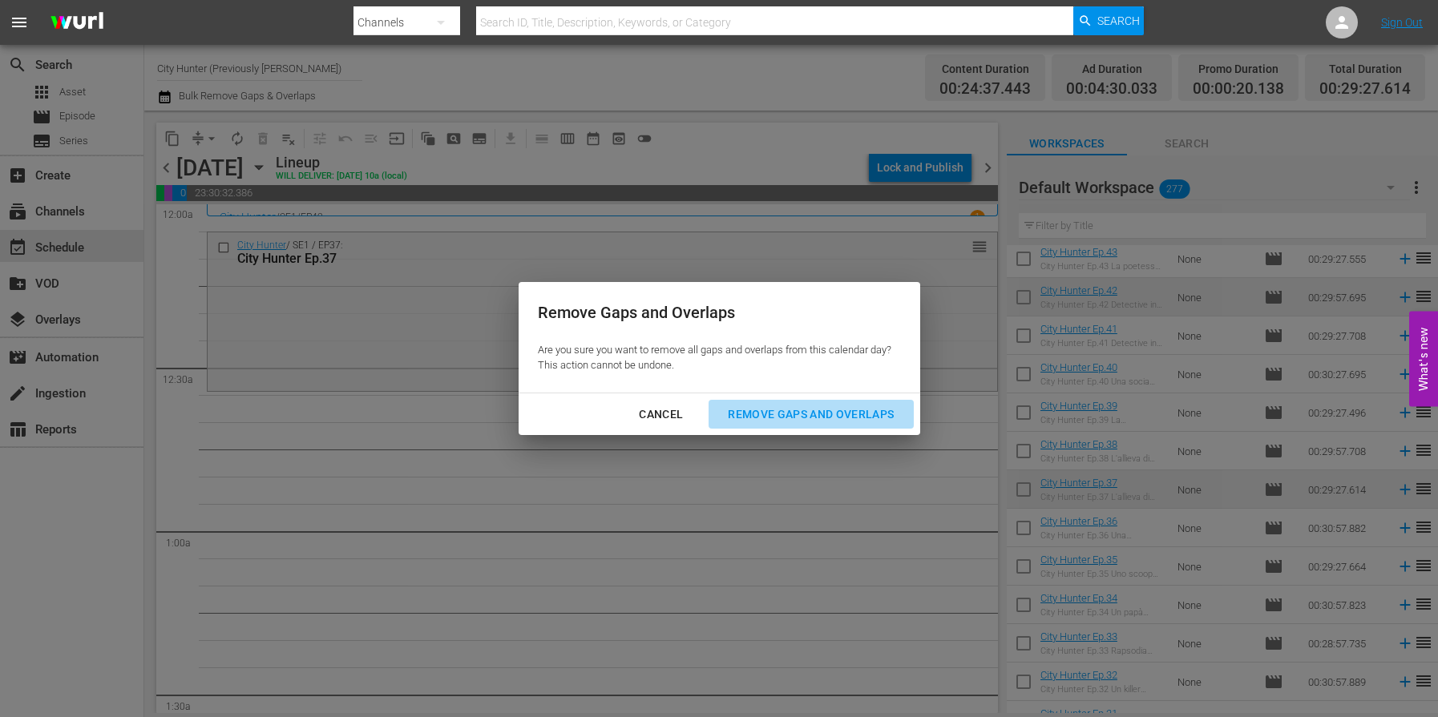
click at [796, 412] on div "Remove Gaps and Overlaps" at bounding box center [811, 415] width 192 height 20
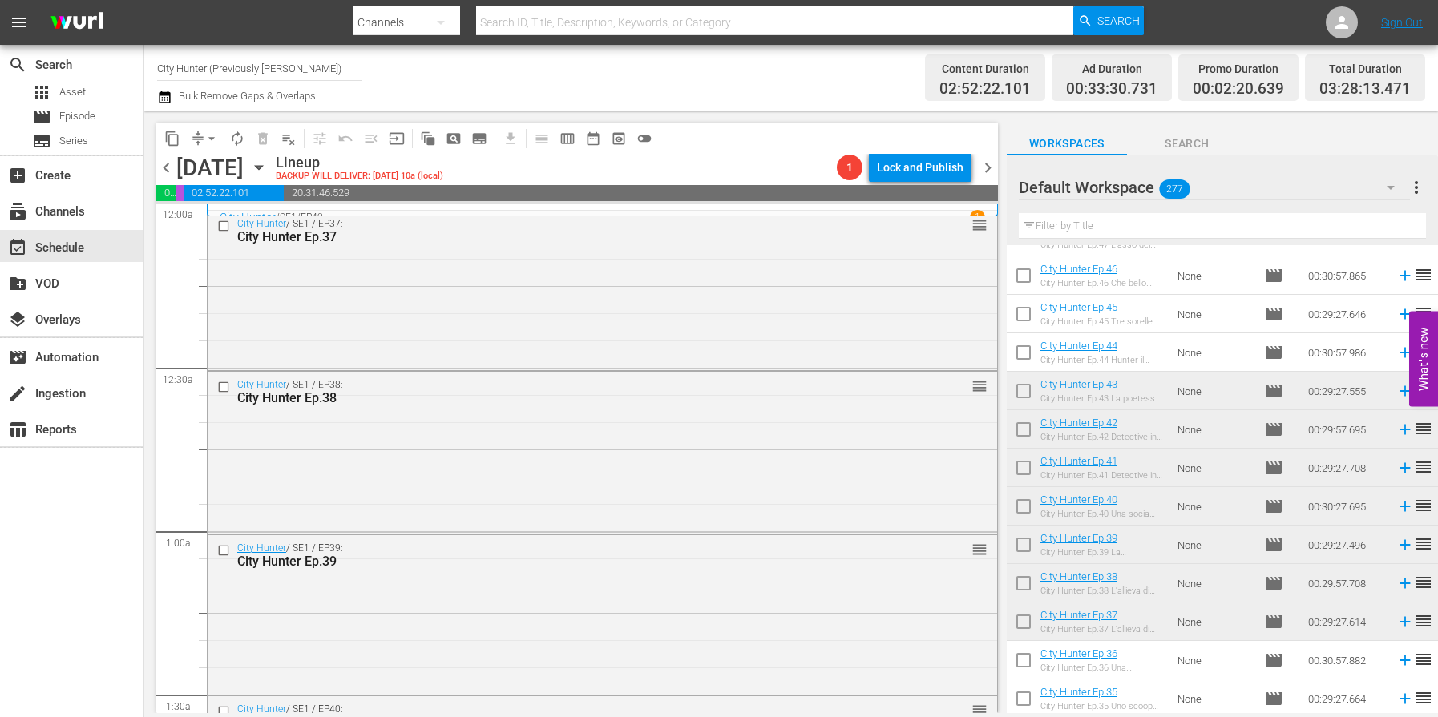
click at [171, 165] on span "chevron_left" at bounding box center [166, 168] width 20 height 20
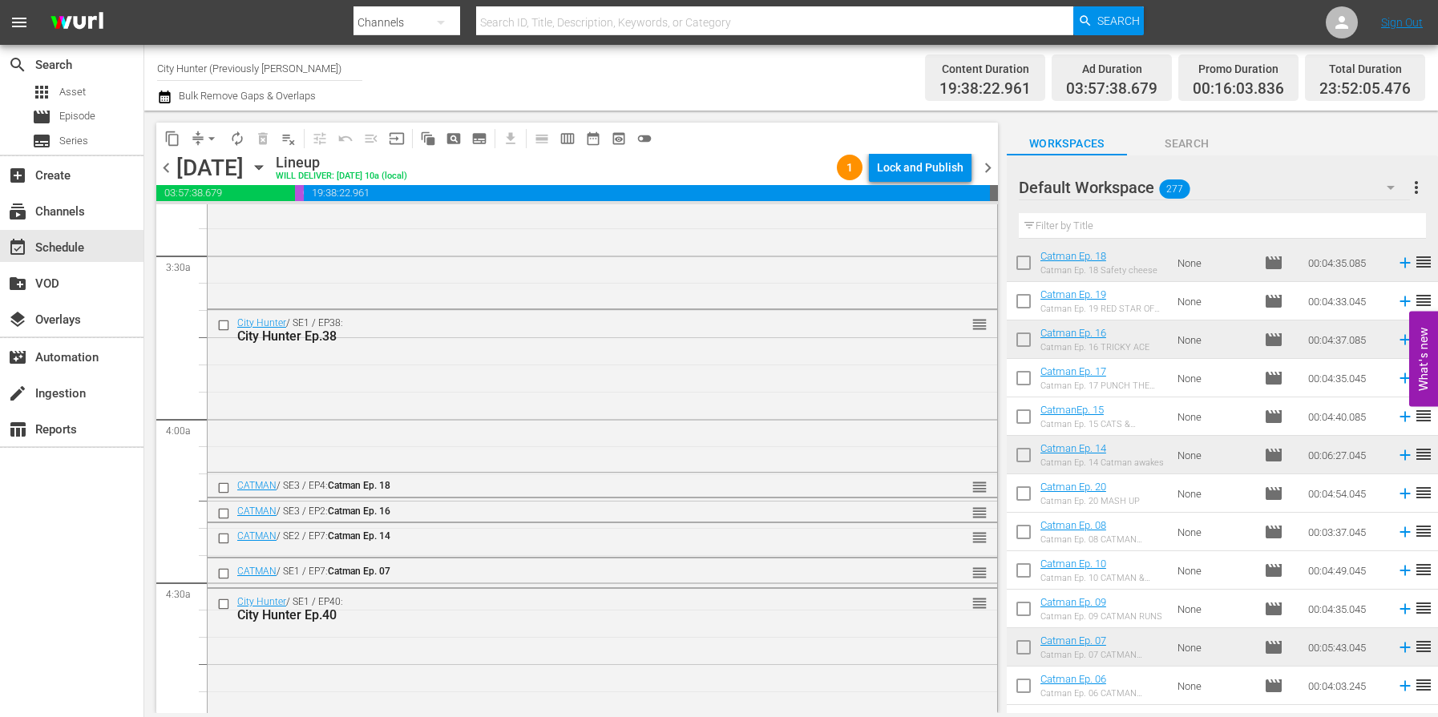
scroll to position [5741, 0]
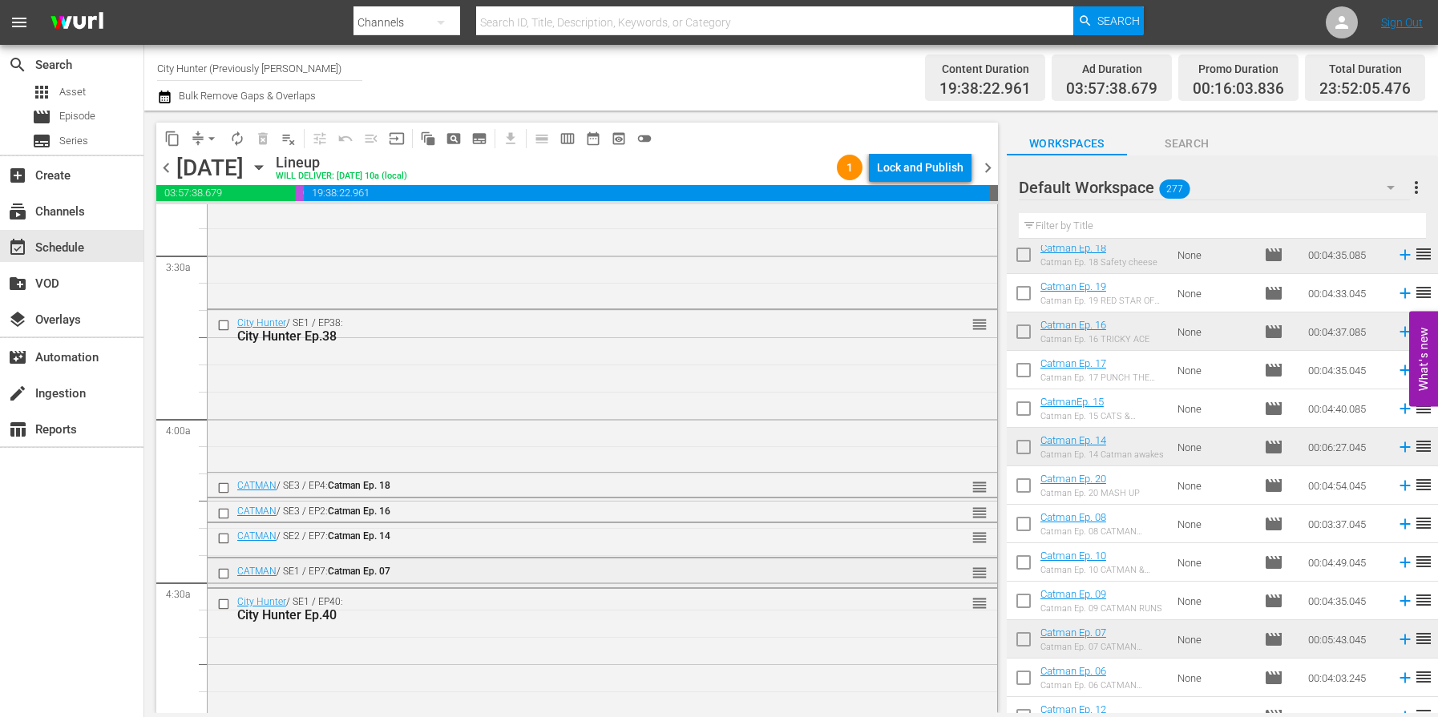
click at [223, 575] on input "checkbox" at bounding box center [225, 574] width 17 height 14
click at [262, 135] on span "delete_forever_outlined" at bounding box center [263, 139] width 16 height 16
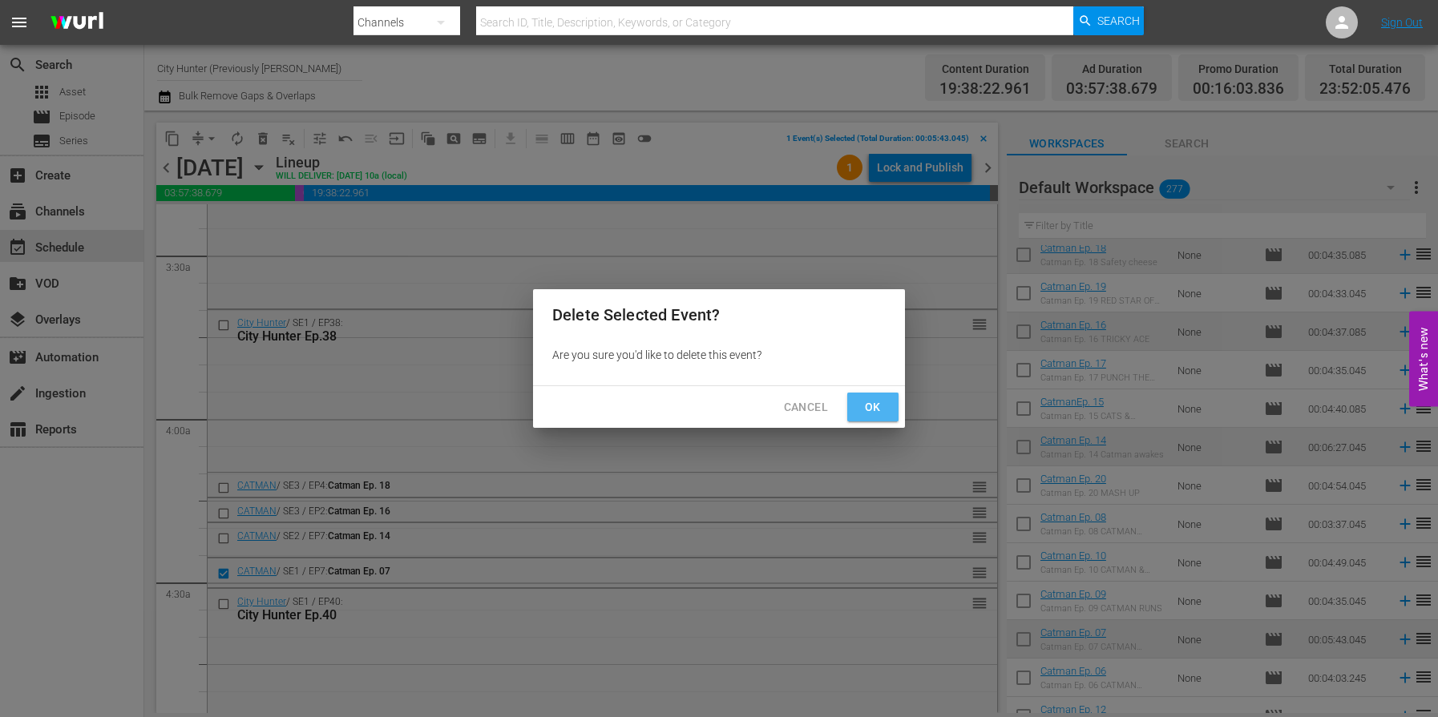
click at [877, 407] on span "Ok" at bounding box center [873, 407] width 26 height 20
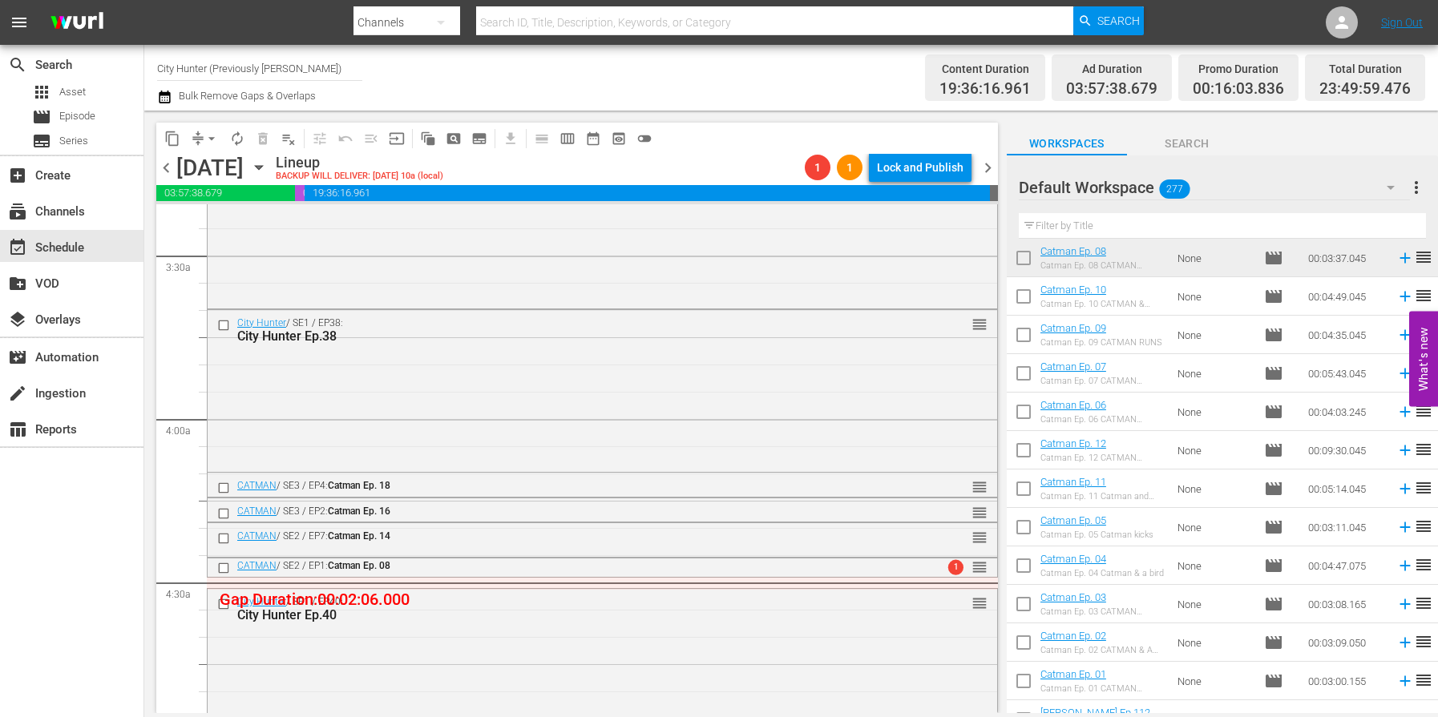
scroll to position [6016, 0]
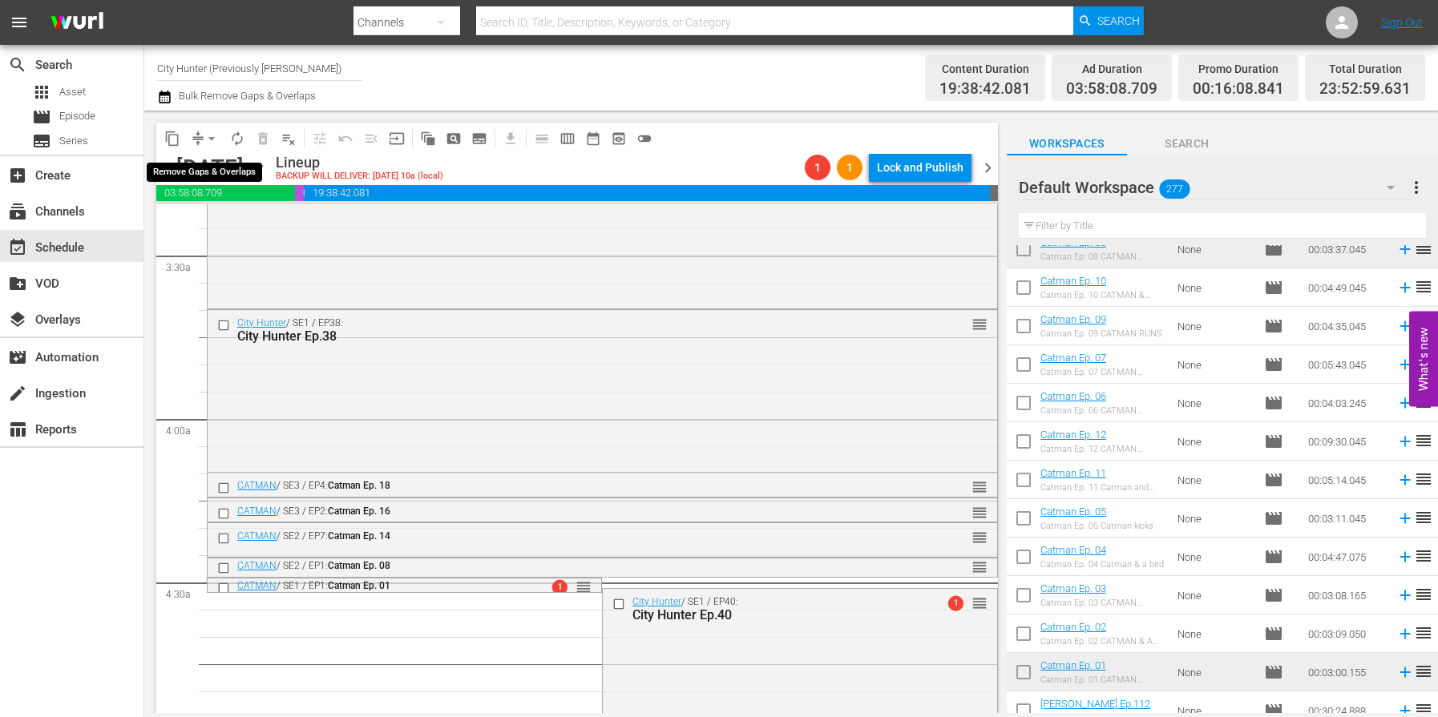
click at [214, 131] on span "arrow_drop_down" at bounding box center [212, 139] width 16 height 16
click at [220, 219] on li "Align to End of Previous Day" at bounding box center [212, 224] width 168 height 26
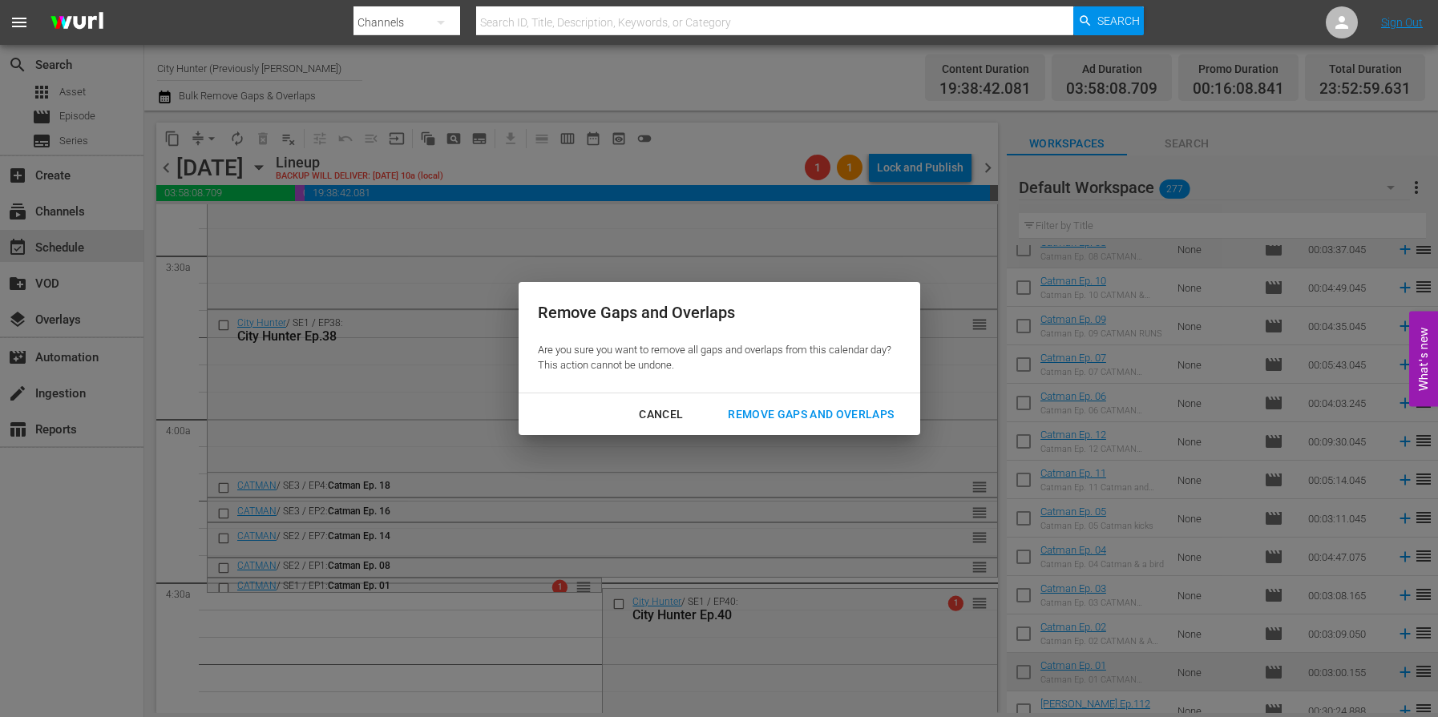
click at [868, 403] on button "Remove Gaps and Overlaps" at bounding box center [810, 415] width 204 height 30
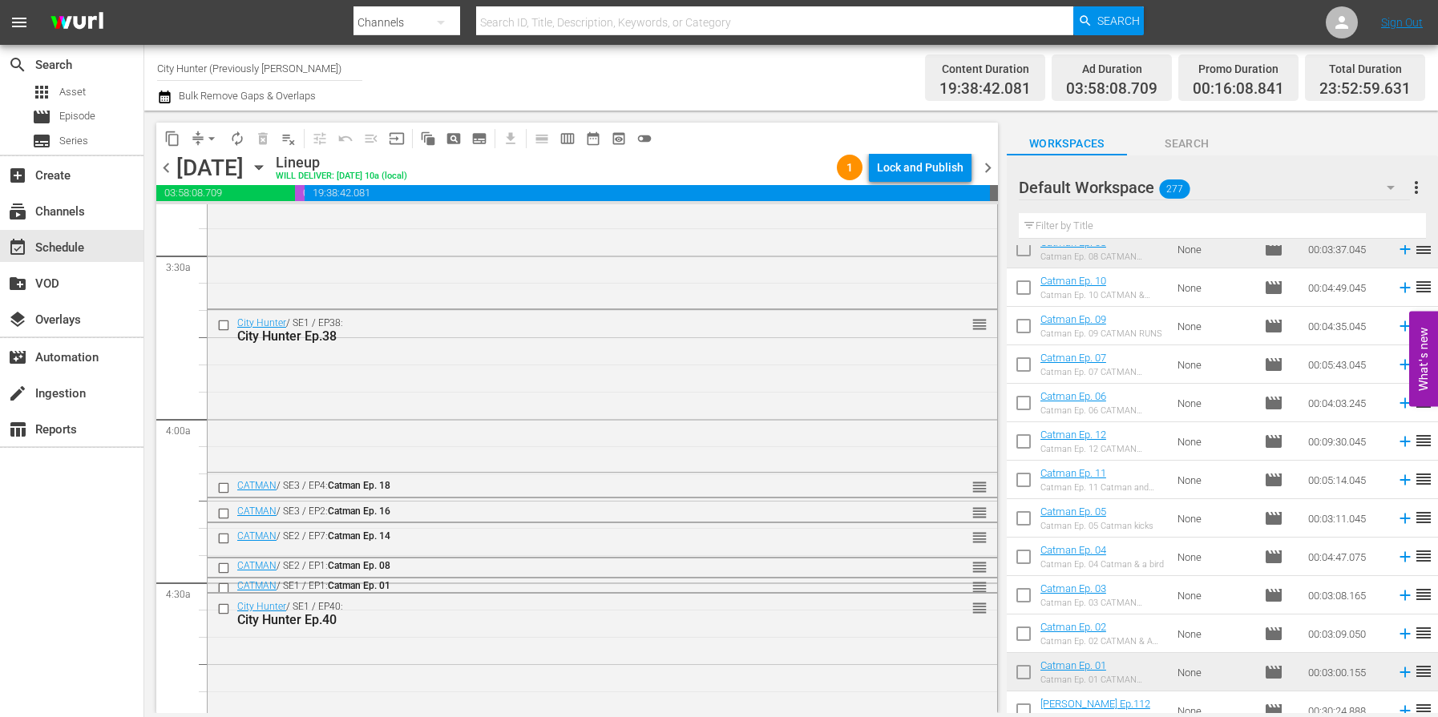
click at [985, 164] on span "chevron_right" at bounding box center [988, 168] width 20 height 20
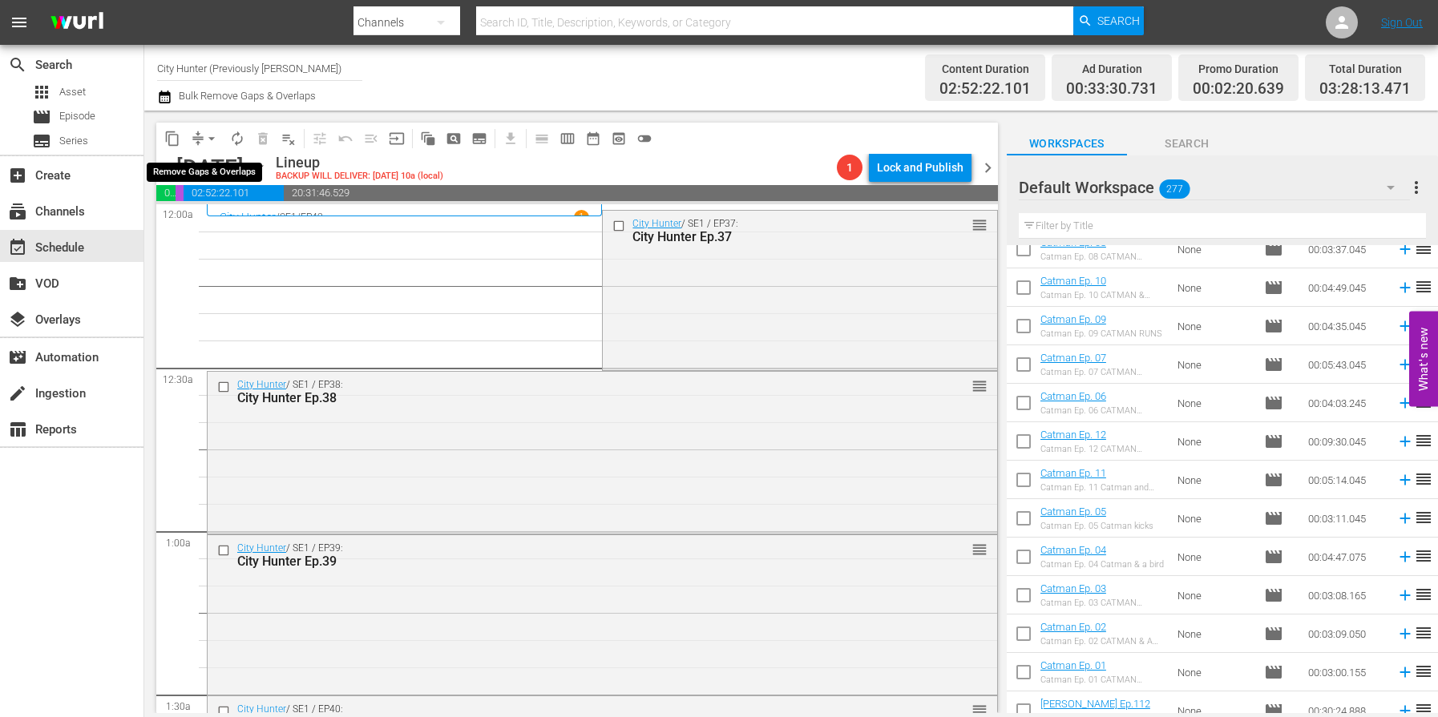
click at [213, 140] on span "arrow_drop_down" at bounding box center [212, 139] width 16 height 16
click at [222, 225] on li "Align to End of Previous Day" at bounding box center [212, 224] width 168 height 26
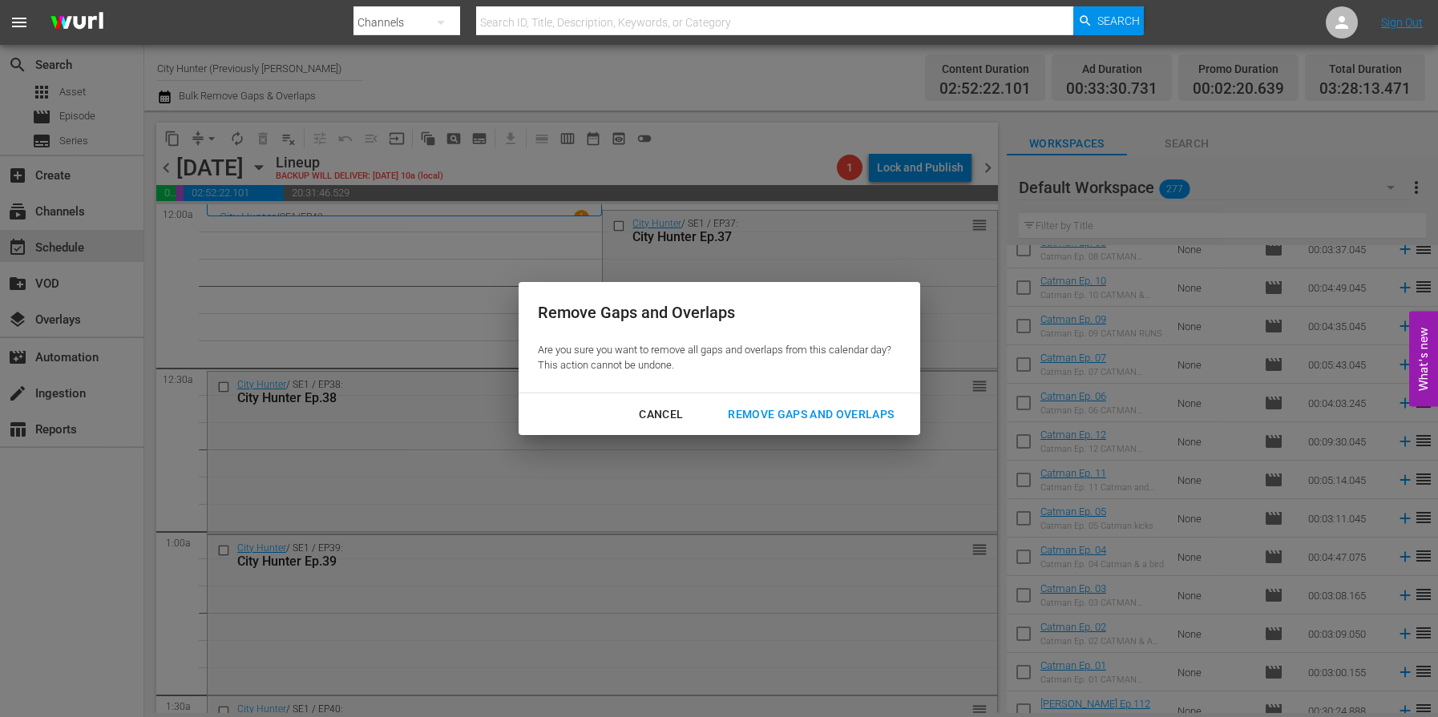
click at [814, 415] on div "Remove Gaps and Overlaps" at bounding box center [811, 415] width 192 height 20
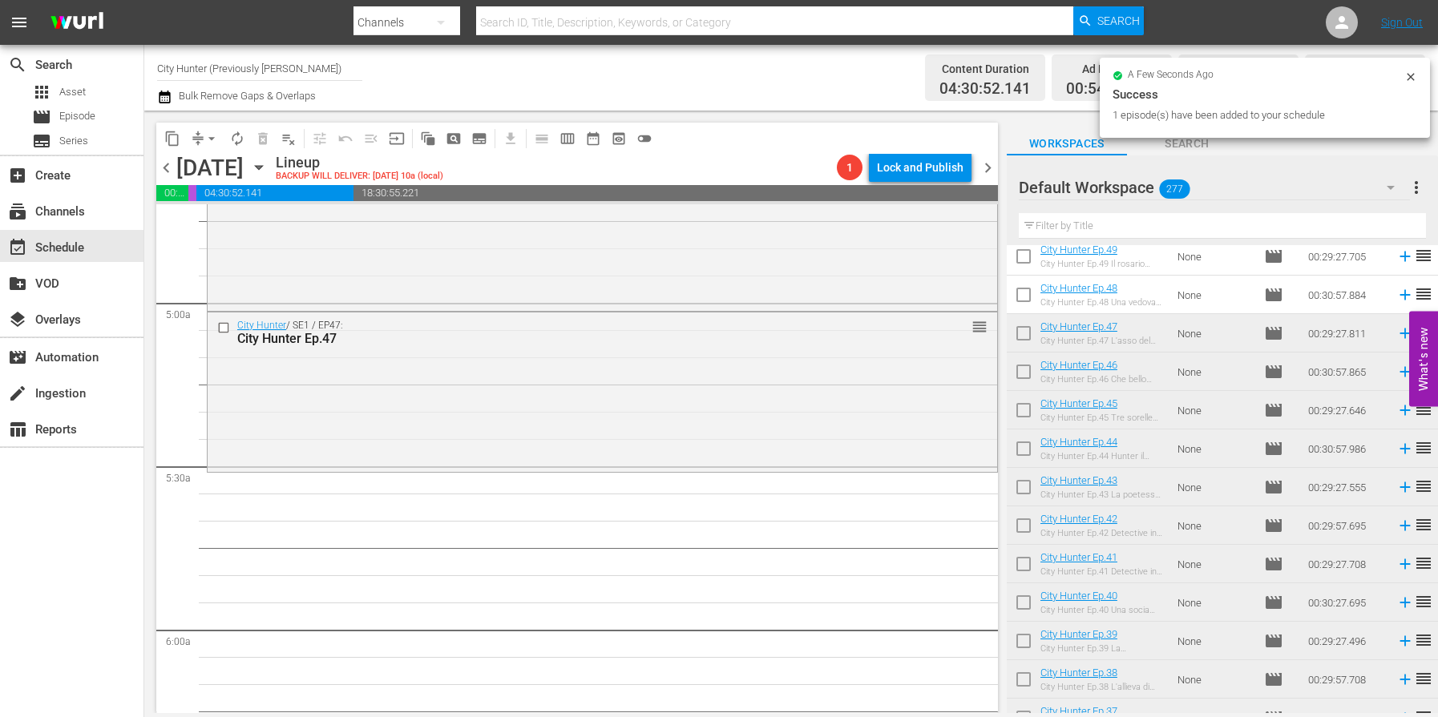
scroll to position [1547, 0]
